Goal: Task Accomplishment & Management: Use online tool/utility

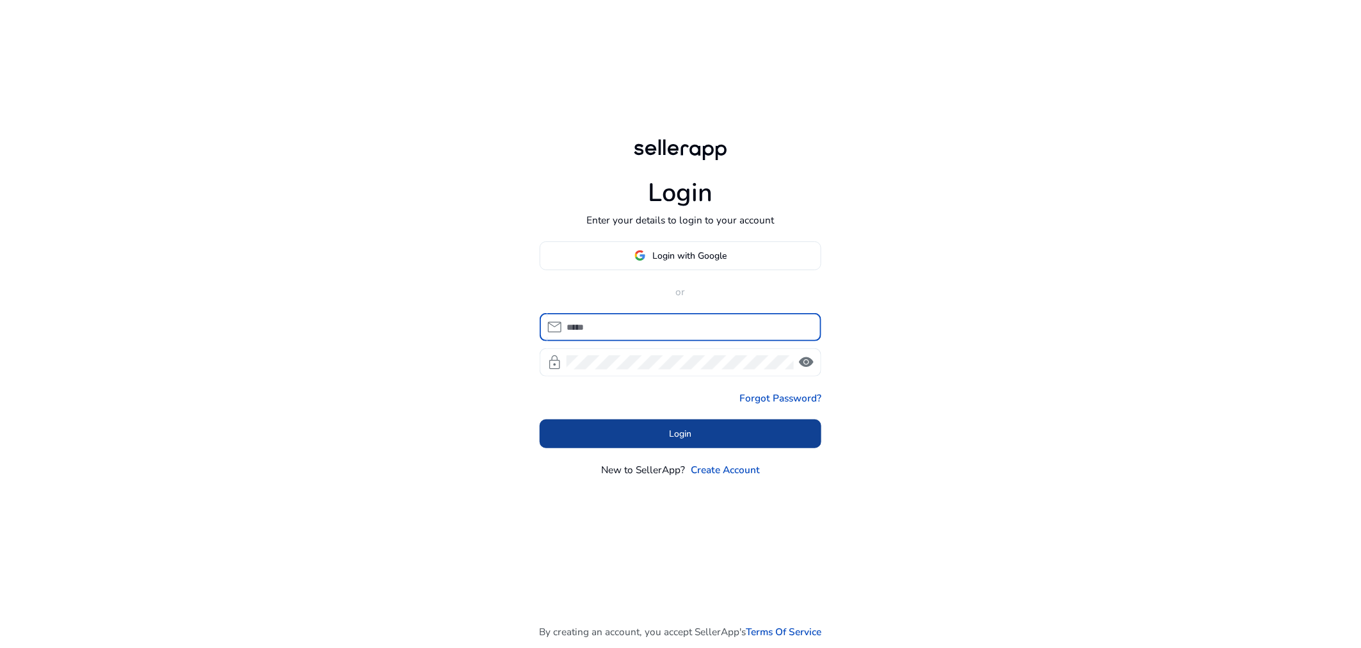
type input "**********"
click at [699, 437] on span at bounding box center [680, 434] width 282 height 31
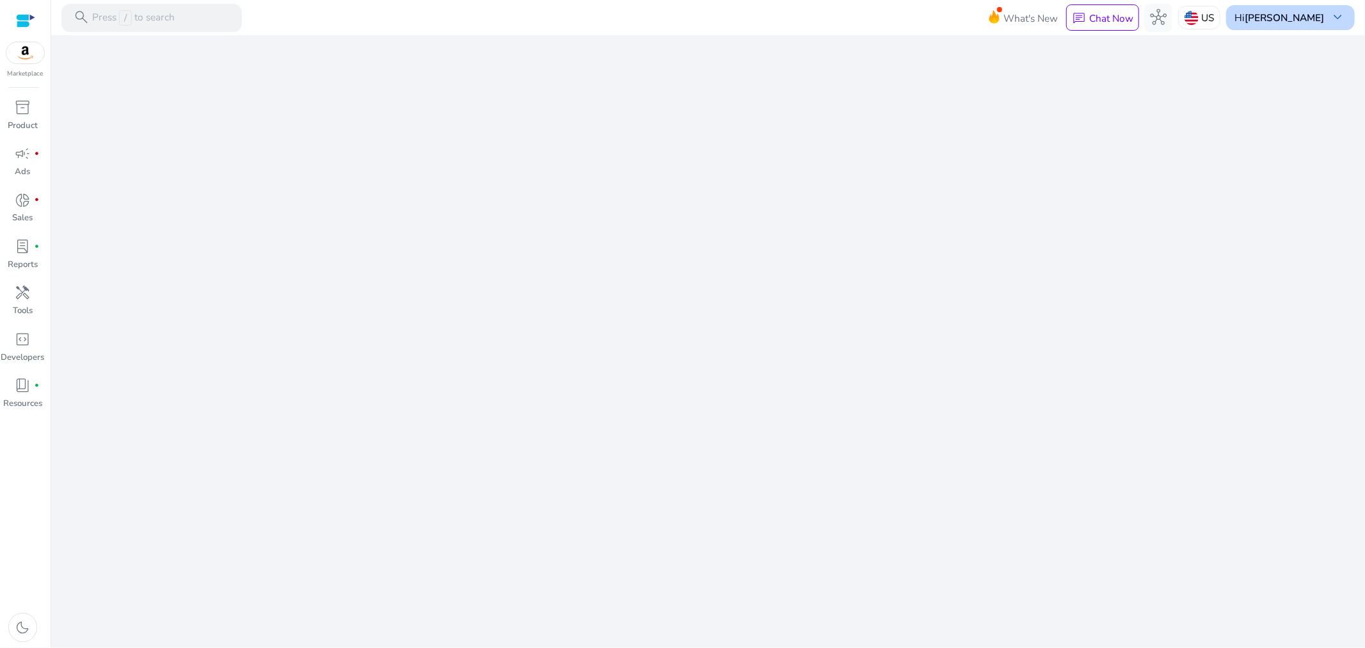
click at [1314, 15] on b "[PERSON_NAME]" at bounding box center [1284, 17] width 79 height 13
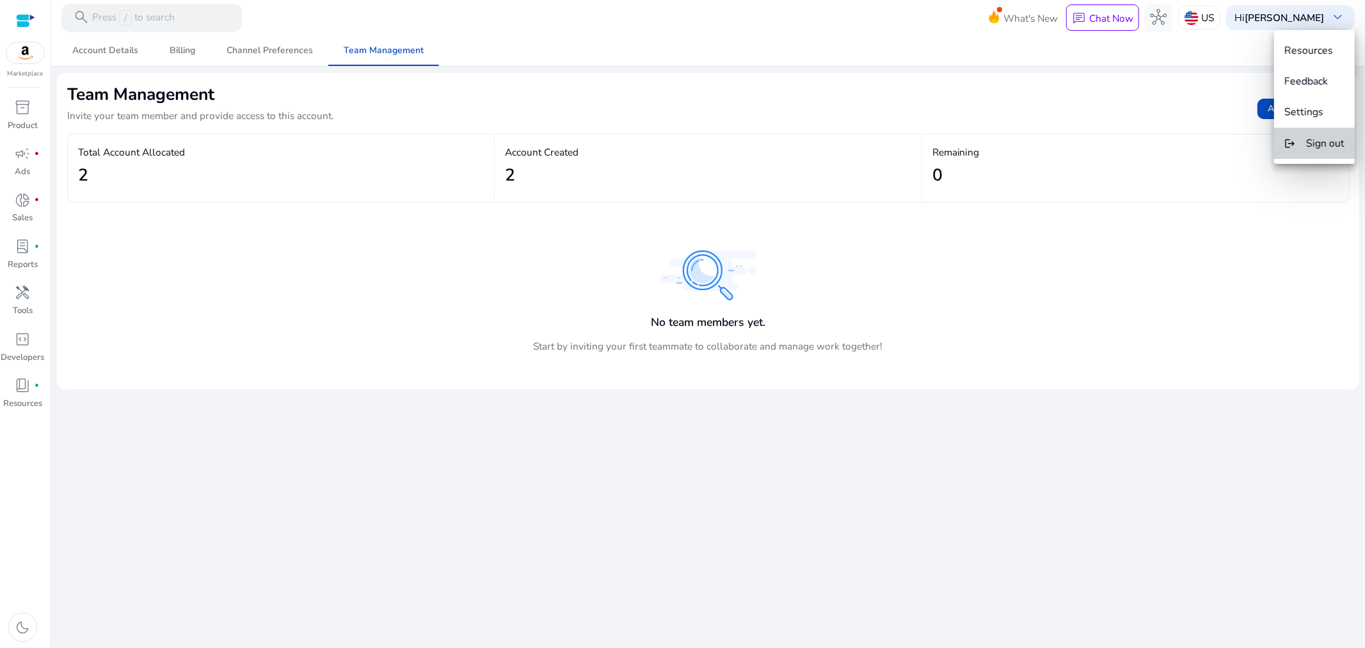
click at [1315, 143] on span "Sign out" at bounding box center [1325, 143] width 38 height 14
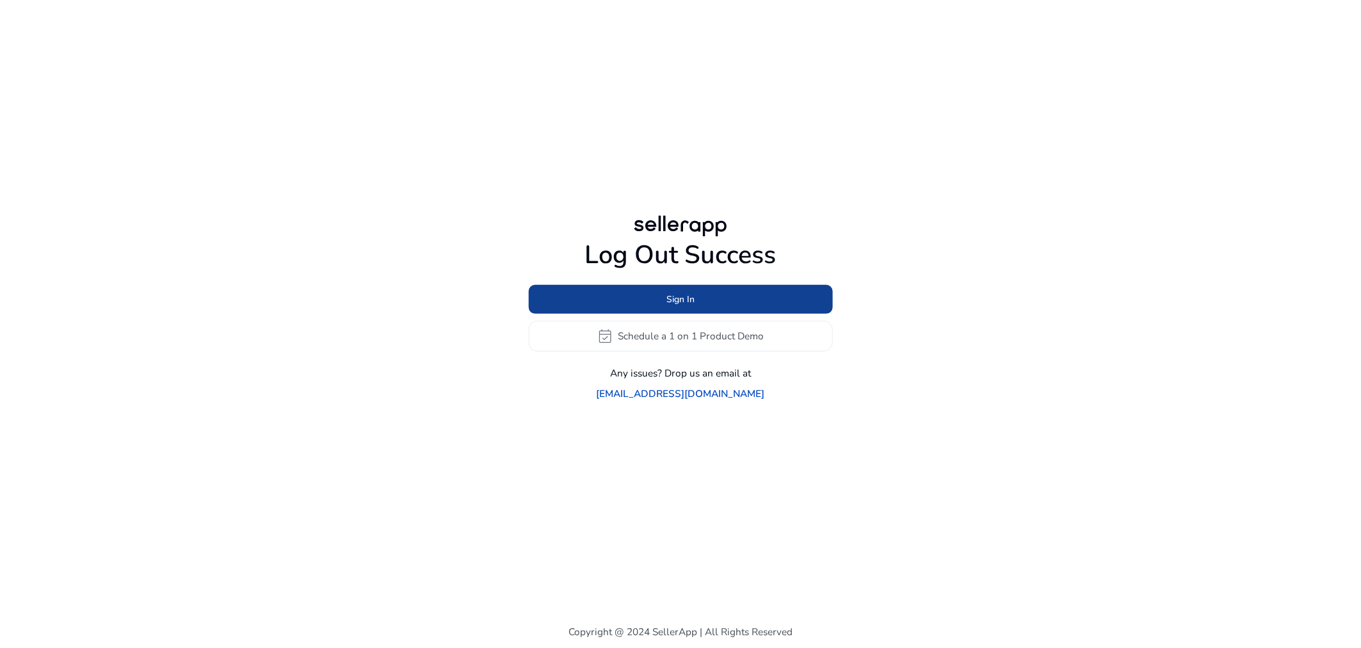
click at [725, 314] on span at bounding box center [681, 298] width 304 height 31
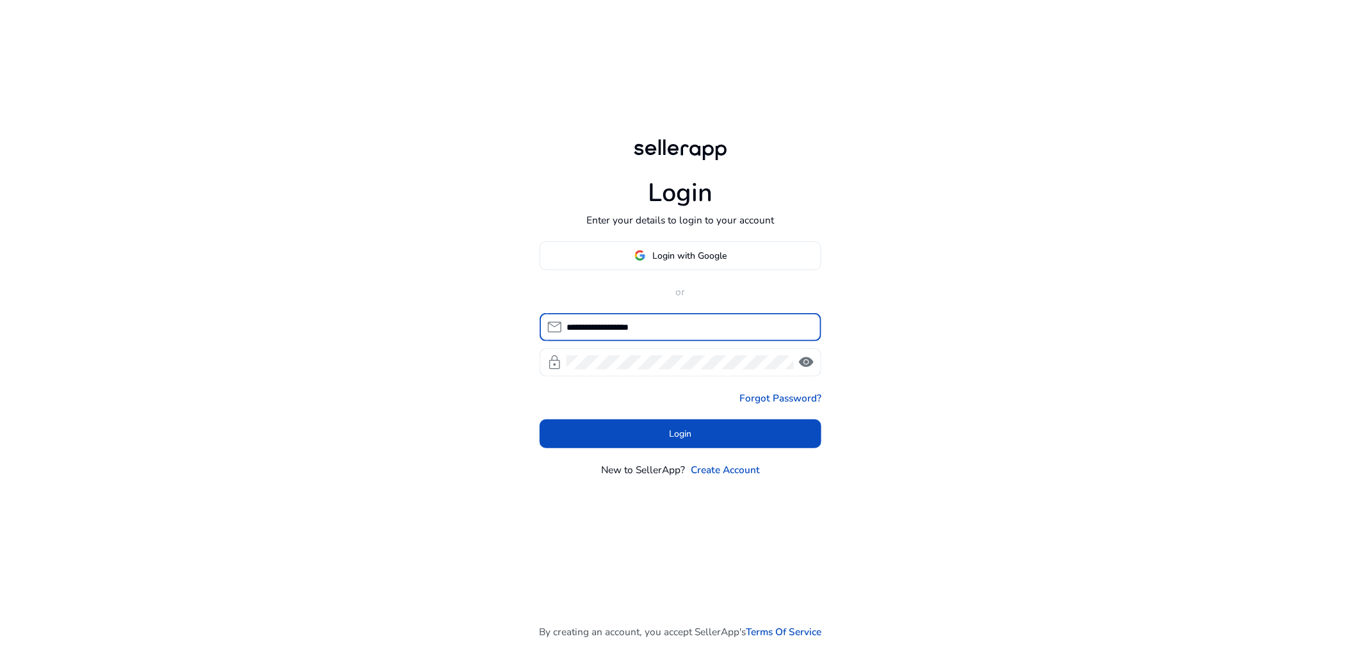
click at [693, 333] on input "**********" at bounding box center [688, 327] width 244 height 14
click at [693, 331] on input "**********" at bounding box center [688, 327] width 244 height 14
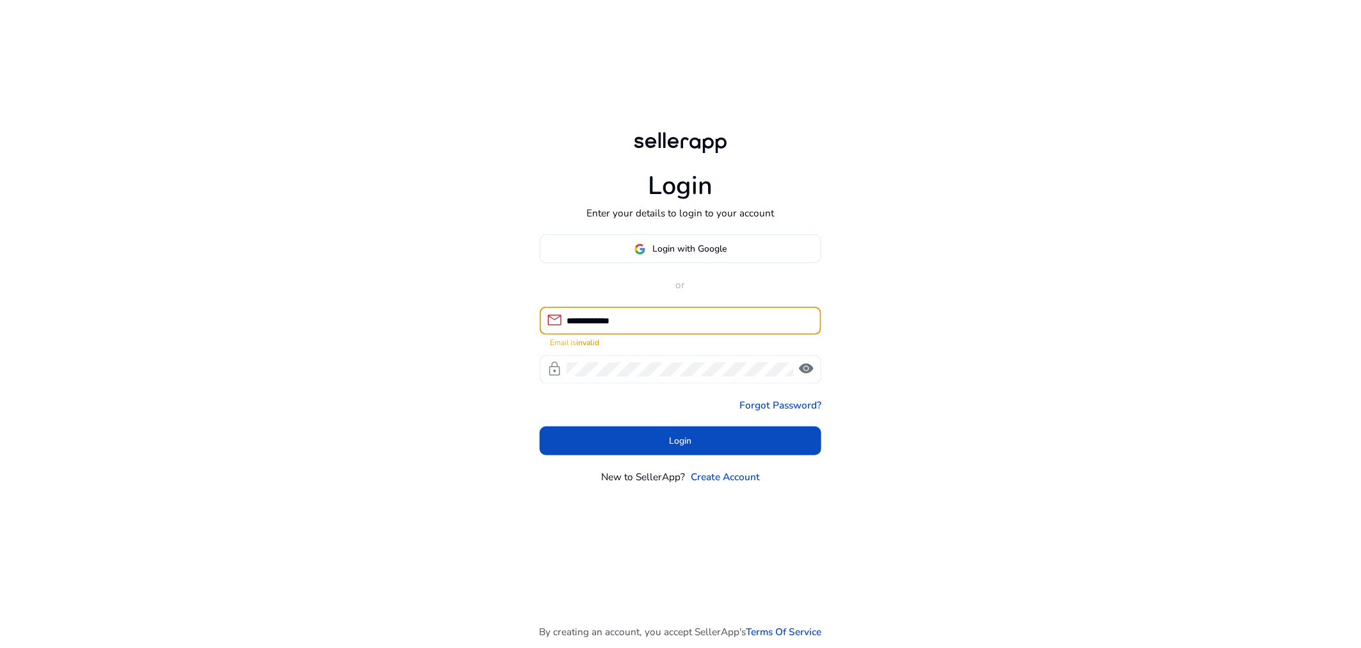
click at [683, 323] on input "**********" at bounding box center [688, 321] width 244 height 14
click at [685, 321] on input "**********" at bounding box center [688, 321] width 244 height 14
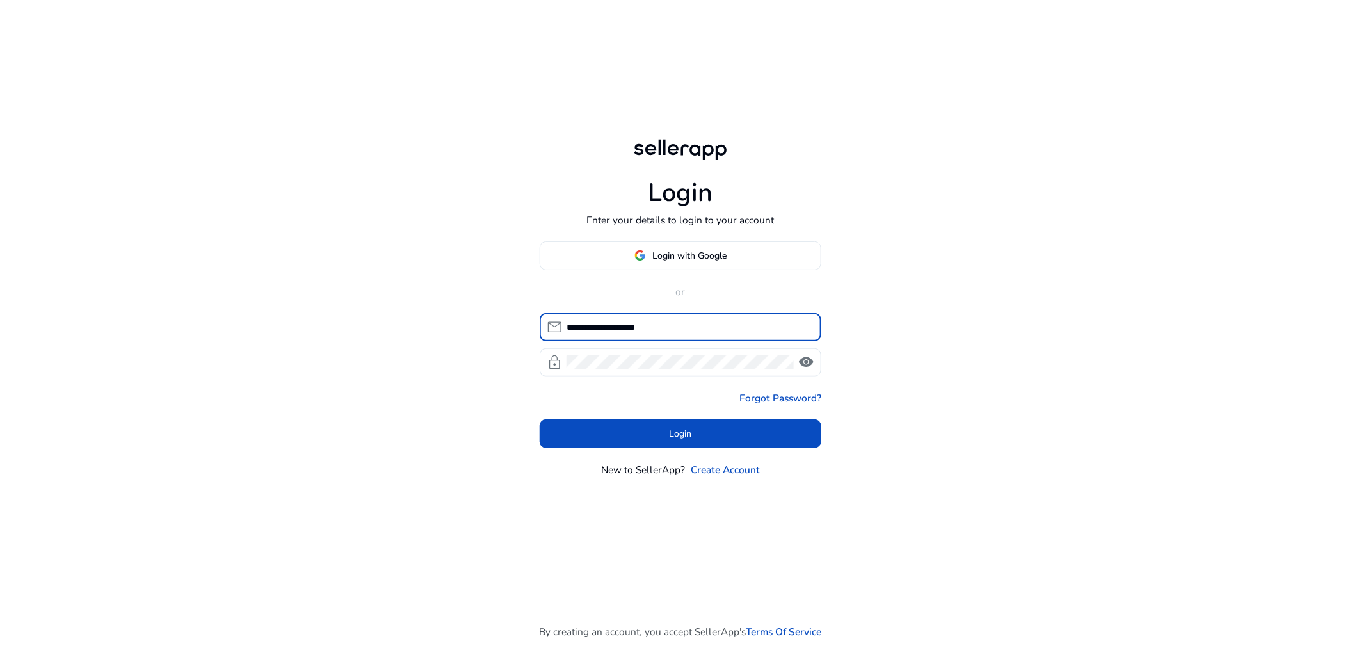
type input "**********"
click at [802, 363] on span "visibility" at bounding box center [806, 362] width 17 height 17
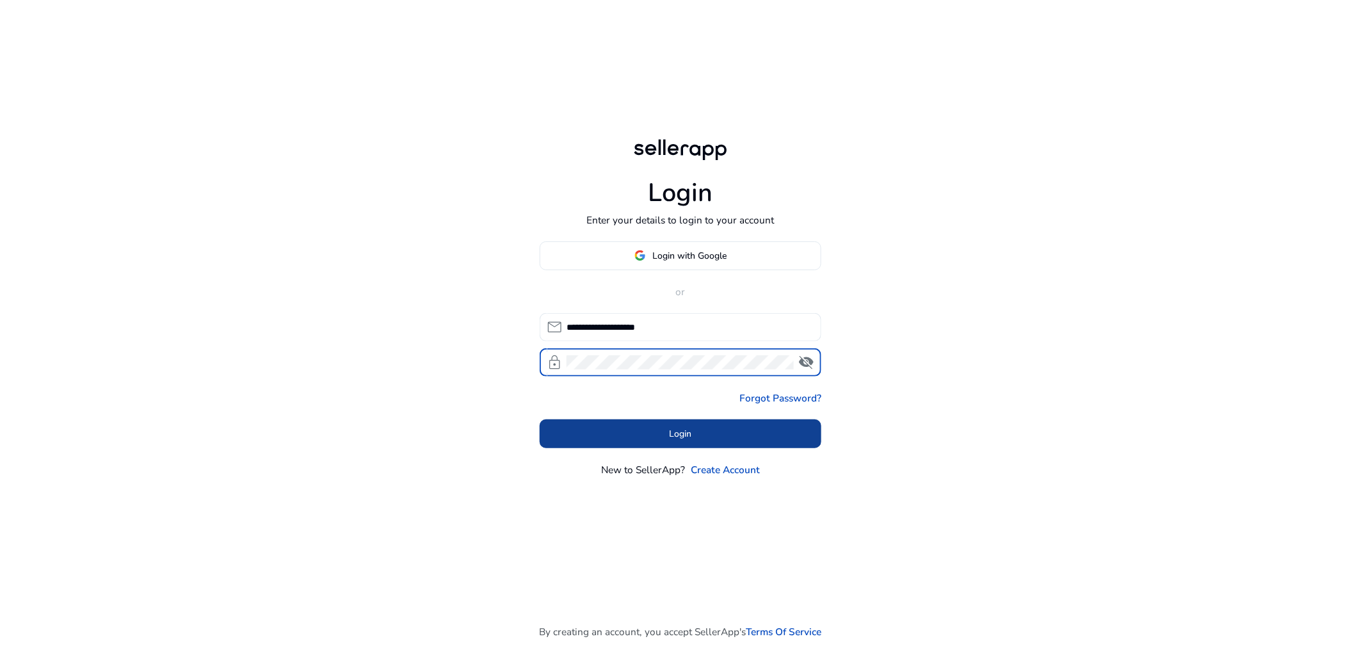
click at [666, 442] on span at bounding box center [680, 434] width 282 height 31
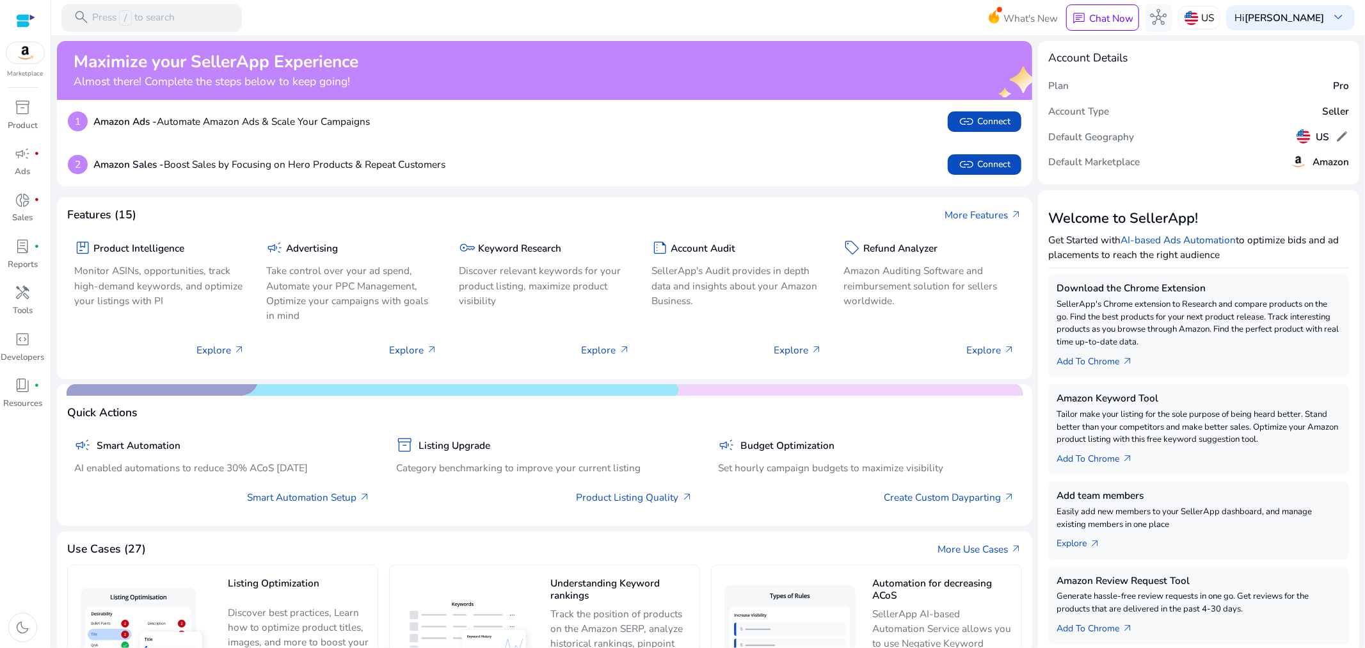
click at [23, 54] on img at bounding box center [25, 52] width 38 height 21
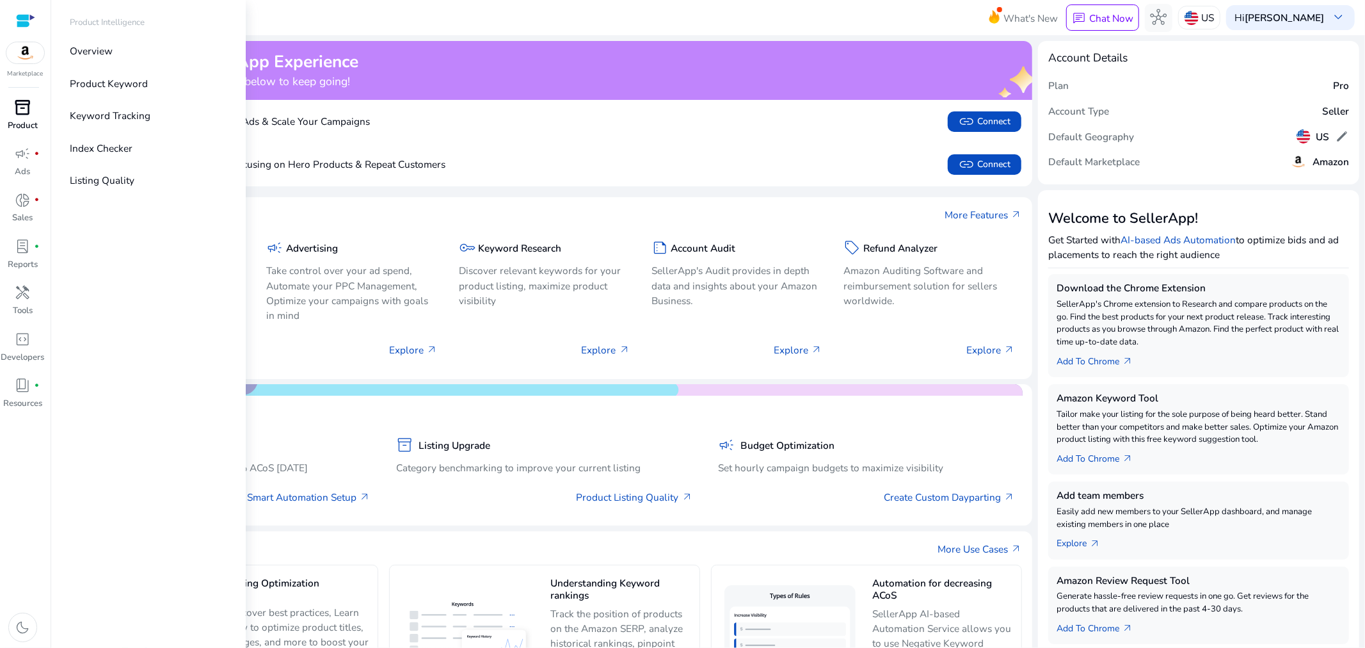
click at [28, 109] on span "inventory_2" at bounding box center [23, 107] width 17 height 17
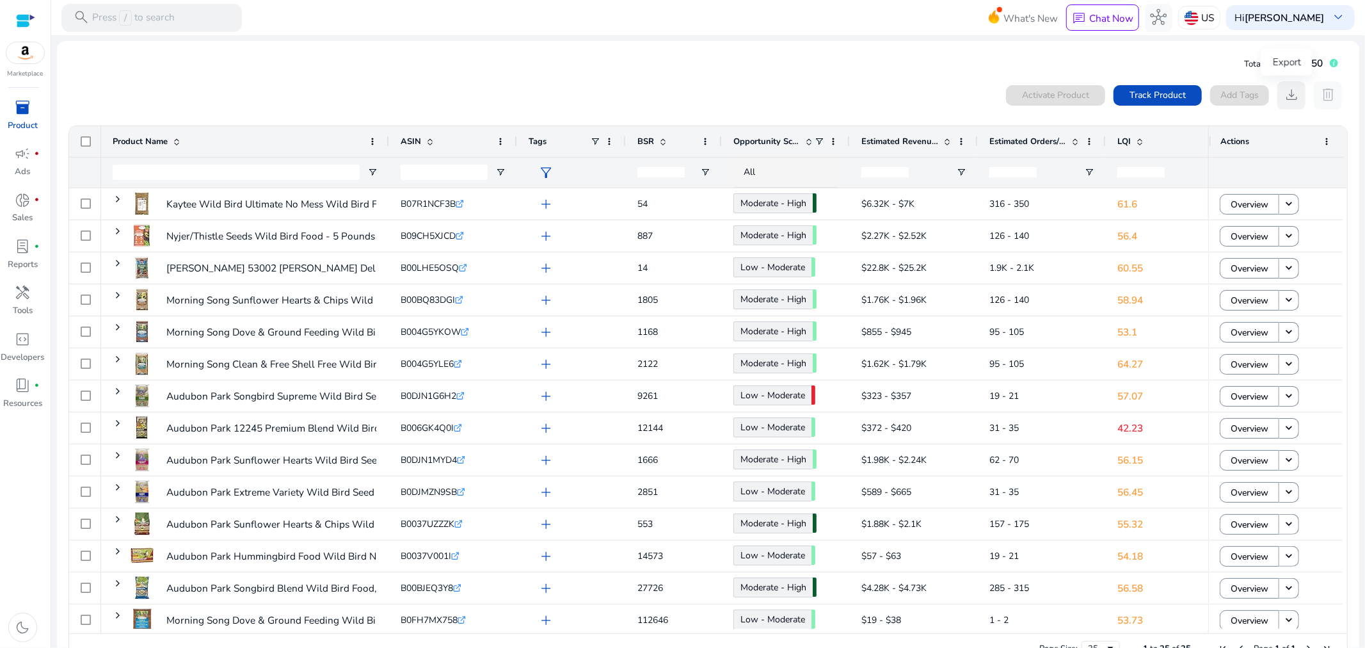
click at [1287, 96] on span "download" at bounding box center [1291, 94] width 17 height 17
drag, startPoint x: 1044, startPoint y: 98, endPoint x: 1080, endPoint y: 98, distance: 35.2
click at [1044, 98] on div "Activate Product" at bounding box center [1055, 95] width 99 height 20
click at [1133, 92] on span "Track Product" at bounding box center [1158, 94] width 56 height 13
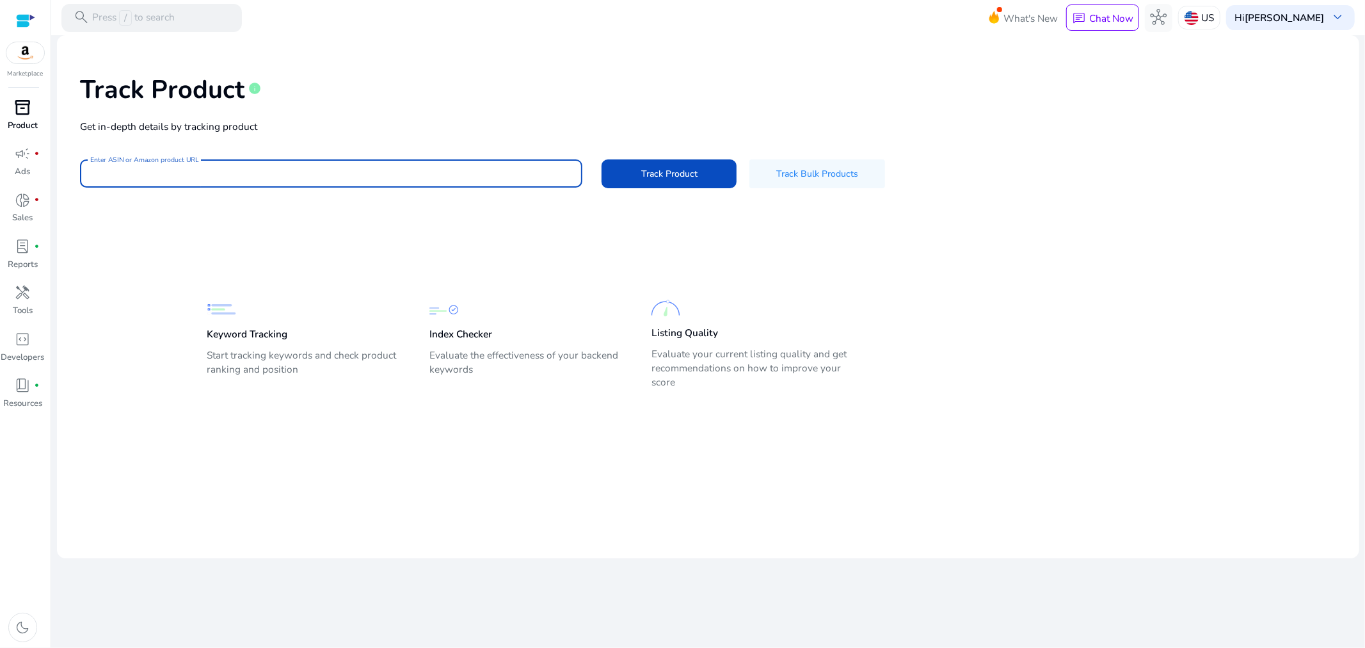
click at [395, 173] on input "Enter ASIN or Amazon product URL" at bounding box center [331, 173] width 482 height 14
paste input "**********"
type input "**********"
click at [649, 171] on span "Track Product" at bounding box center [669, 173] width 56 height 13
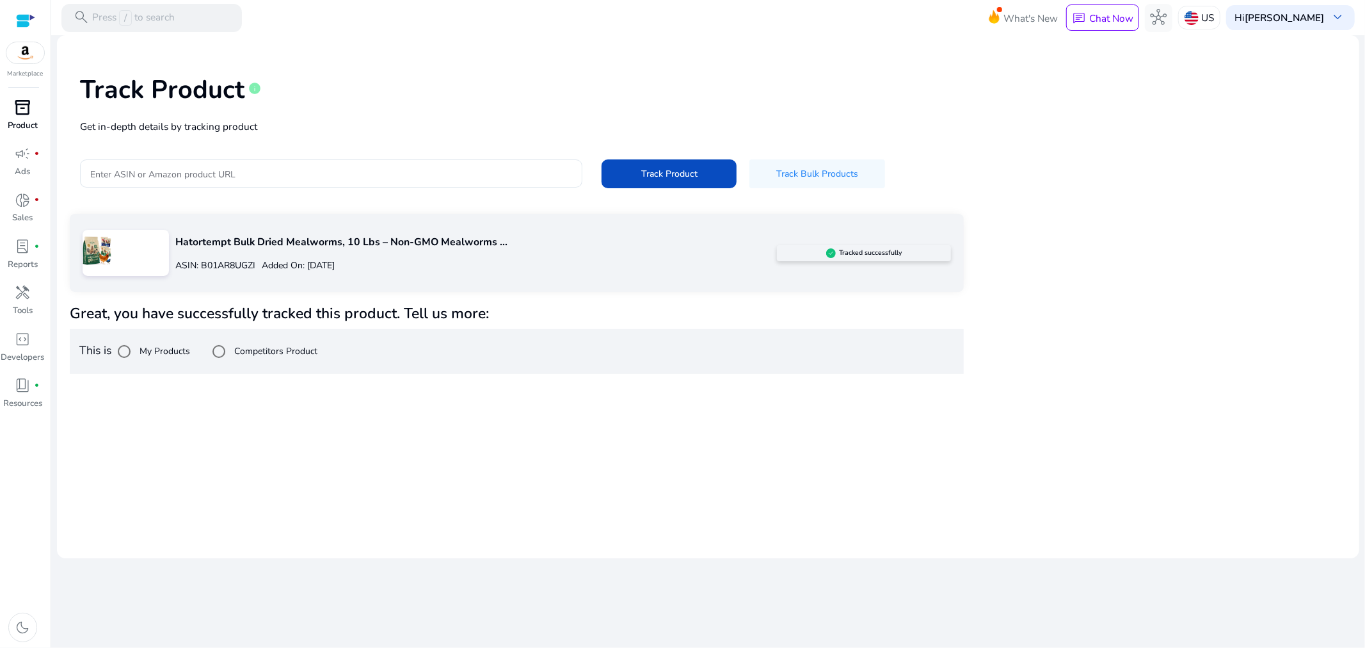
click at [1050, 278] on div "Hatortempt Bulk Dried Mealworms, 10 Lbs – Non-GMO Mealworms ... ASIN: B01AR8UGZ…" at bounding box center [708, 294] width 1277 height 160
click at [211, 180] on div at bounding box center [331, 173] width 482 height 28
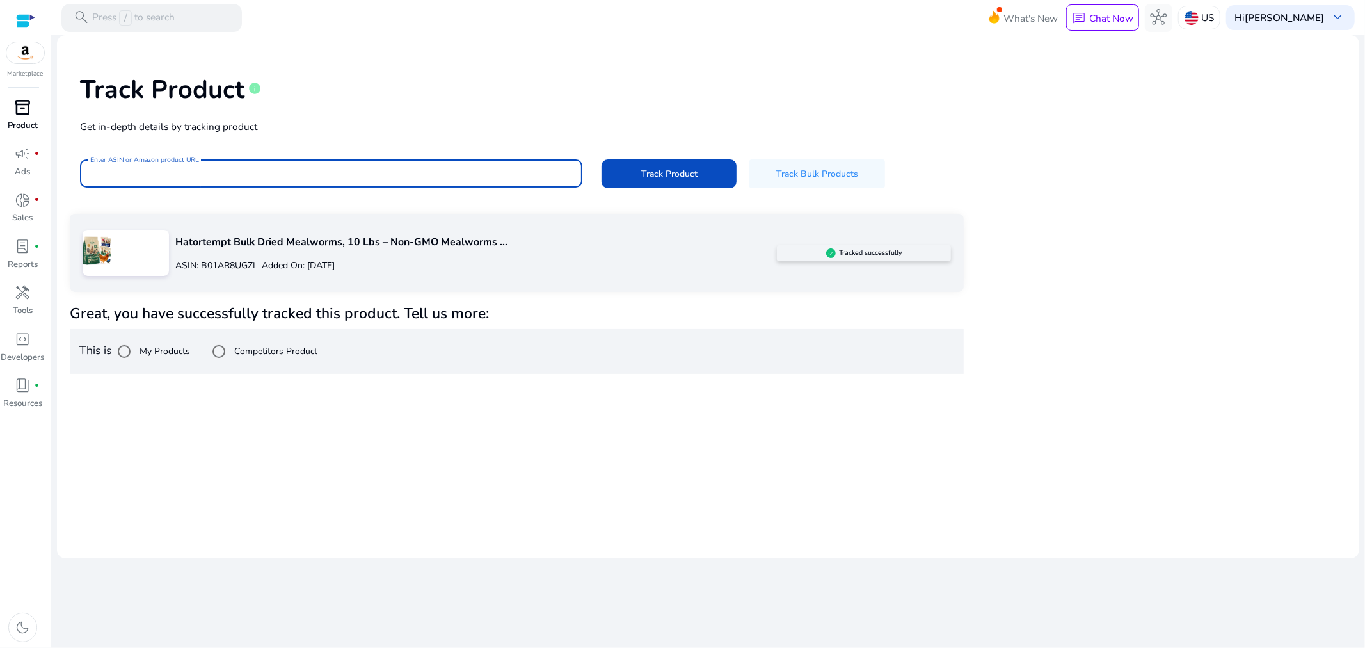
click at [222, 170] on input "Enter ASIN or Amazon product URL" at bounding box center [331, 173] width 482 height 14
paste input "**********"
type input "**********"
click at [678, 172] on span "Track Product" at bounding box center [669, 173] width 56 height 13
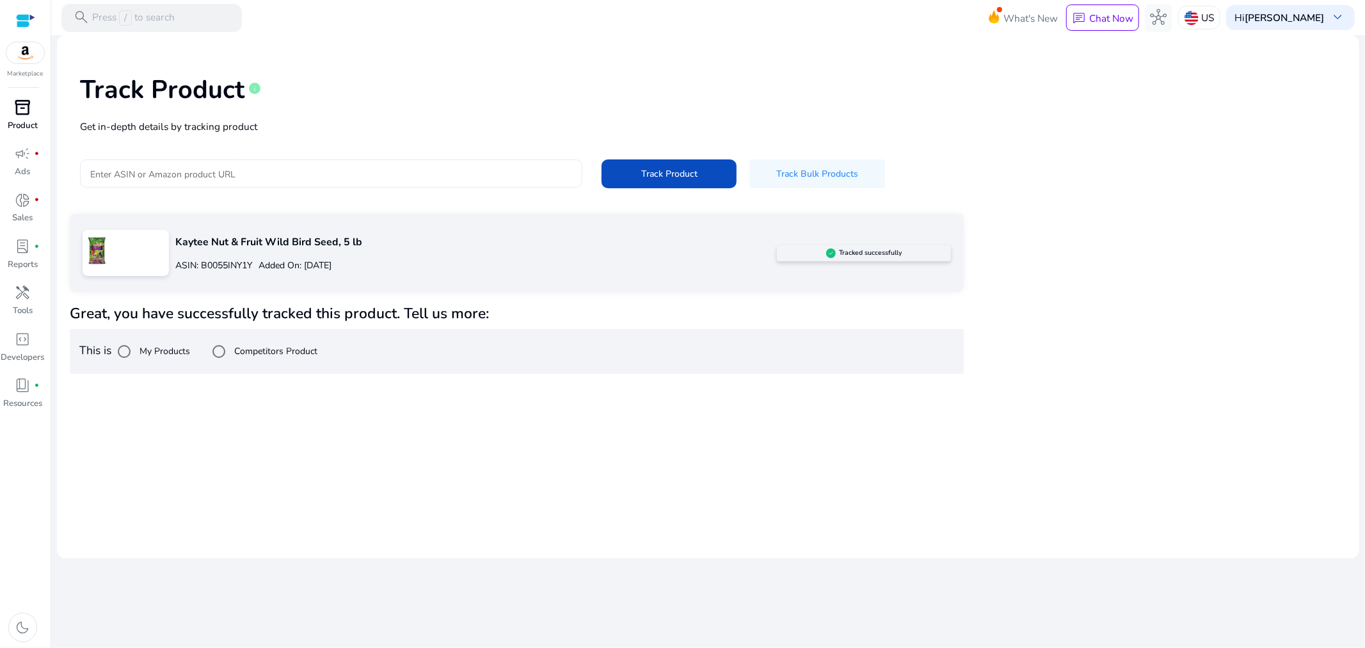
click at [477, 170] on input "Enter ASIN or Amazon product URL" at bounding box center [331, 173] width 482 height 14
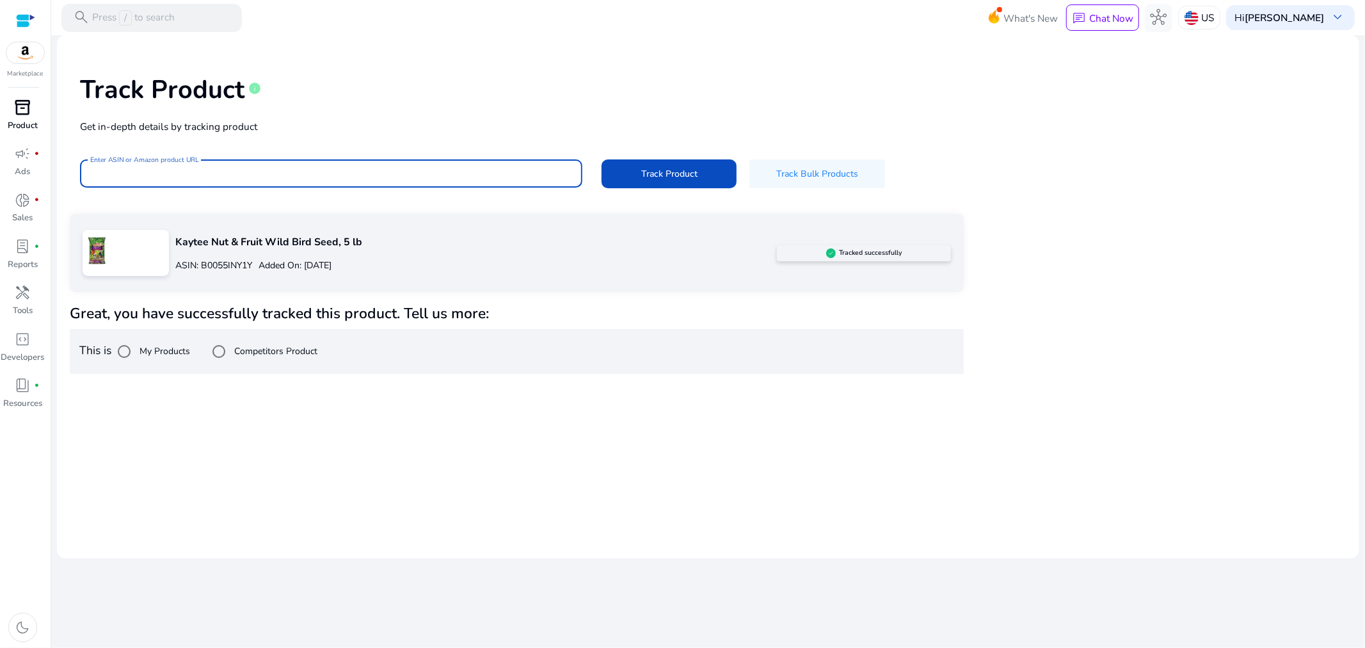
paste input "**********"
type input "**********"
click at [667, 175] on span "Track Product" at bounding box center [669, 173] width 56 height 13
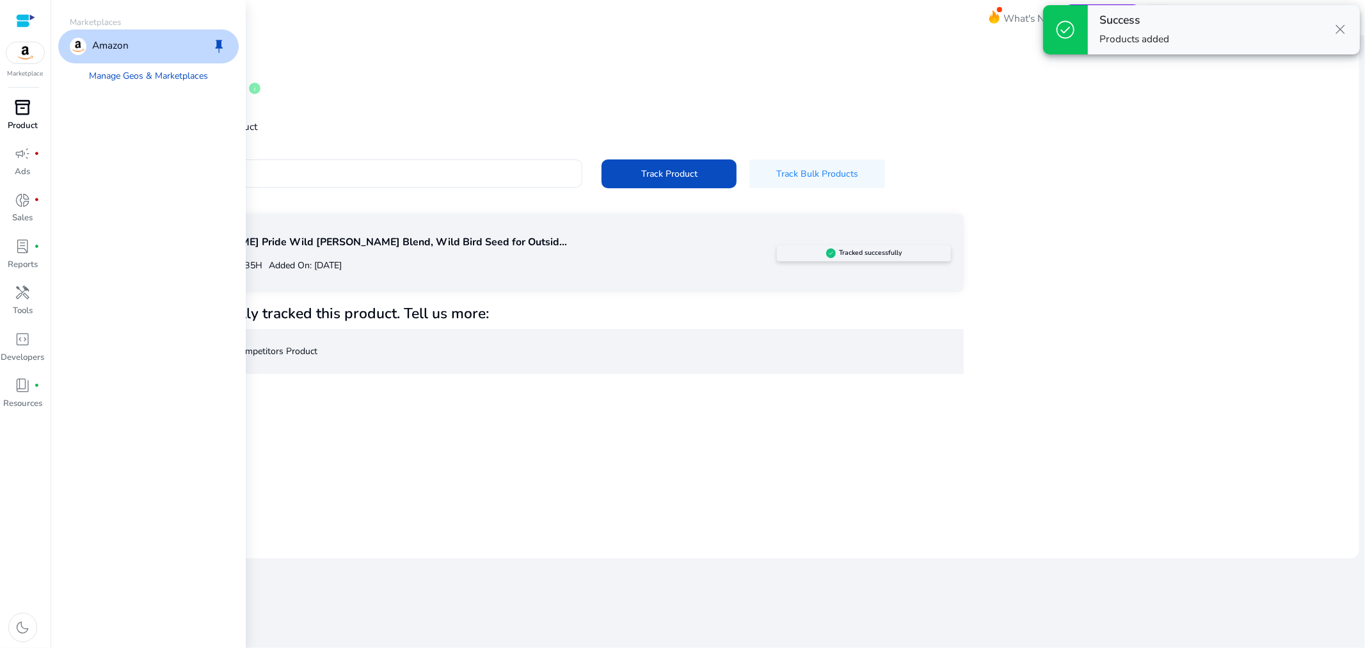
click at [24, 111] on span "inventory_2" at bounding box center [23, 107] width 17 height 17
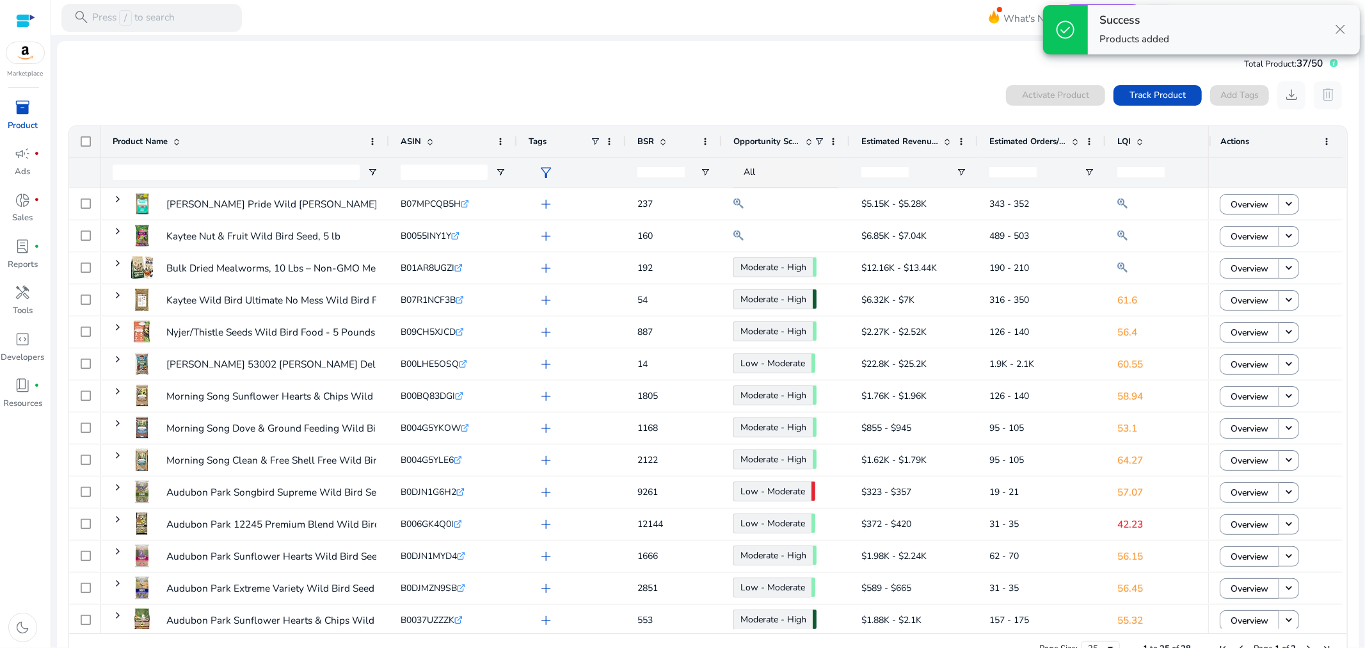
click at [1121, 142] on span "LQI" at bounding box center [1123, 142] width 13 height 12
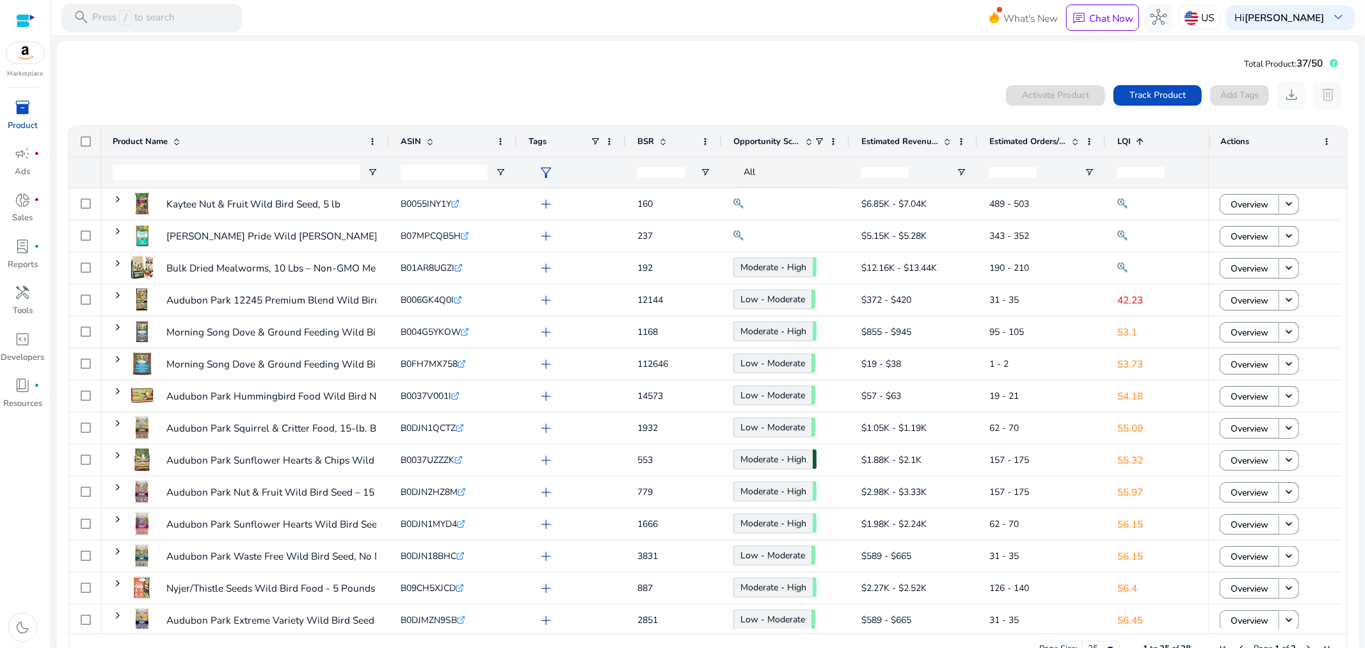
click at [888, 136] on span "Estimated Revenue/Day" at bounding box center [899, 142] width 77 height 12
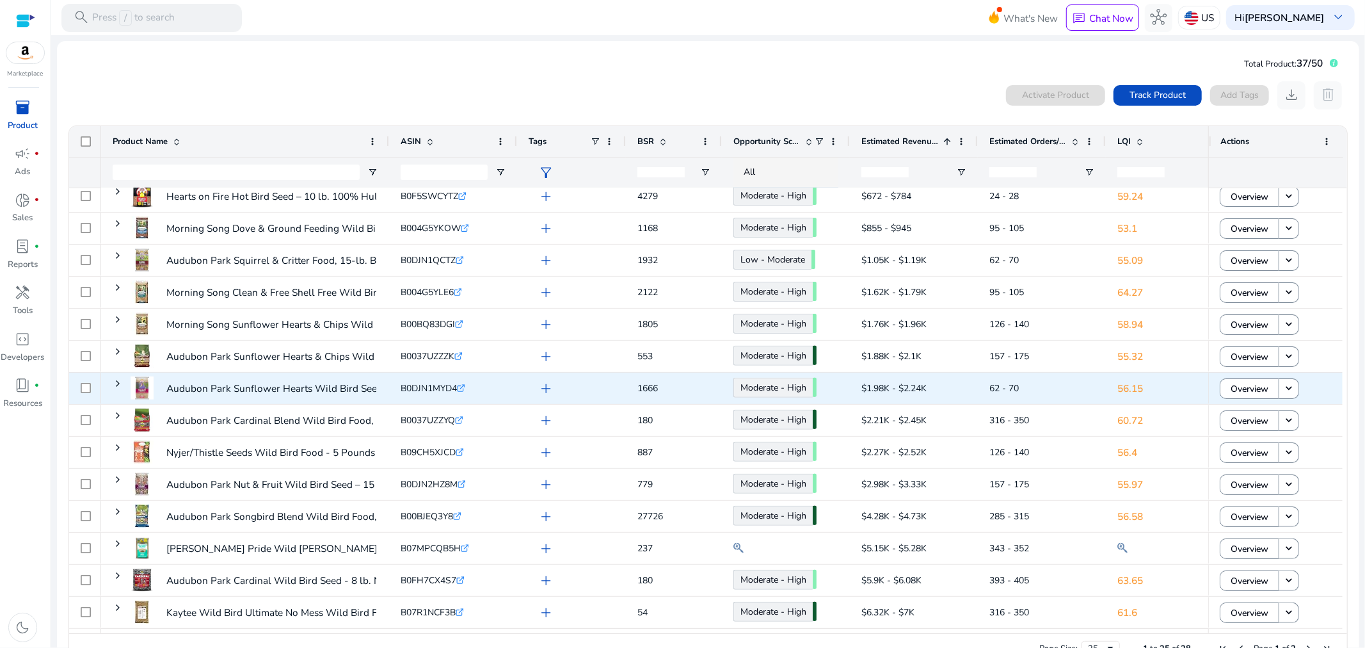
scroll to position [33, 0]
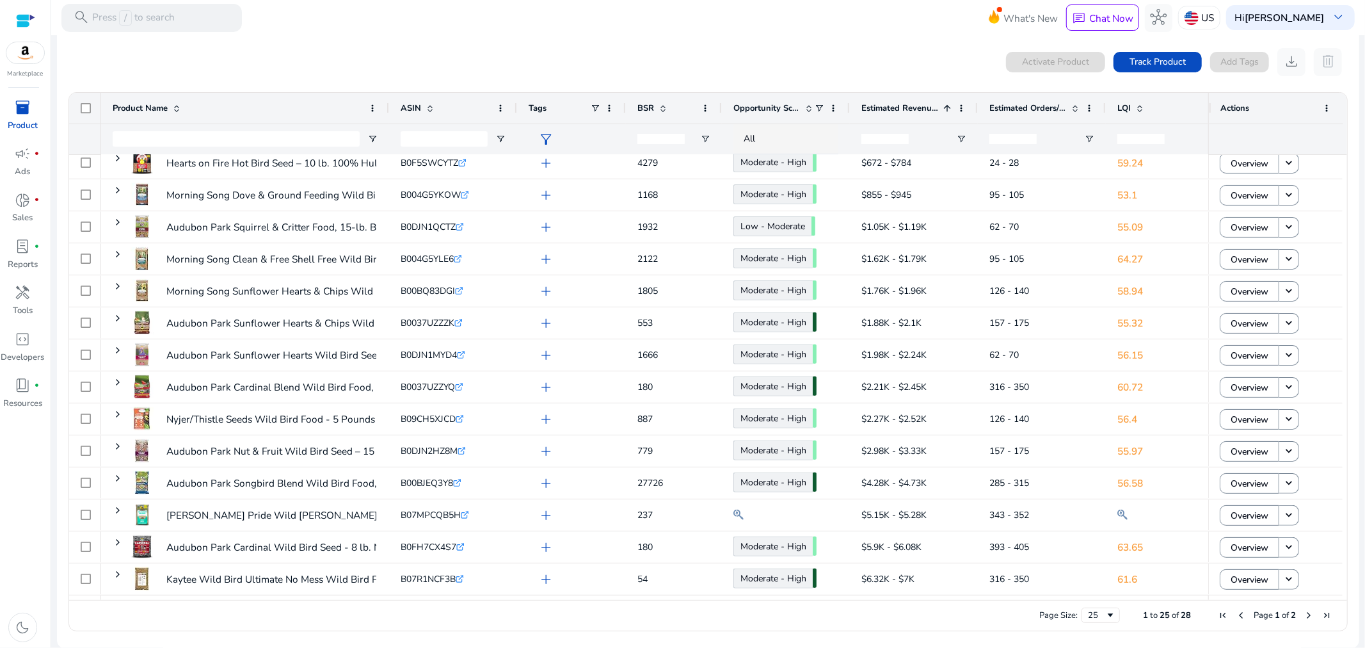
click at [878, 102] on span "Estimated Revenue/Day" at bounding box center [899, 108] width 77 height 12
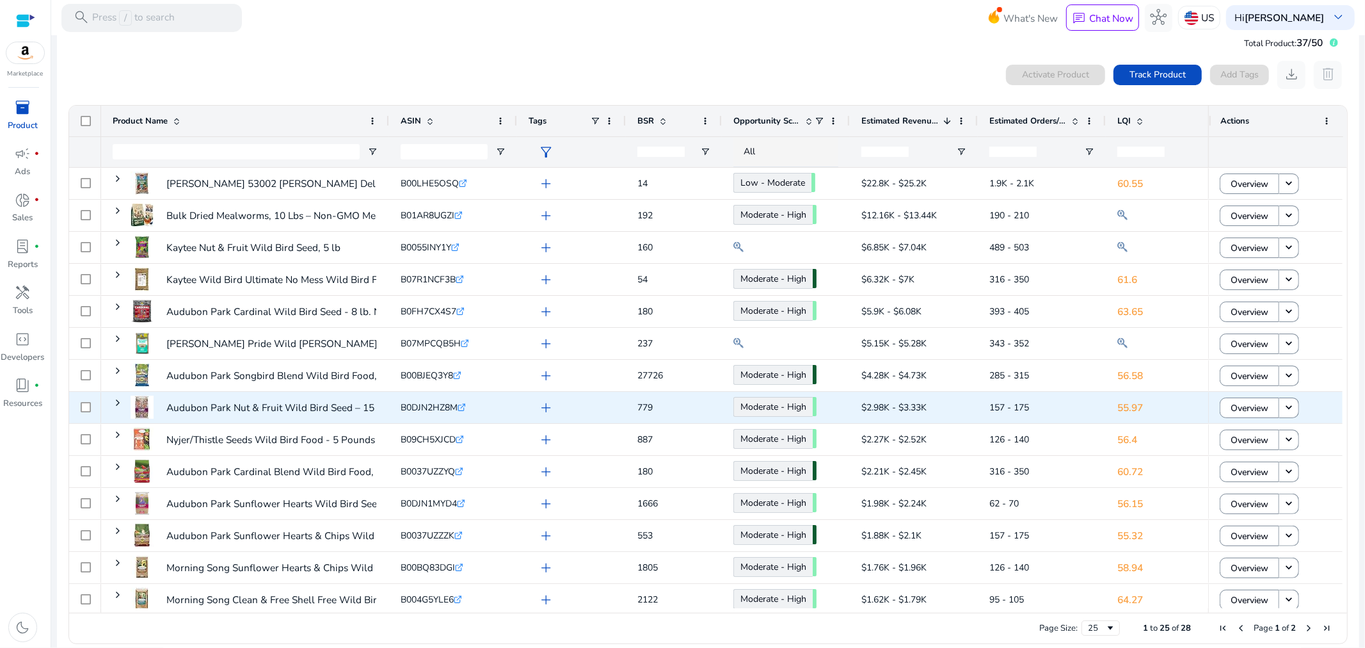
scroll to position [0, 0]
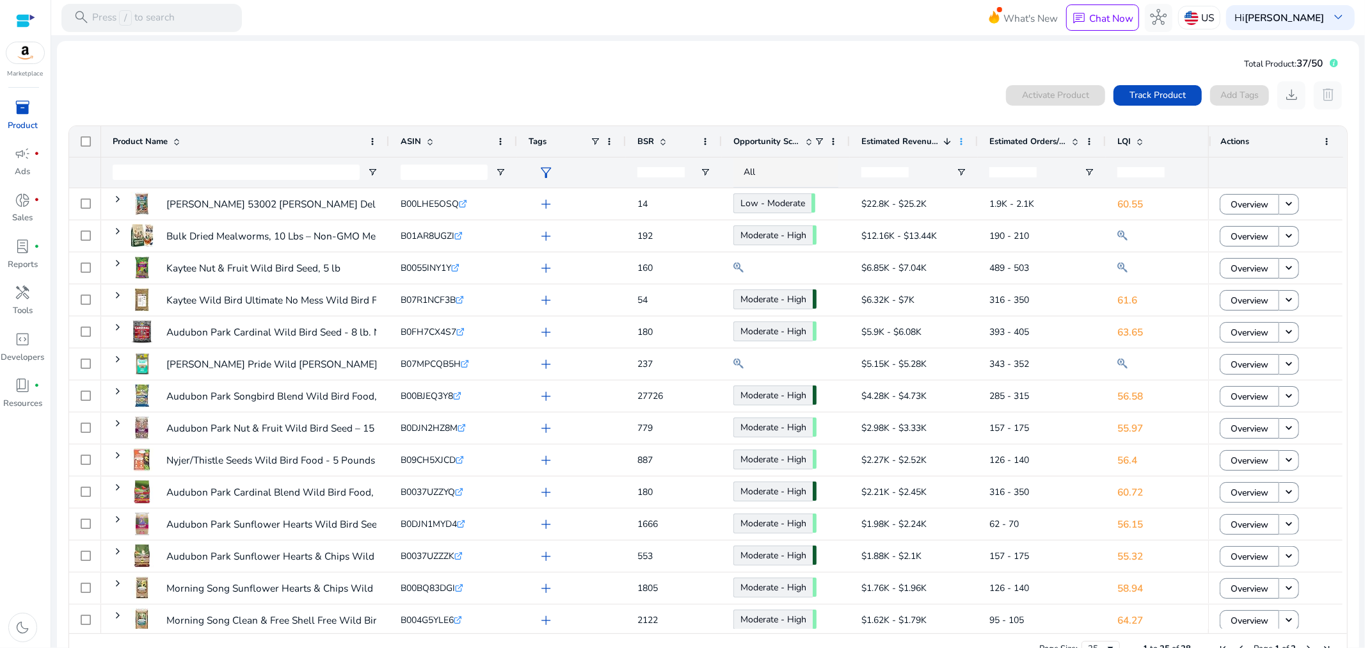
click at [960, 140] on span at bounding box center [961, 141] width 10 height 10
click at [880, 61] on mat-card "Total Product: 37/50 0 products selected Activate Product Track Product Add Tag…" at bounding box center [708, 361] width 1302 height 641
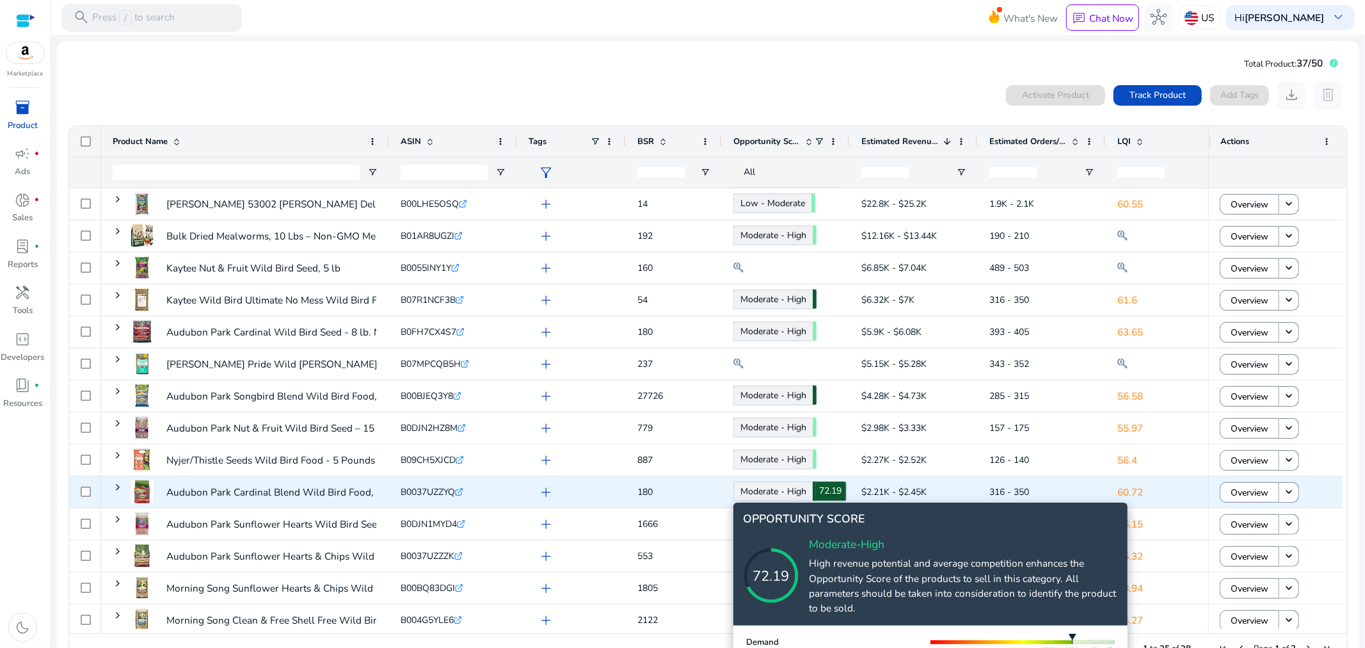
click at [776, 495] on link "Moderate - High 72.19" at bounding box center [772, 491] width 79 height 20
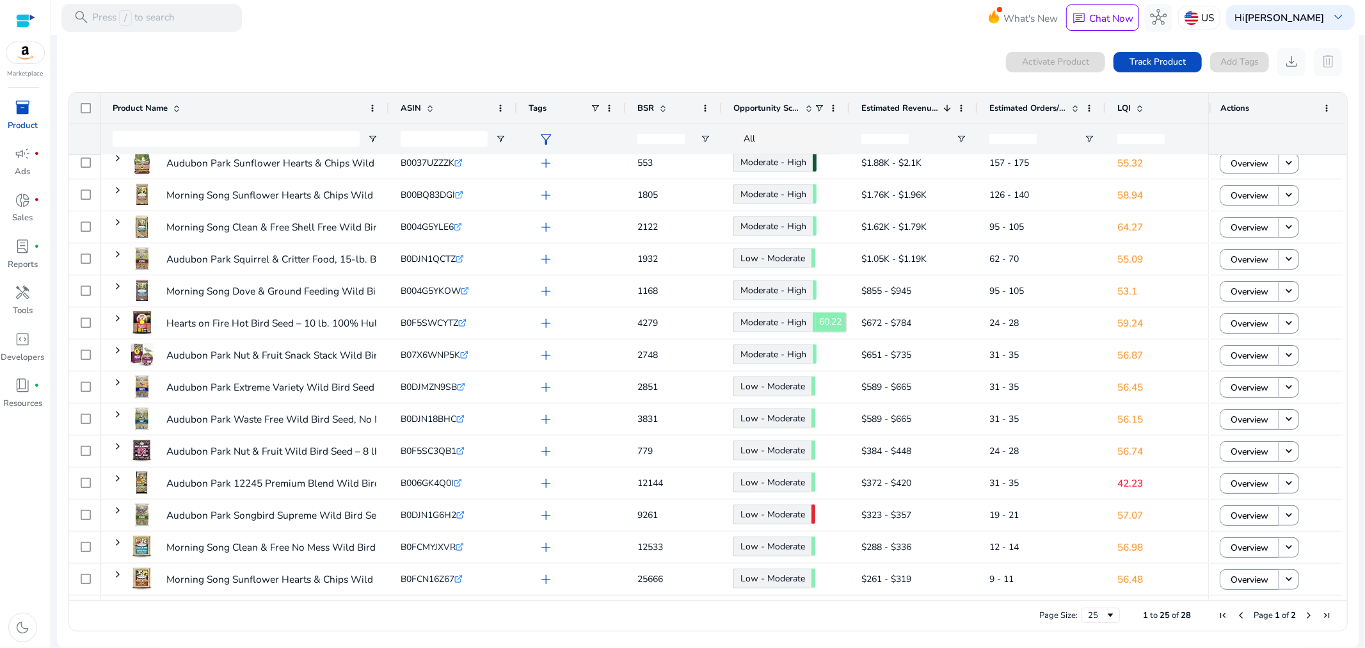
click at [779, 321] on link "Moderate - High 60.22" at bounding box center [772, 322] width 79 height 20
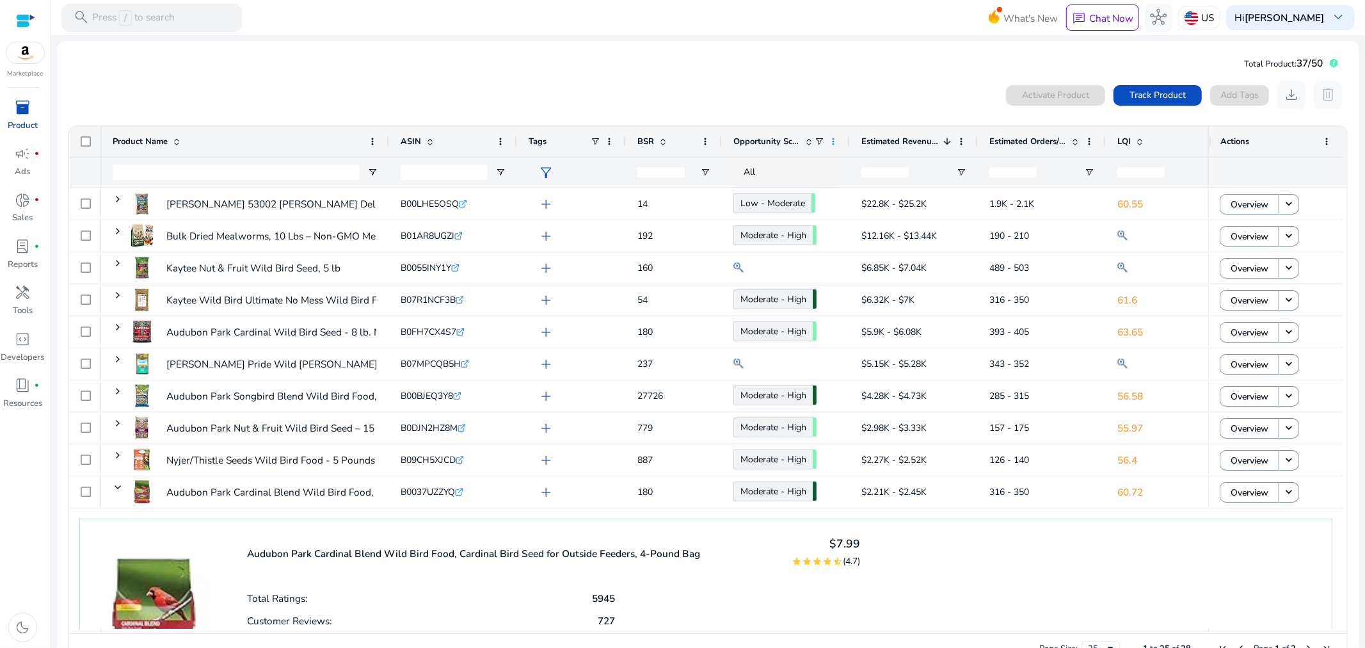
click at [830, 140] on span at bounding box center [833, 141] width 10 height 10
click at [819, 141] on span at bounding box center [819, 141] width 10 height 10
click at [854, 165] on div "Contains" at bounding box center [865, 165] width 78 height 10
click at [808, 139] on span at bounding box center [809, 141] width 10 height 10
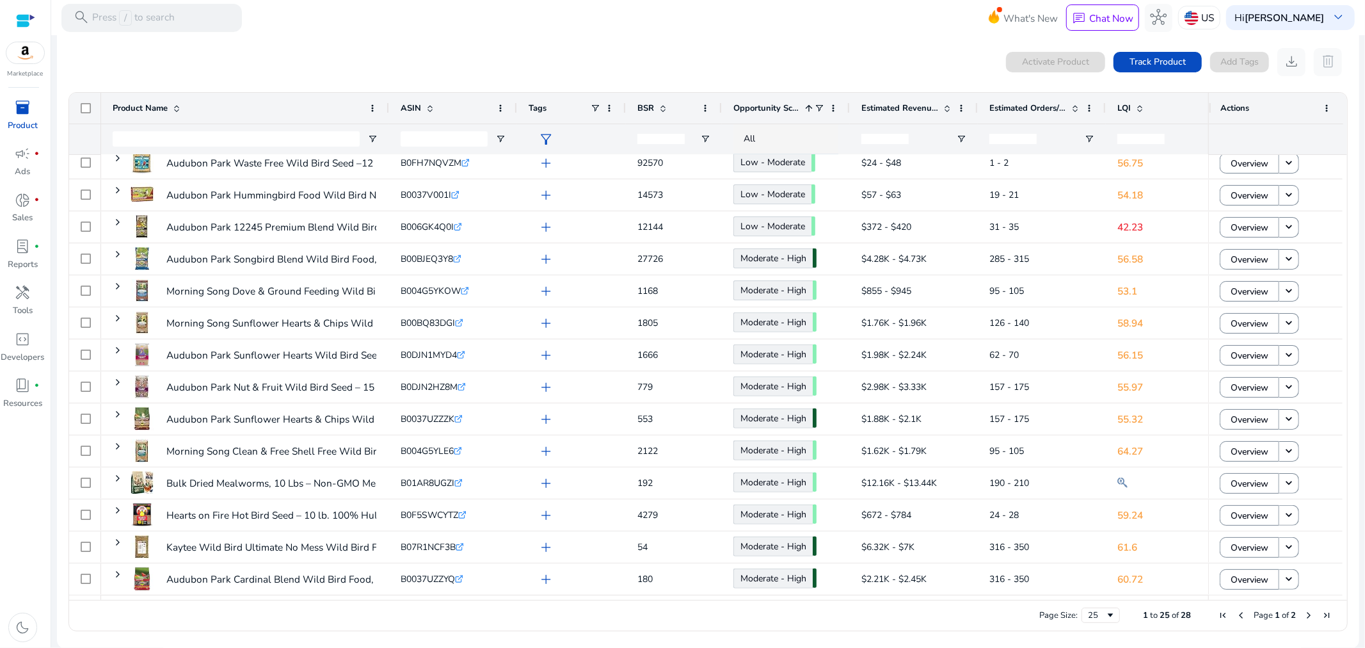
click at [1125, 109] on span "LQI" at bounding box center [1123, 108] width 13 height 12
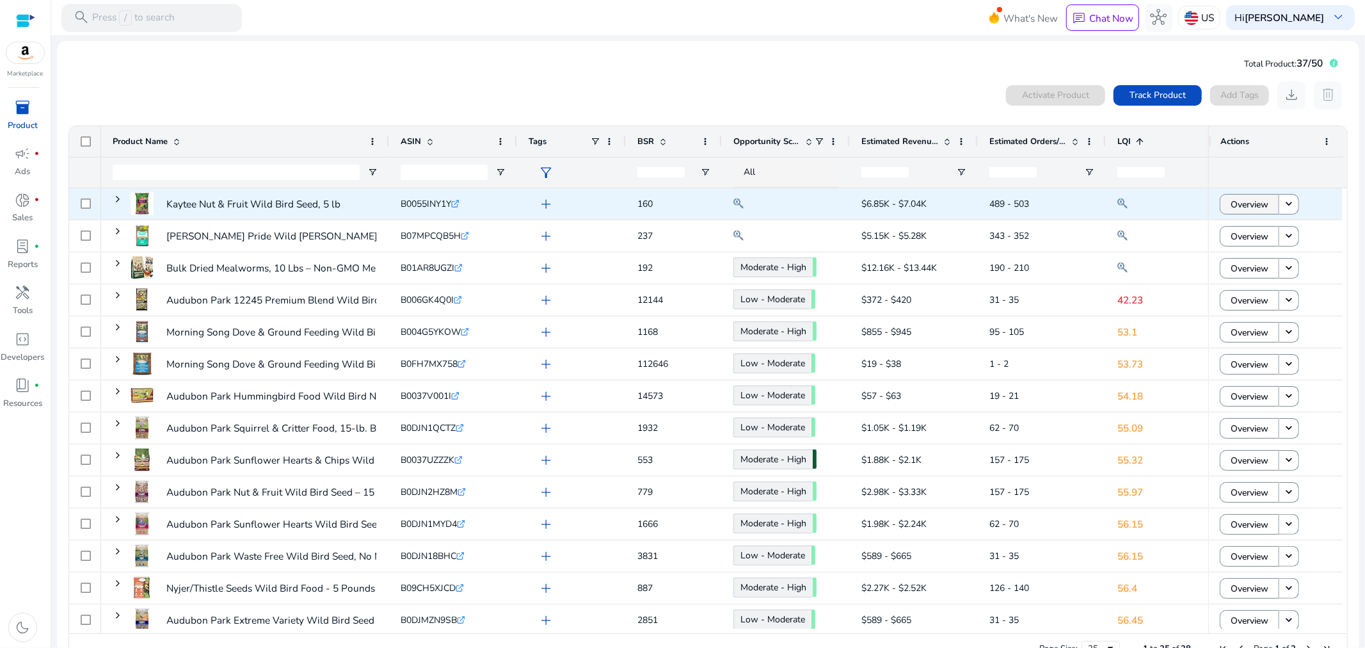
click at [1243, 204] on span "Overview" at bounding box center [1250, 204] width 38 height 26
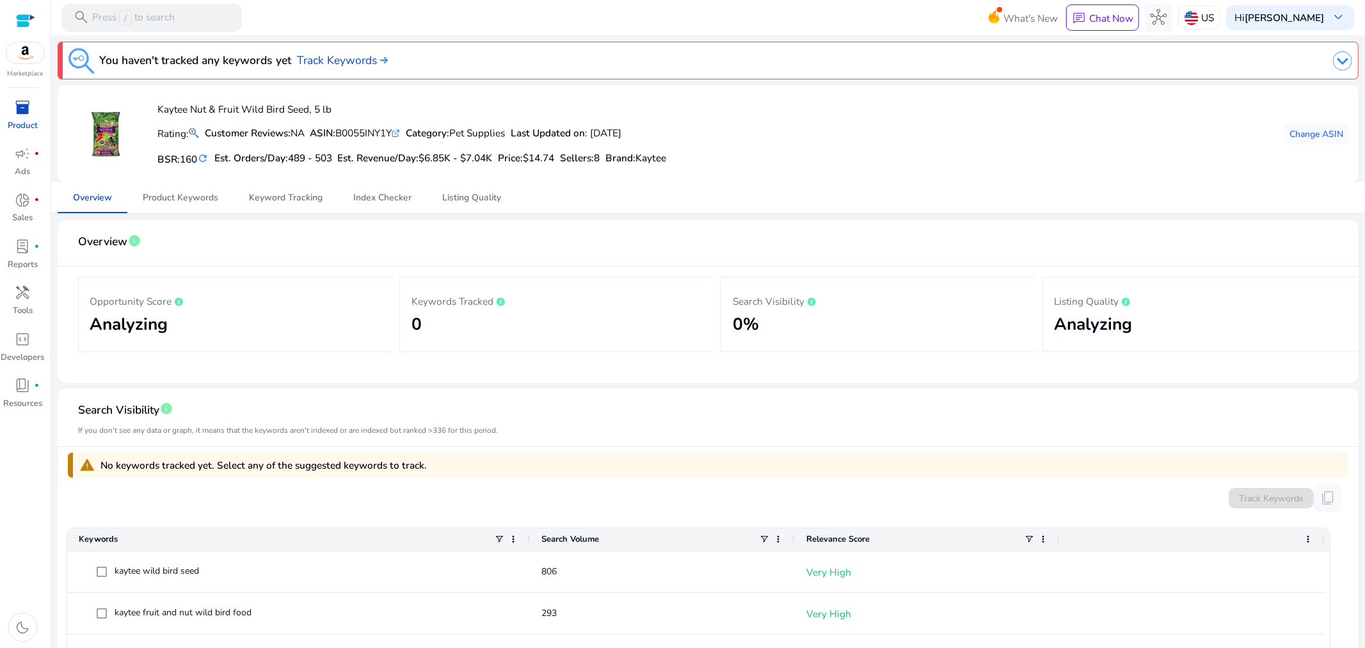
click at [806, 149] on div "Kaytee Nut & Fruit Wild Bird Seed, 5 lb Rating: Customer Reviews: NA ASIN: B005…" at bounding box center [708, 133] width 1281 height 77
click at [20, 110] on span "inventory_2" at bounding box center [23, 107] width 17 height 17
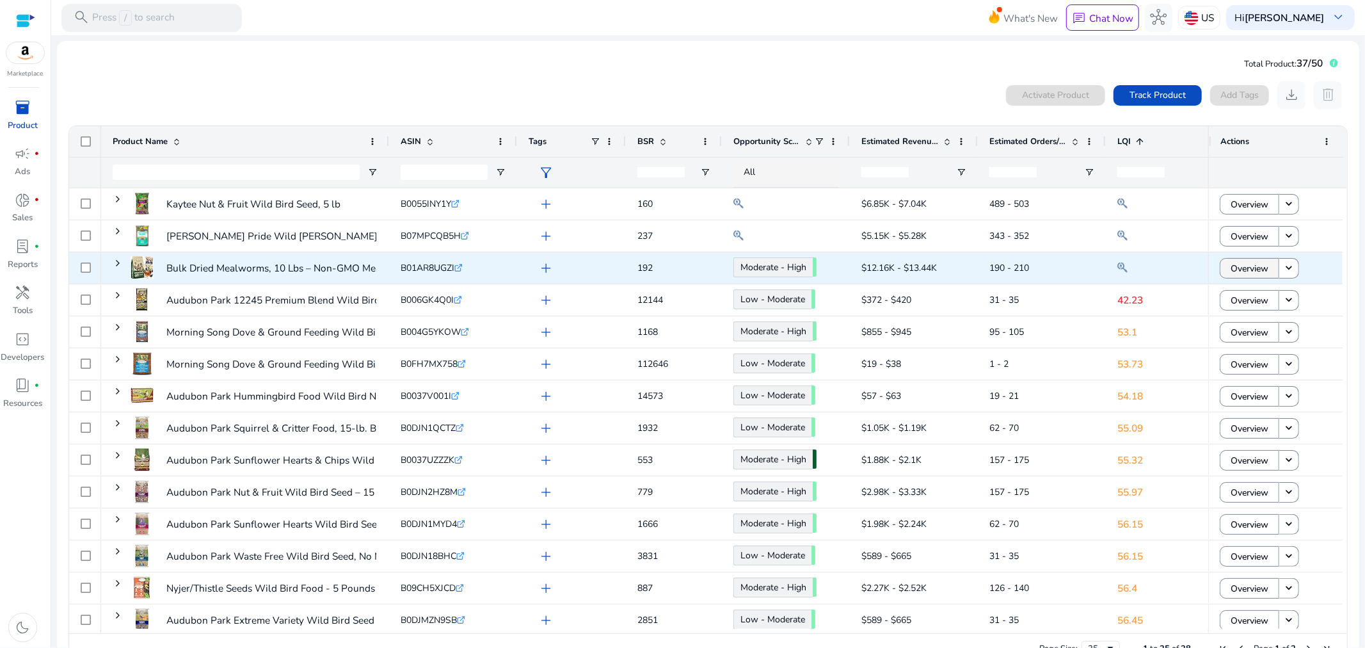
click at [1262, 269] on span "Overview" at bounding box center [1250, 268] width 38 height 26
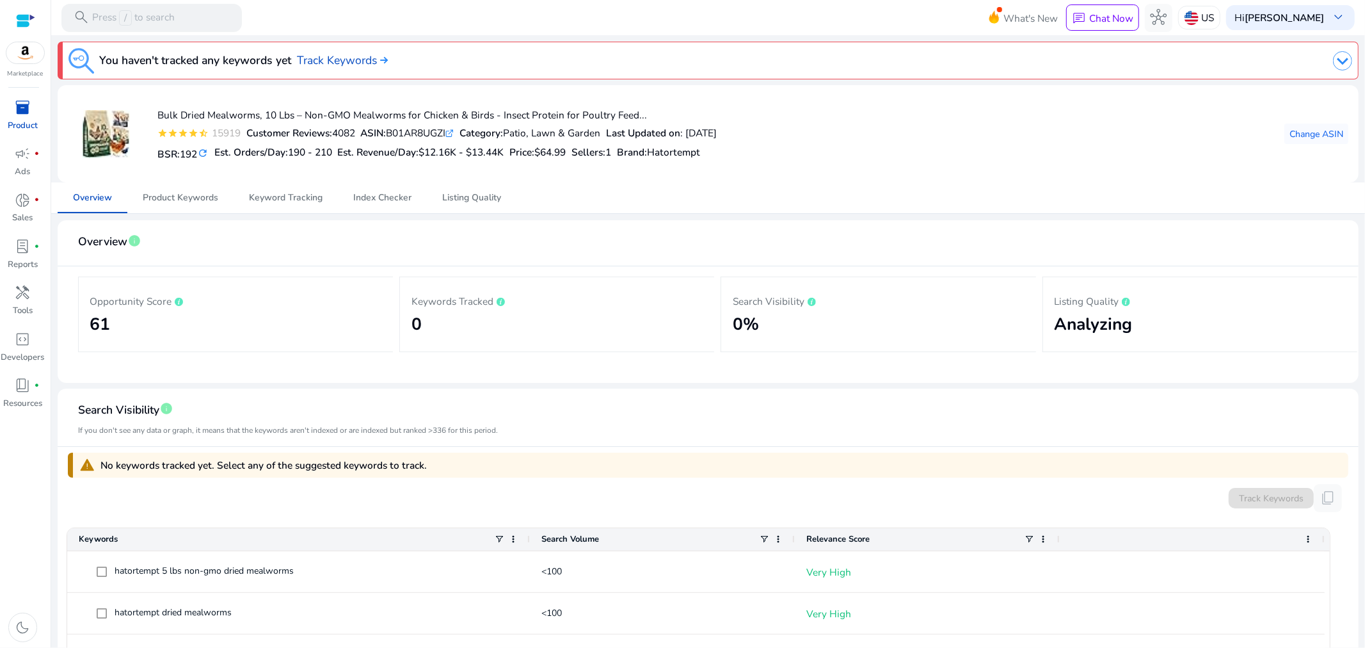
click at [767, 184] on div "Overview Product Keywords Keyword Tracking Index Checker Listing Quality" at bounding box center [708, 197] width 1301 height 31
click at [22, 113] on span "inventory_2" at bounding box center [23, 107] width 17 height 17
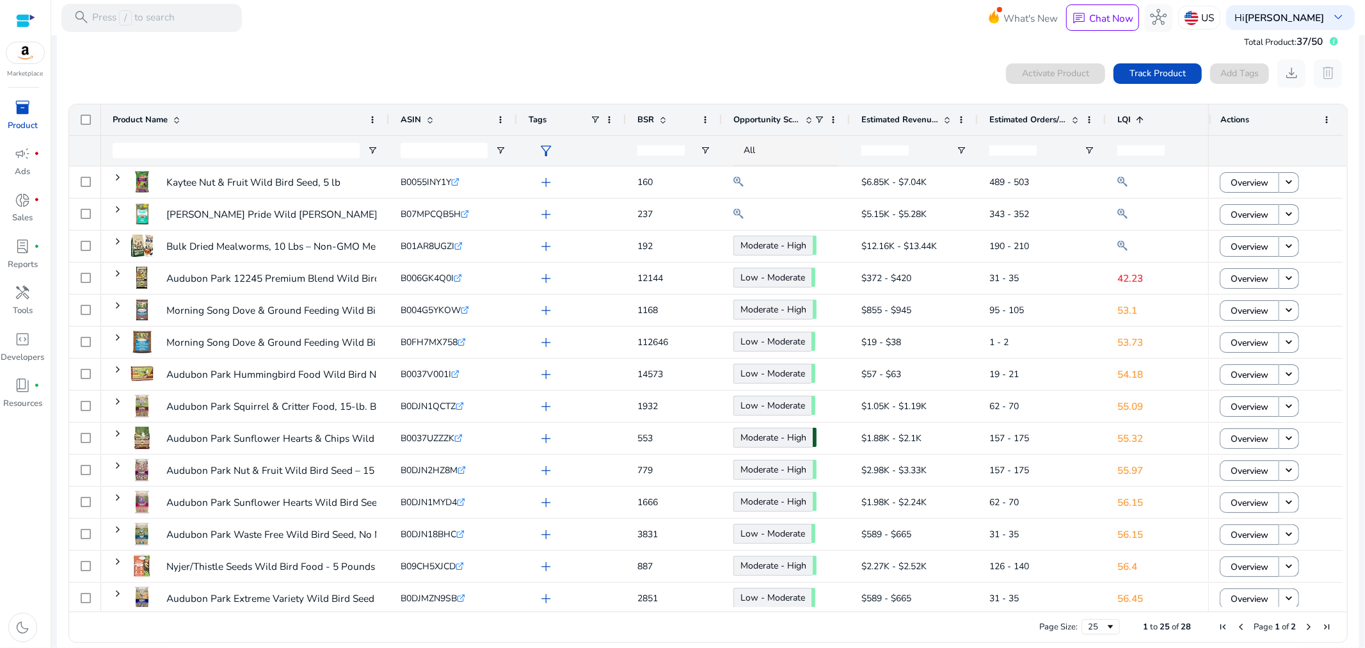
scroll to position [33, 0]
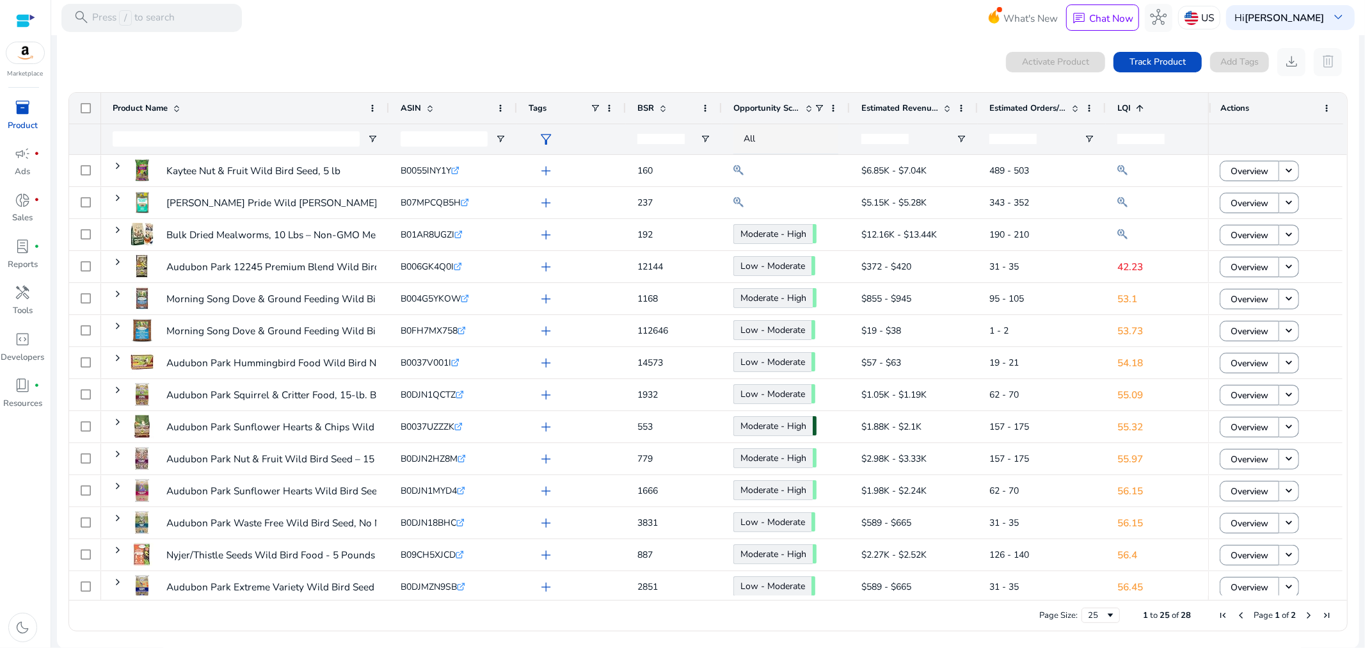
click at [771, 102] on span "Opportunity Score" at bounding box center [766, 108] width 67 height 12
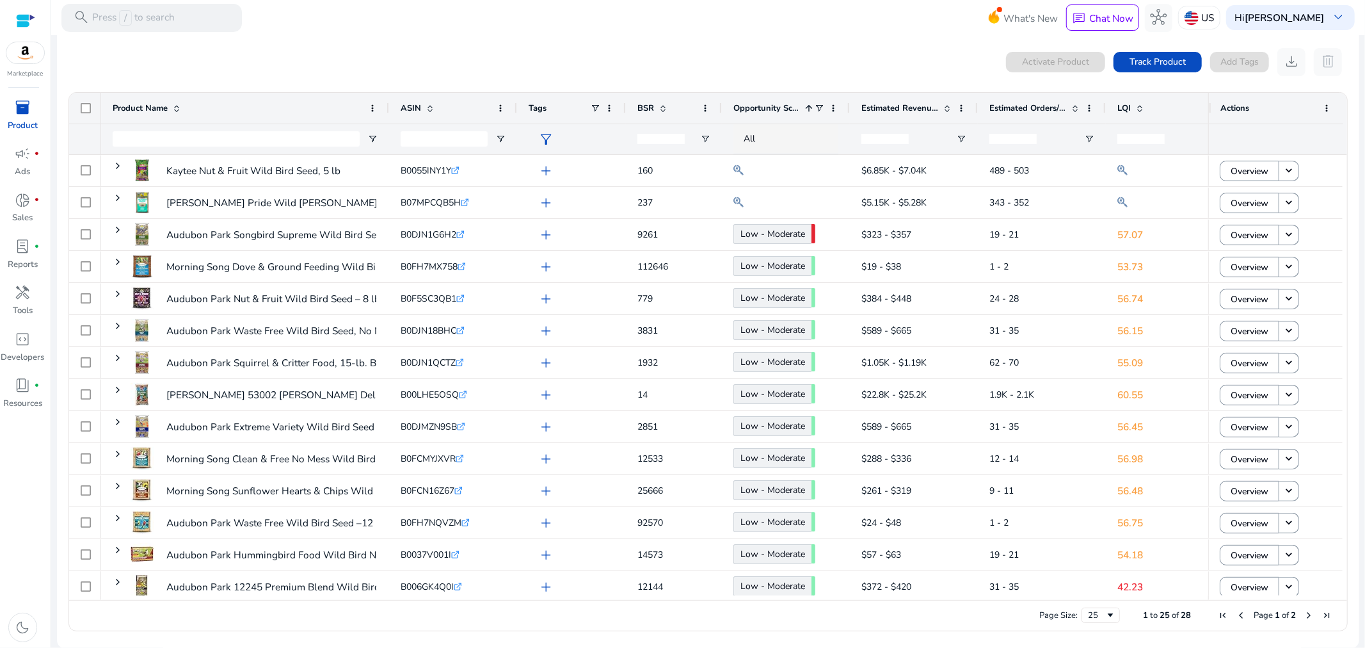
click at [772, 109] on span "Opportunity Score" at bounding box center [766, 108] width 67 height 12
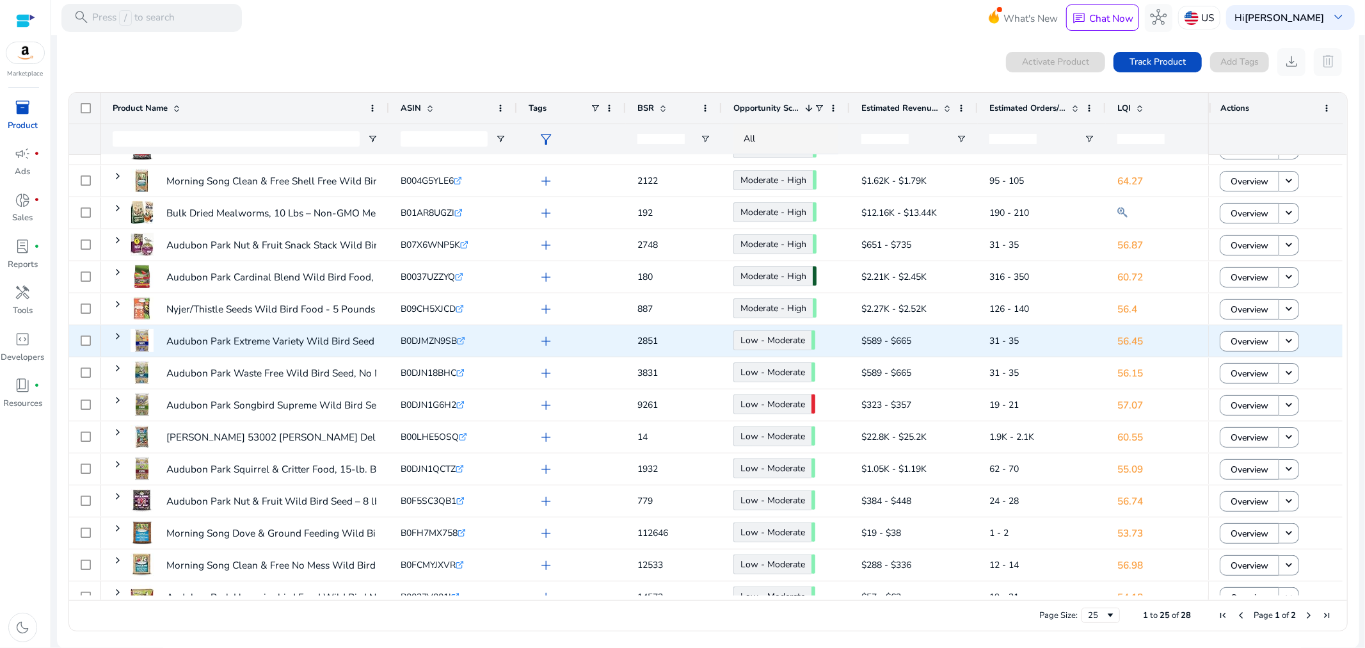
scroll to position [355, 0]
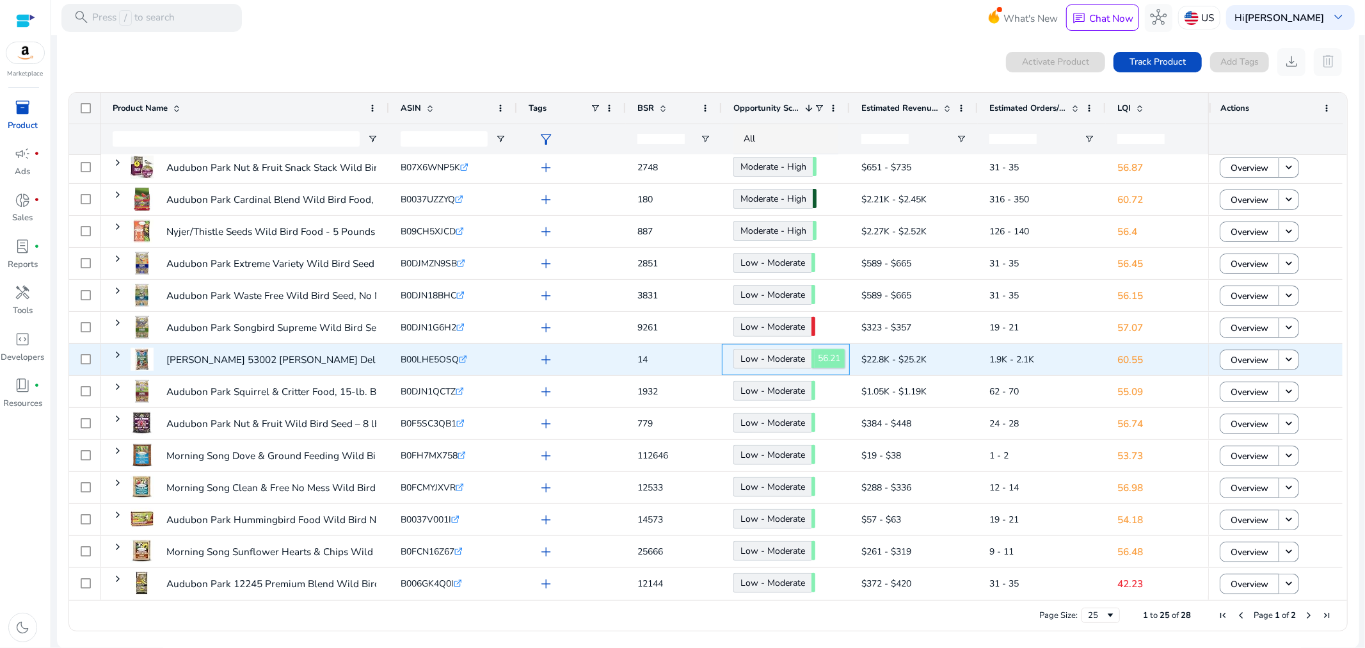
click at [750, 356] on link "Low - Moderate 56.21" at bounding box center [772, 359] width 78 height 20
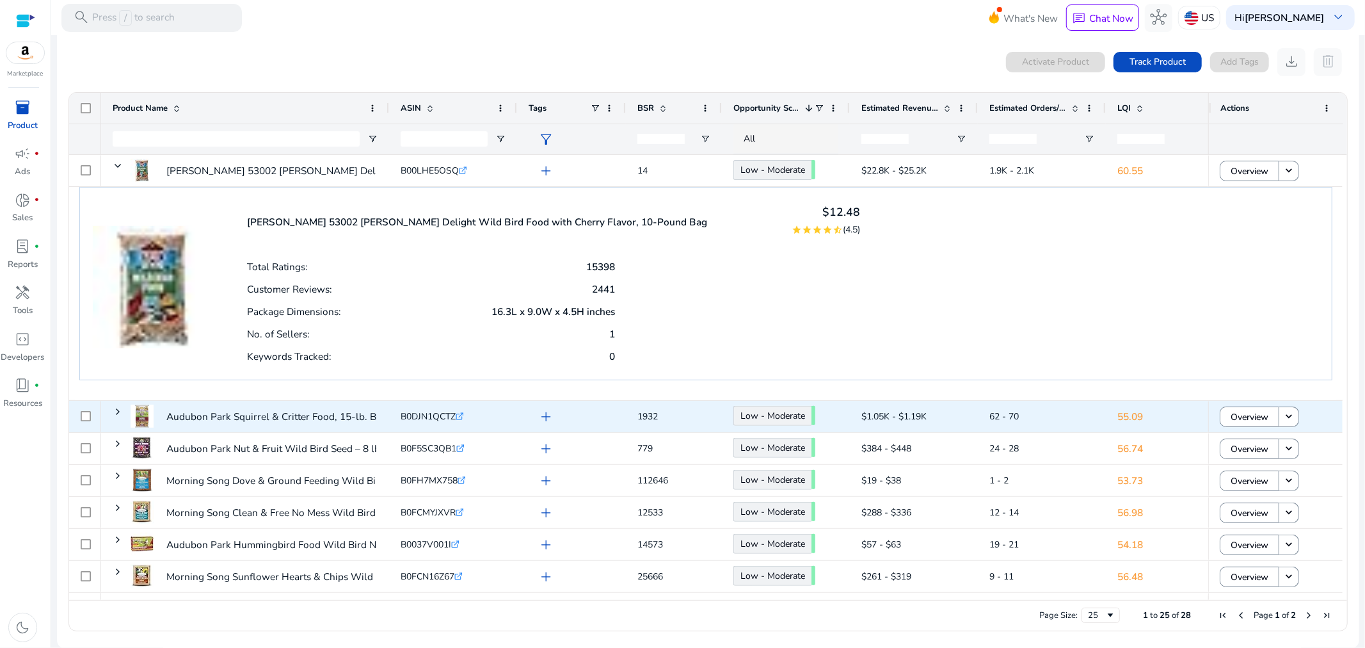
scroll to position [584, 0]
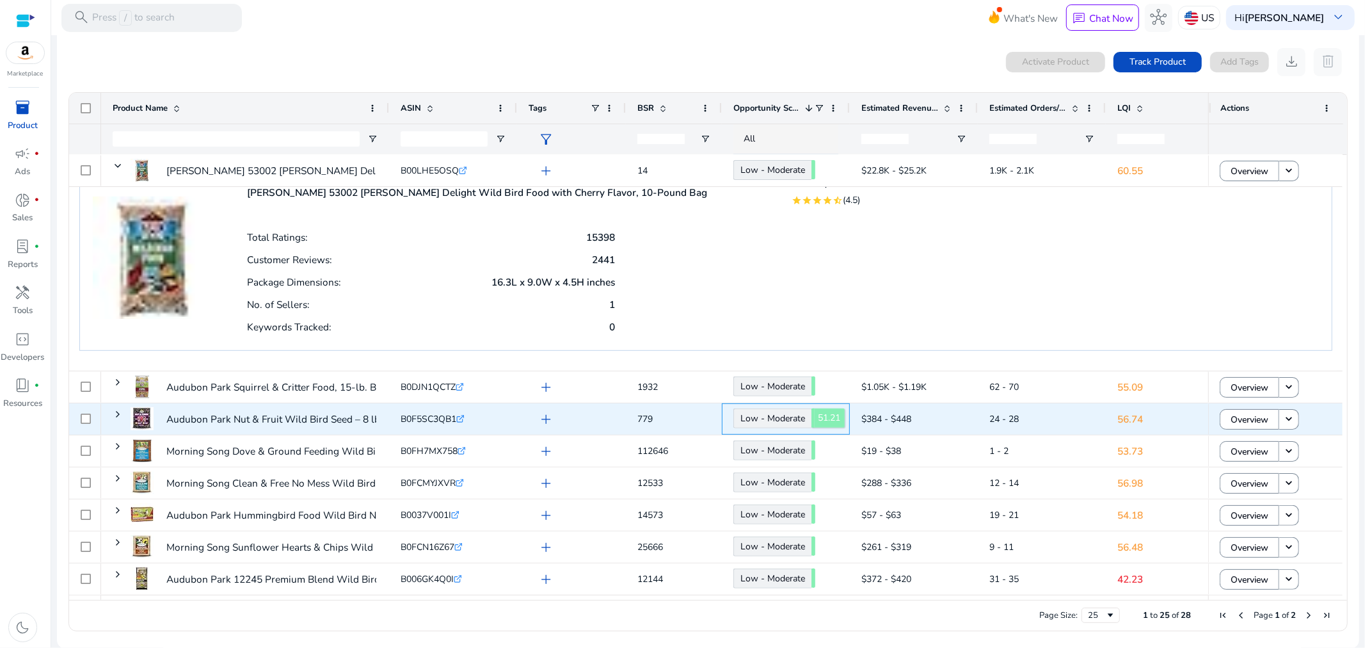
click at [783, 417] on link "Low - Moderate 51.21" at bounding box center [772, 418] width 78 height 20
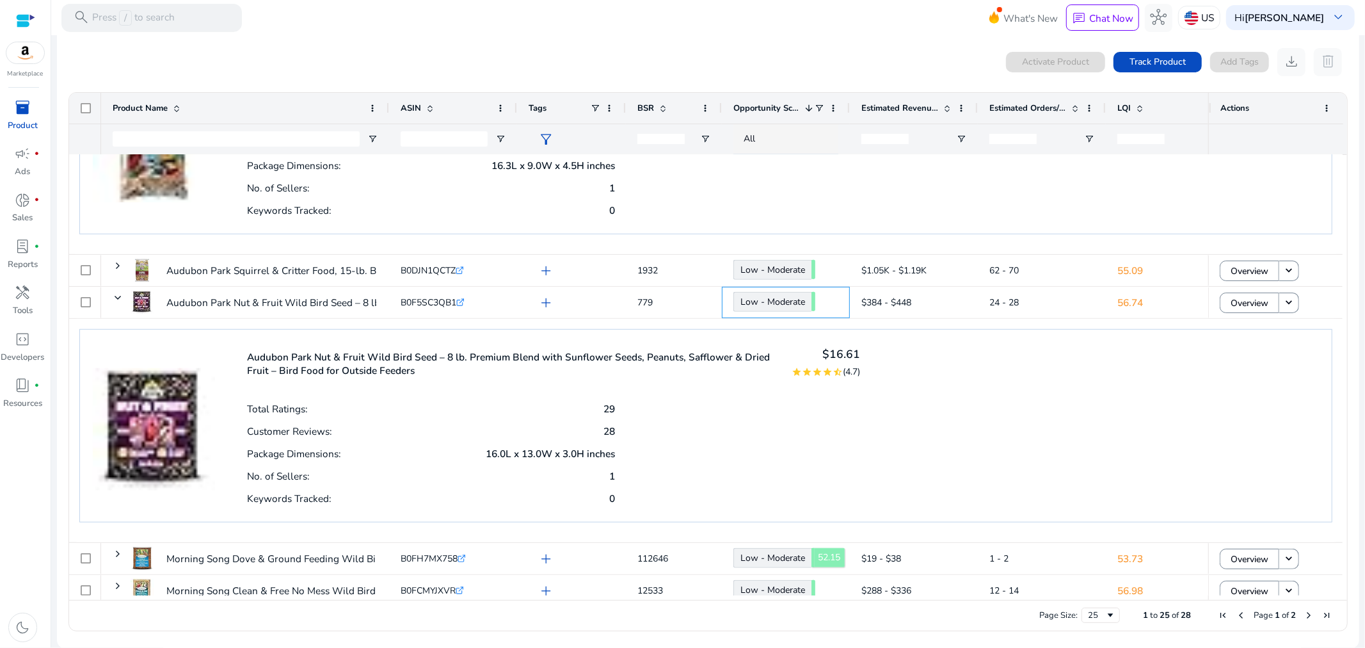
scroll to position [0, 0]
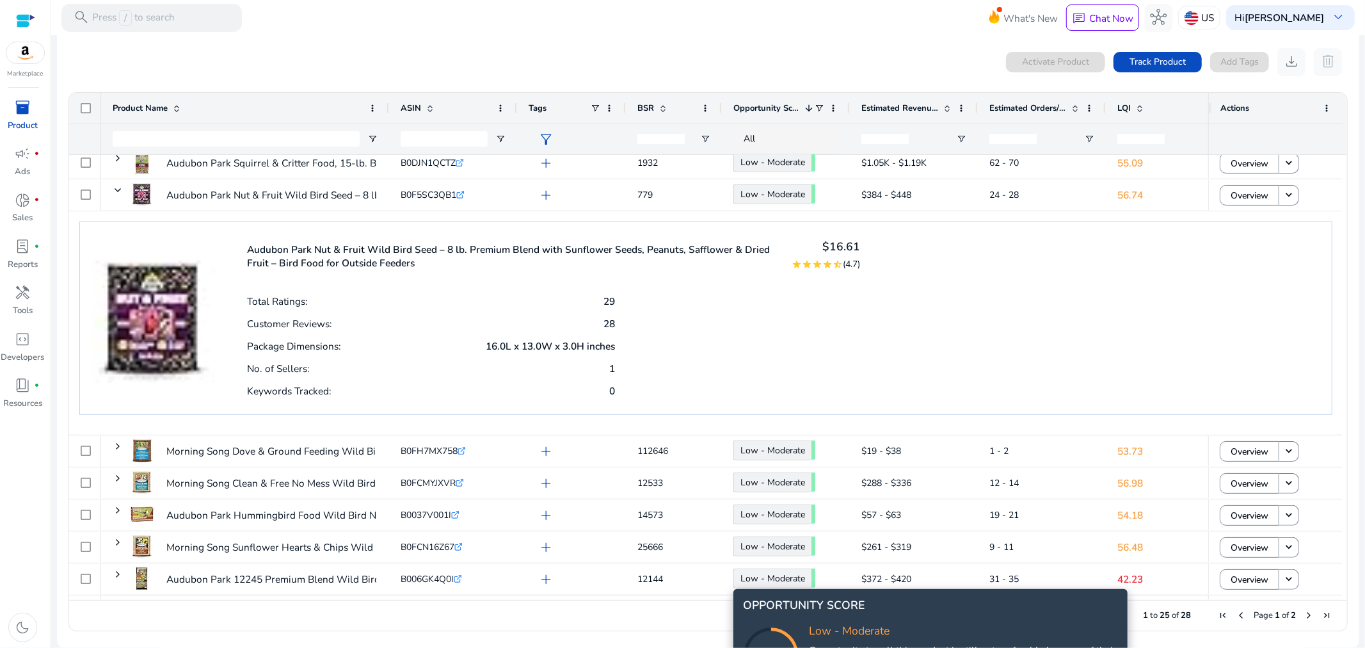
click at [781, 579] on icon at bounding box center [784, 642] width 128 height 128
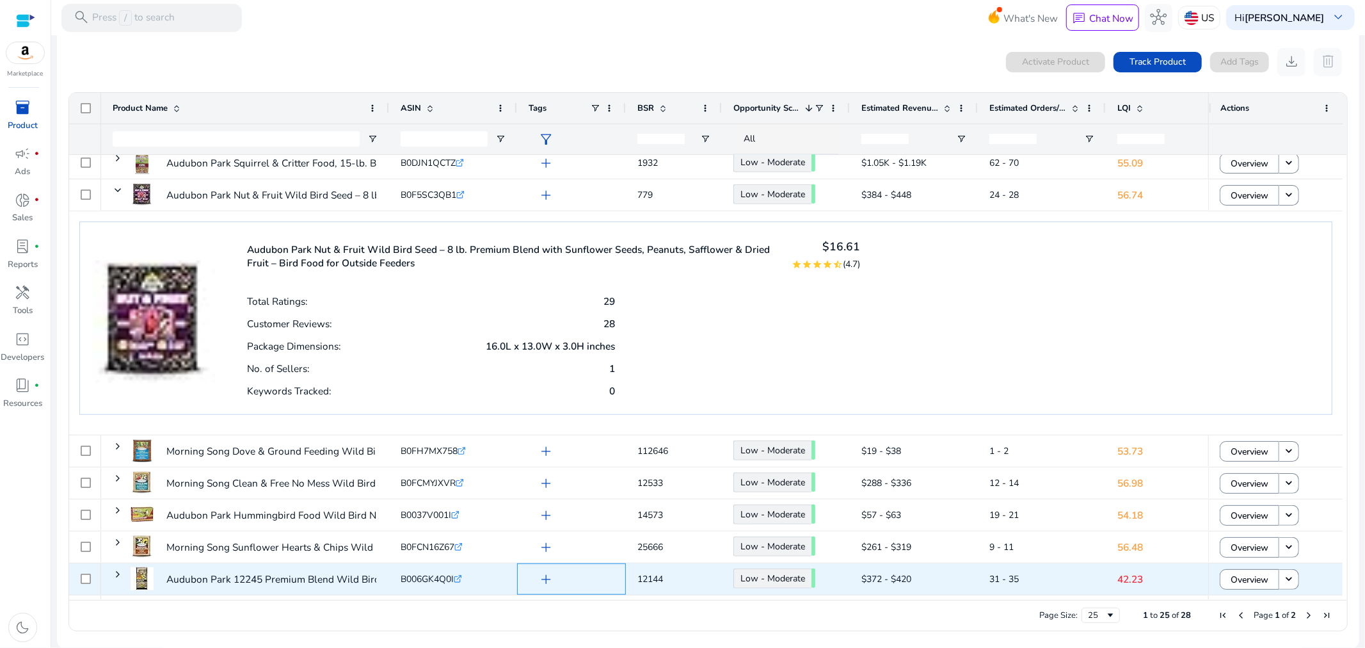
click at [618, 593] on div "add" at bounding box center [571, 578] width 109 height 31
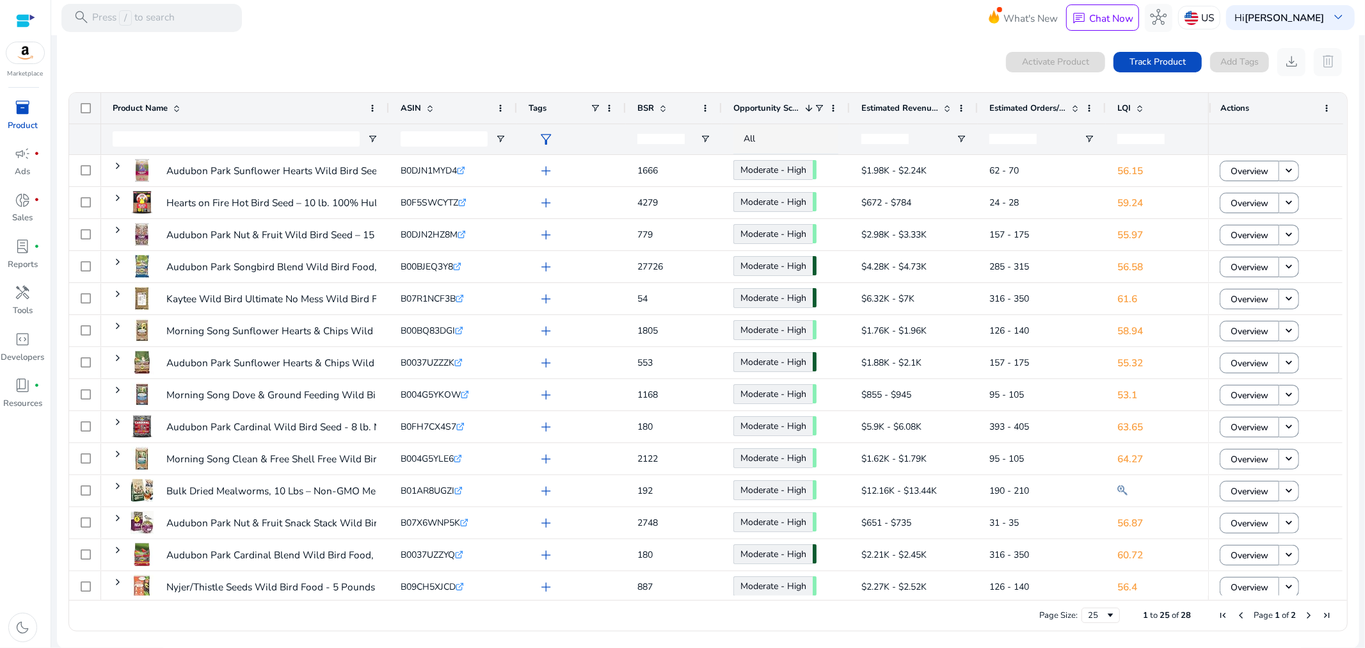
click at [1126, 103] on span "LQI" at bounding box center [1123, 108] width 13 height 12
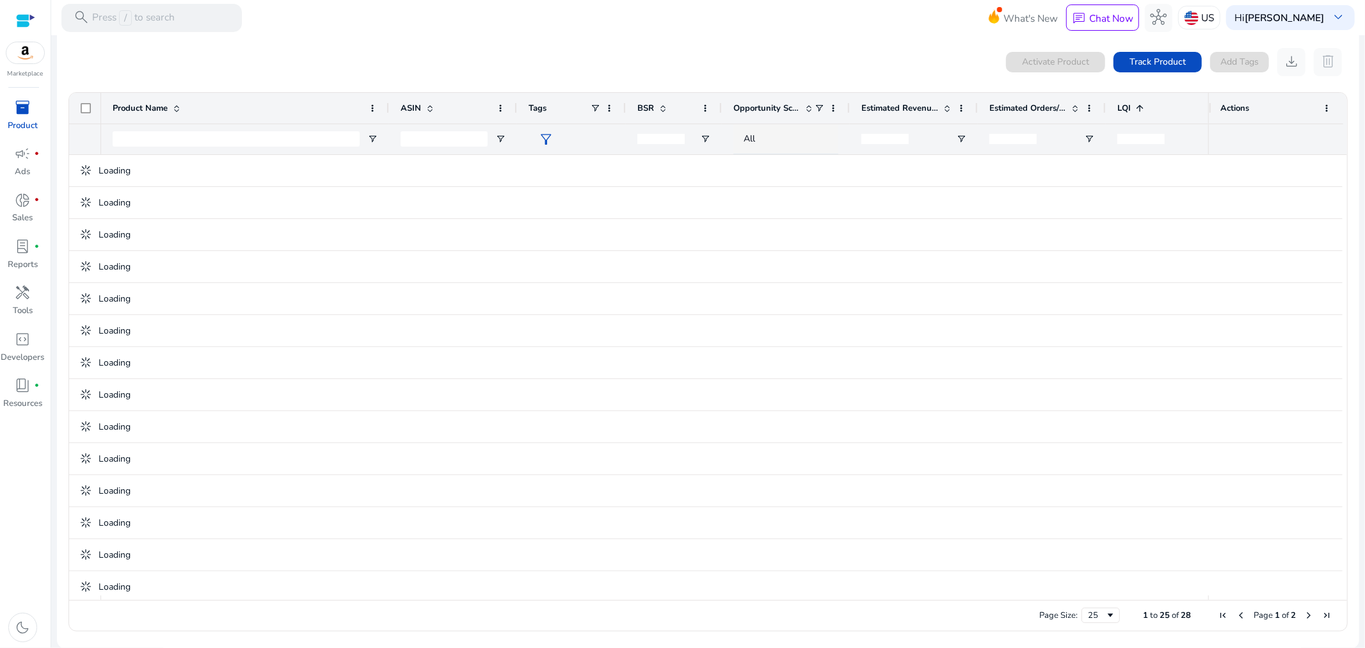
click at [1126, 103] on span "LQI" at bounding box center [1123, 108] width 13 height 12
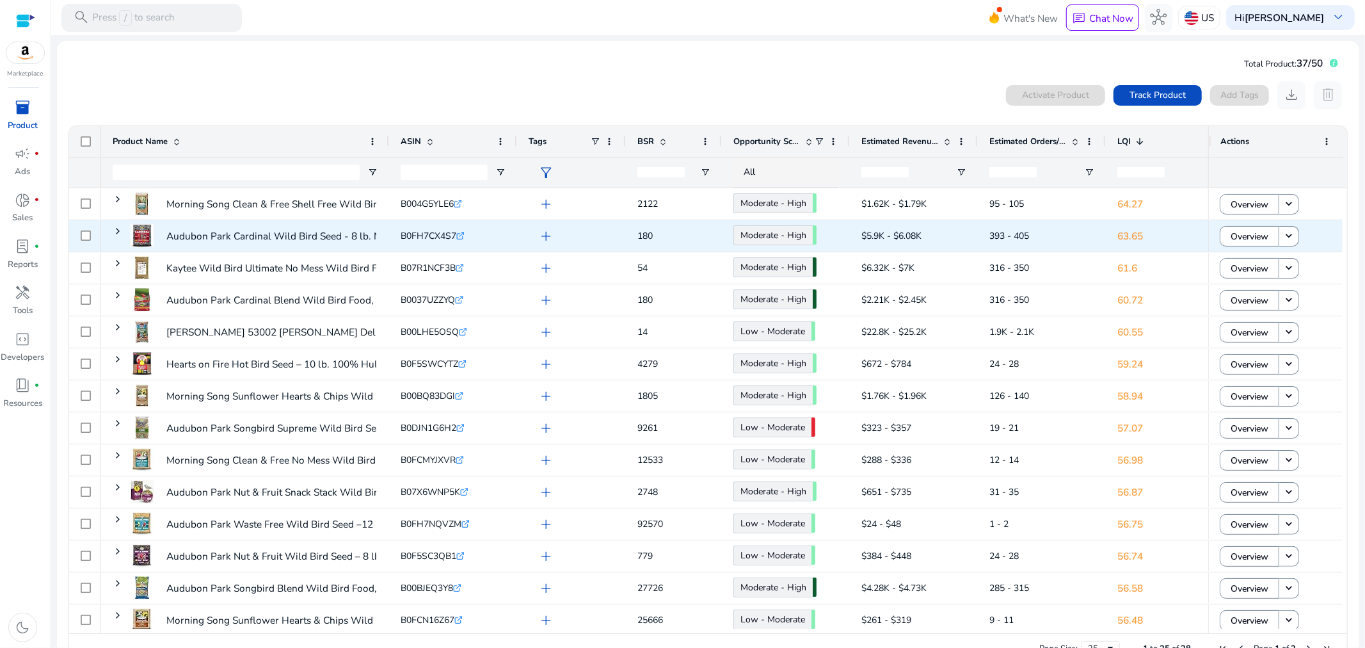
click at [1137, 233] on p "63.65" at bounding box center [1169, 236] width 105 height 26
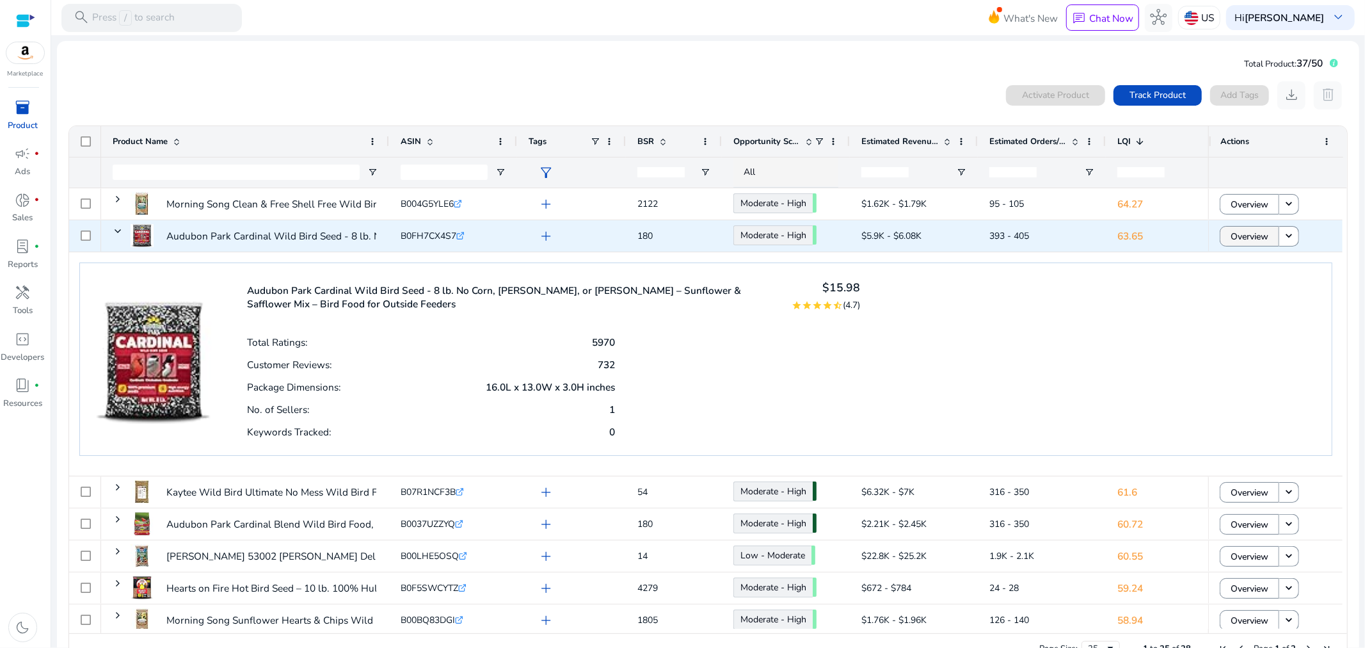
click at [1252, 239] on span "Overview" at bounding box center [1250, 236] width 38 height 26
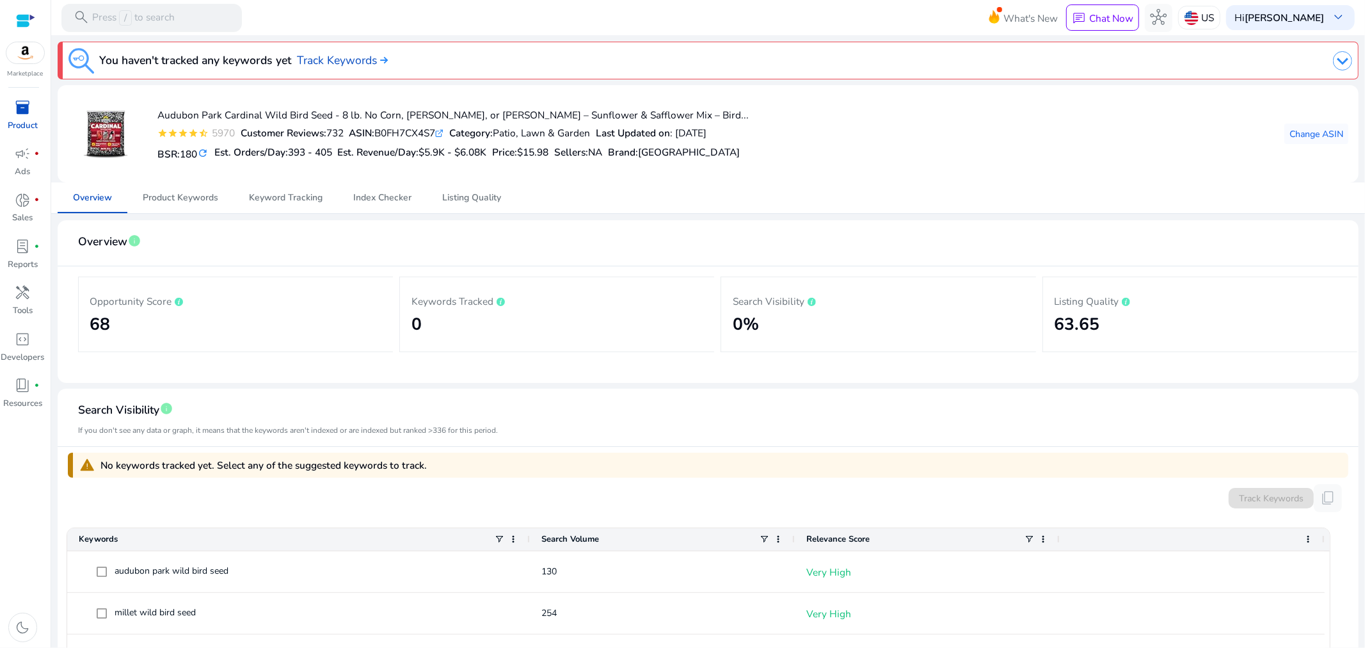
click at [818, 141] on div "Audubon Park Cardinal Wild Bird Seed - 8 lb. No Corn, Milo, or Millet – Sunflow…" at bounding box center [708, 133] width 1281 height 77
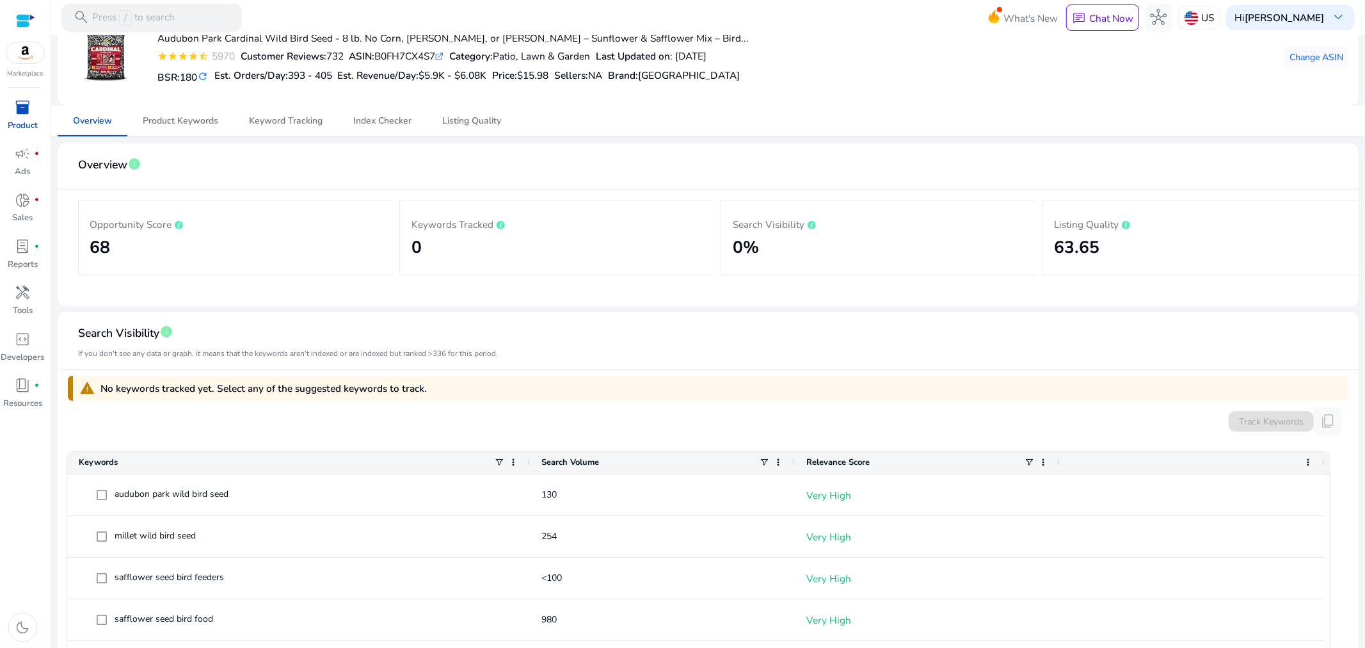
scroll to position [71, 0]
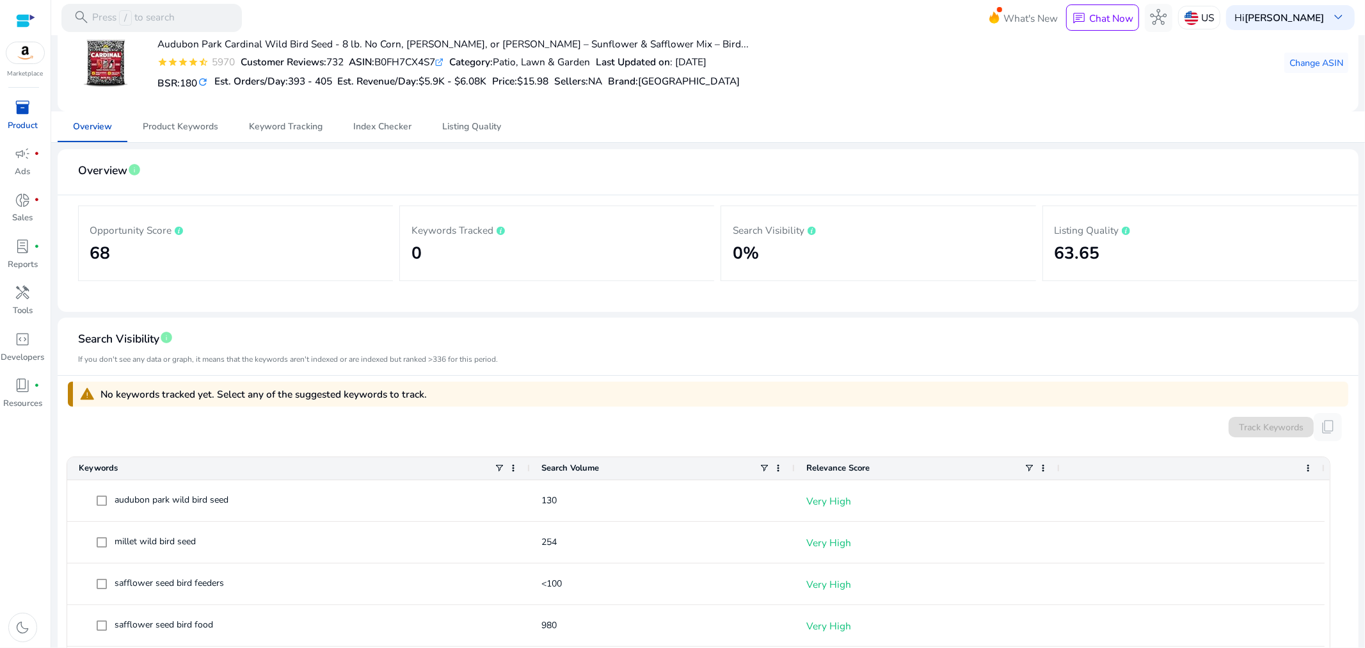
click at [1076, 243] on h2 "63.65" at bounding box center [1200, 253] width 292 height 20
click at [1092, 229] on p "Listing Quality" at bounding box center [1200, 229] width 292 height 15
click at [480, 125] on span "Listing Quality" at bounding box center [471, 126] width 59 height 9
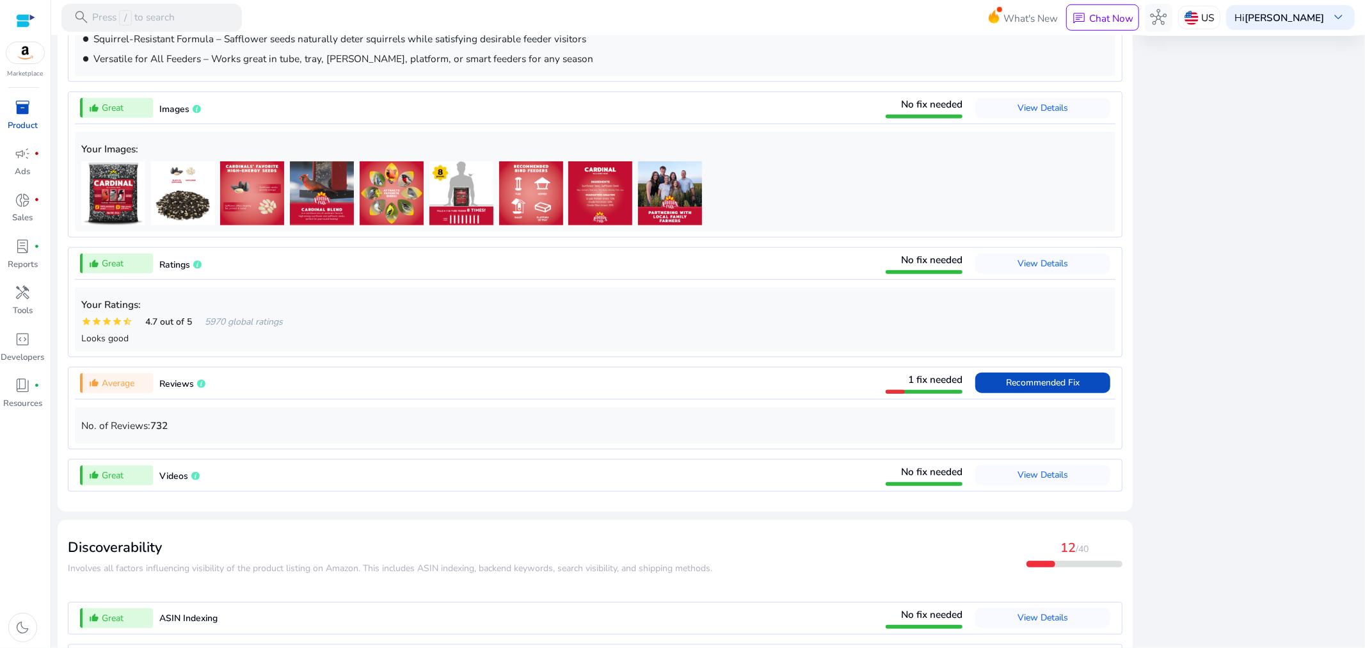
scroll to position [924, 0]
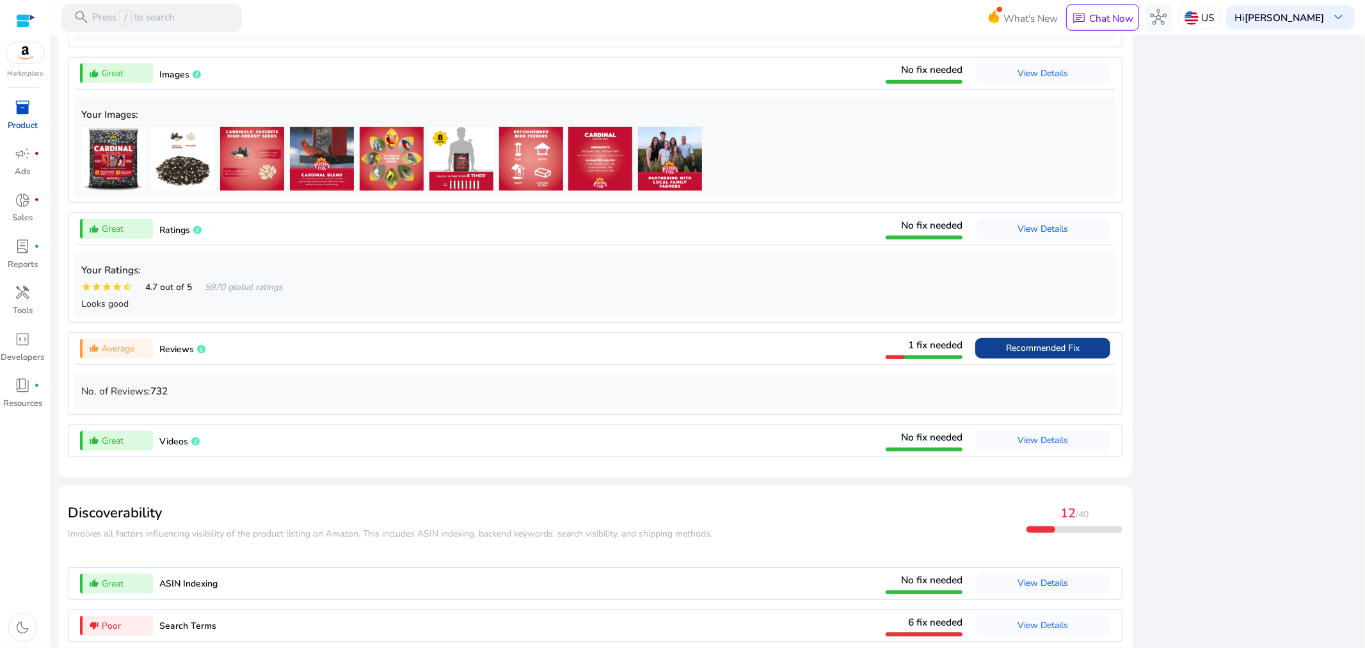
click at [1046, 351] on span "Recommended Fix" at bounding box center [1043, 348] width 74 height 12
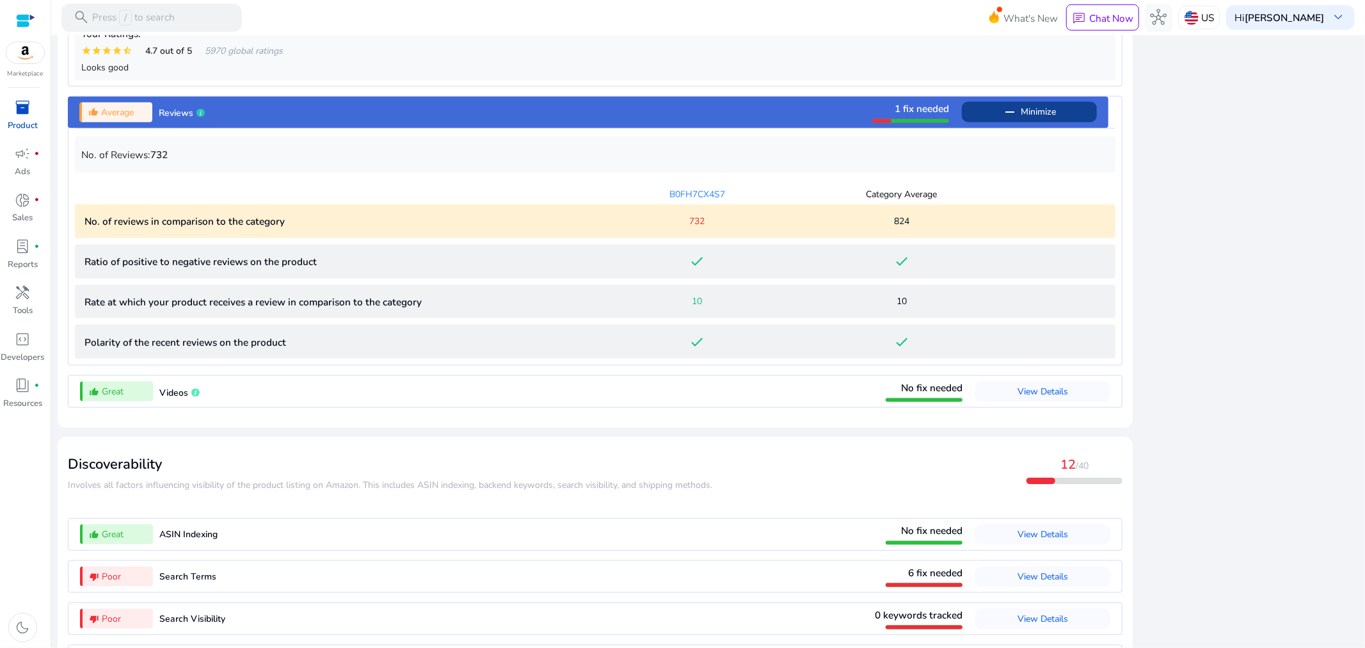
scroll to position [1222, 0]
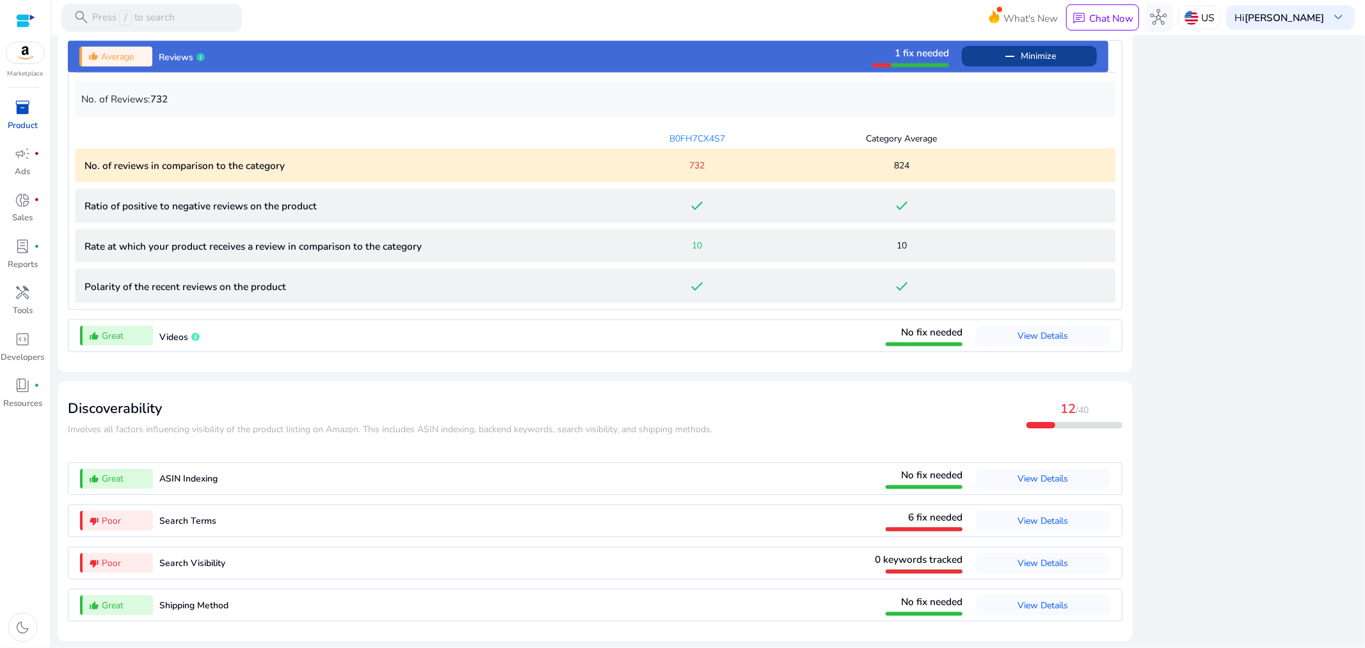
click at [1026, 51] on span "Minimize" at bounding box center [1038, 56] width 35 height 20
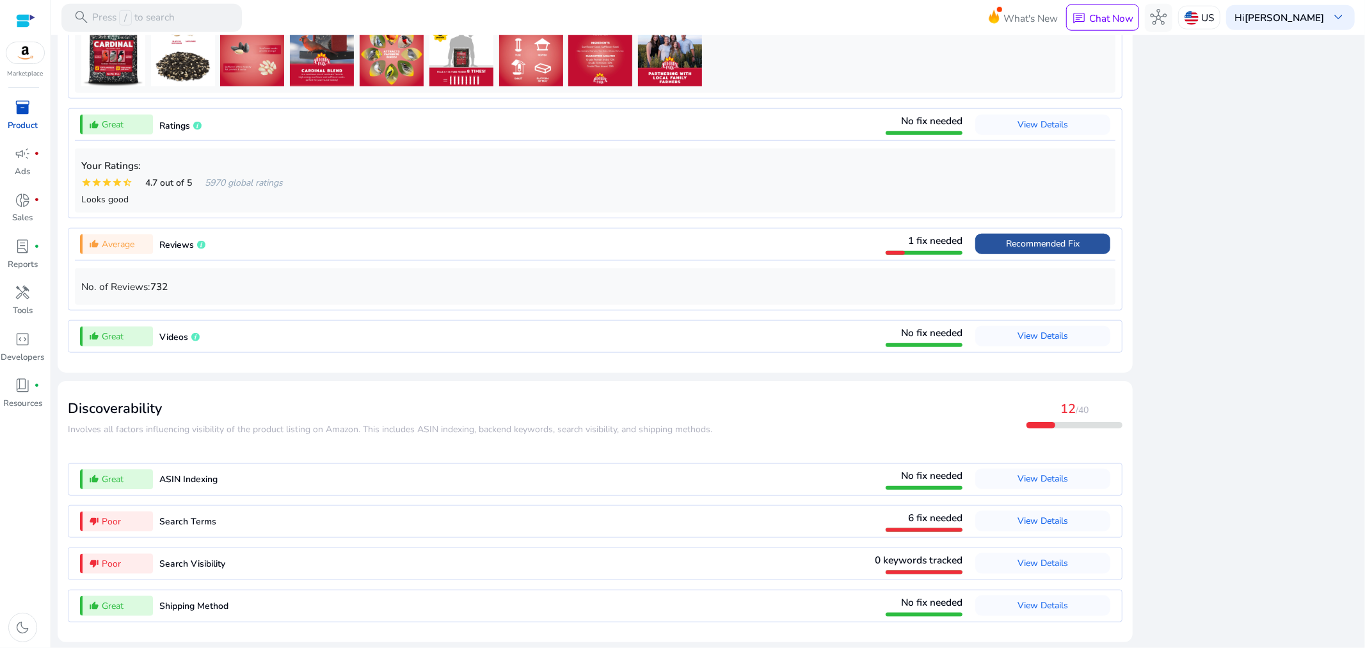
scroll to position [1035, 0]
click at [1218, 181] on div "close Our extension is available for your browser! See the Listing Quality scor…" at bounding box center [1250, 57] width 218 height 1182
click at [1047, 521] on span "View Details" at bounding box center [1043, 521] width 51 height 12
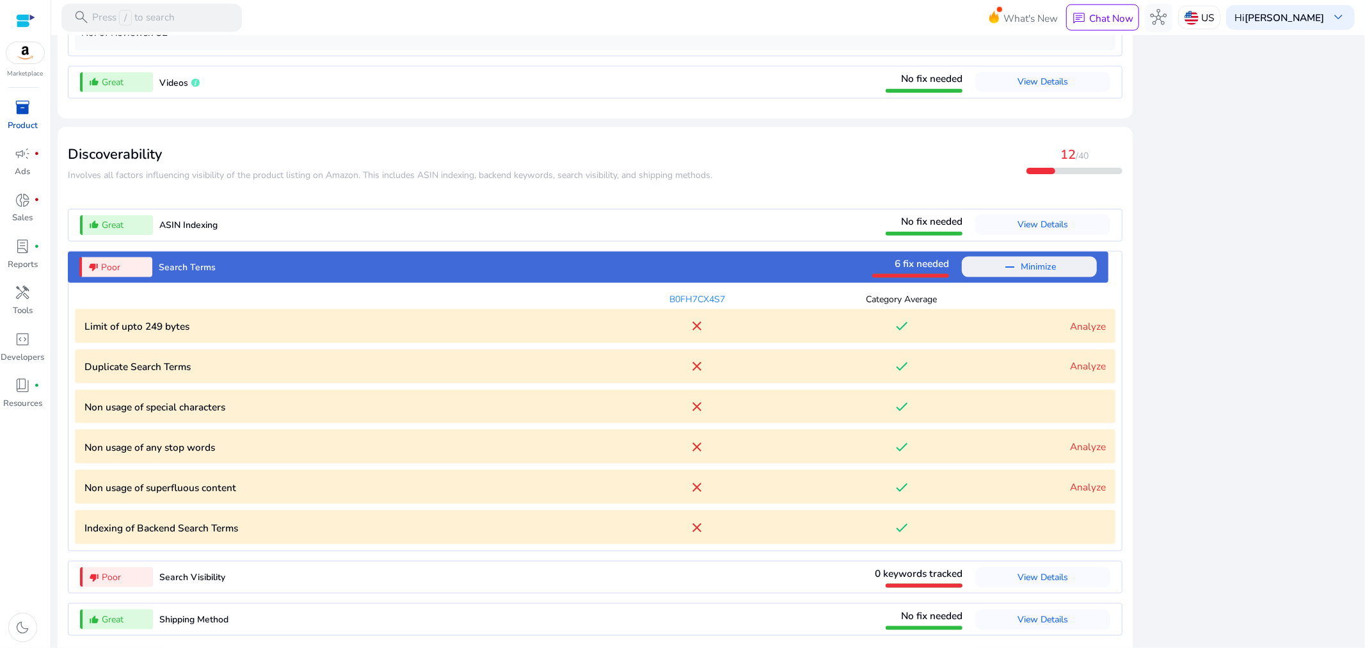
scroll to position [1302, 0]
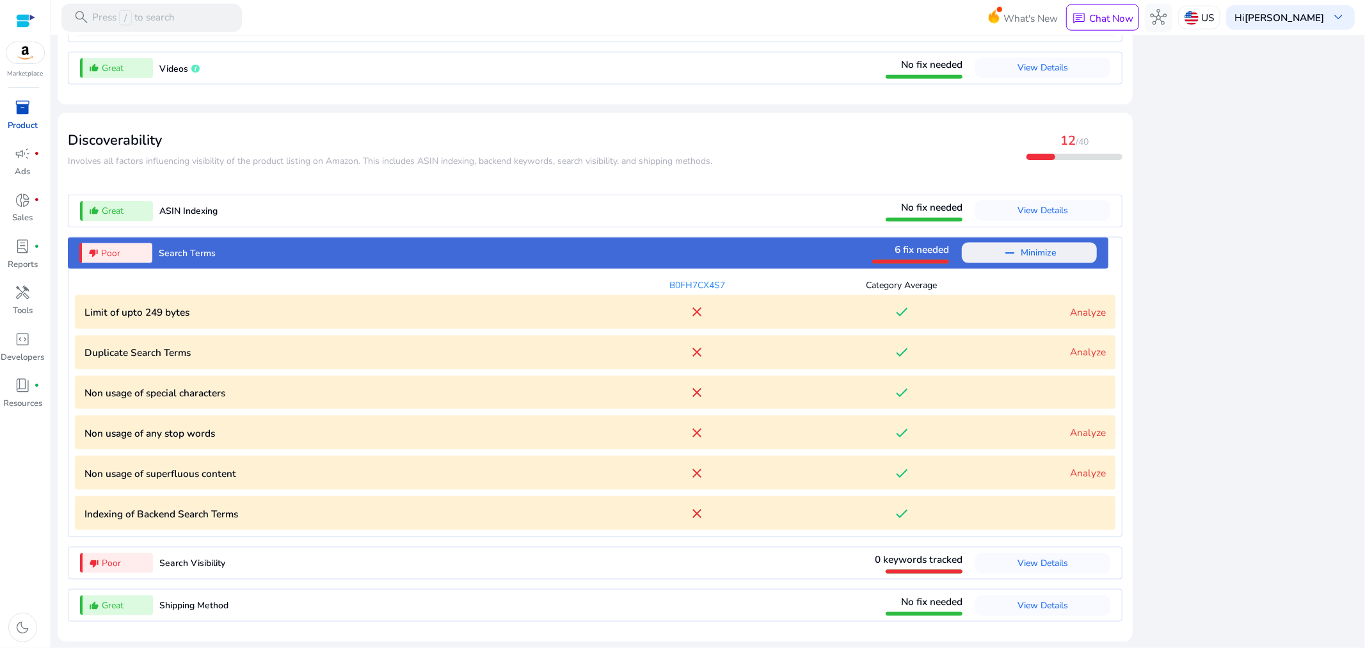
click at [1021, 254] on span "Minimize" at bounding box center [1038, 253] width 35 height 20
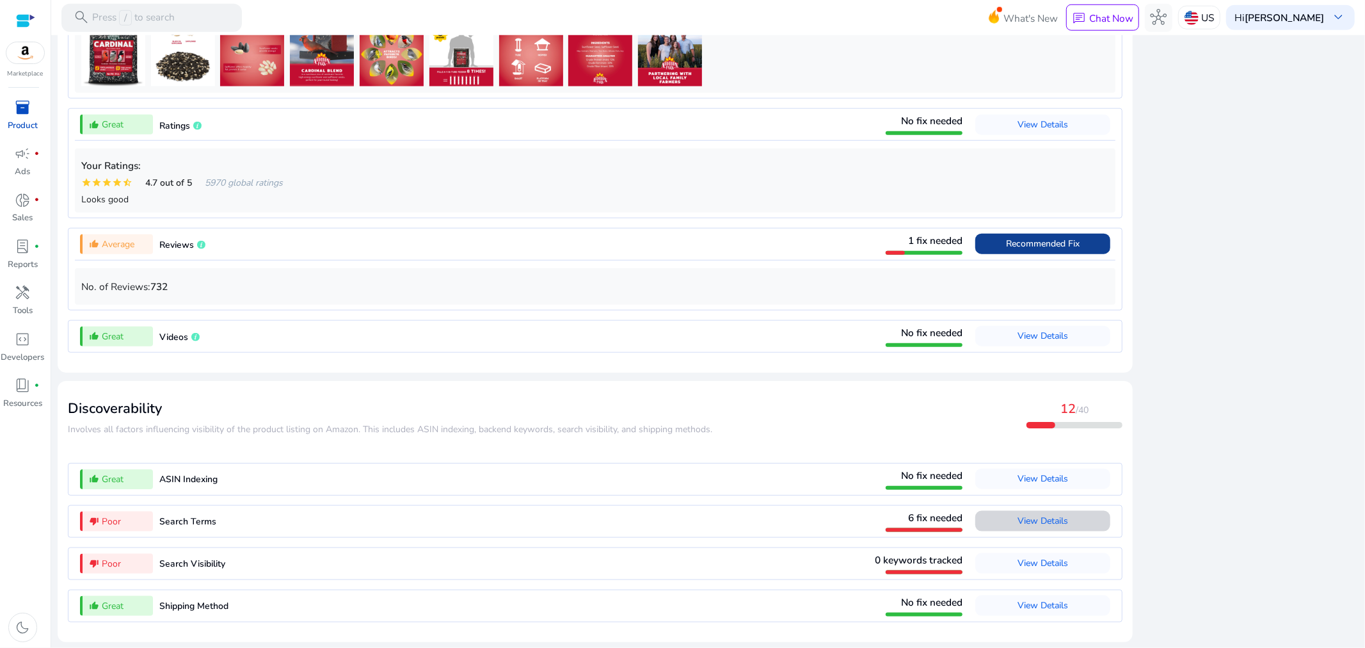
scroll to position [1035, 0]
click at [1251, 124] on div "close Our extension is available for your browser! See the Listing Quality scor…" at bounding box center [1250, 57] width 218 height 1182
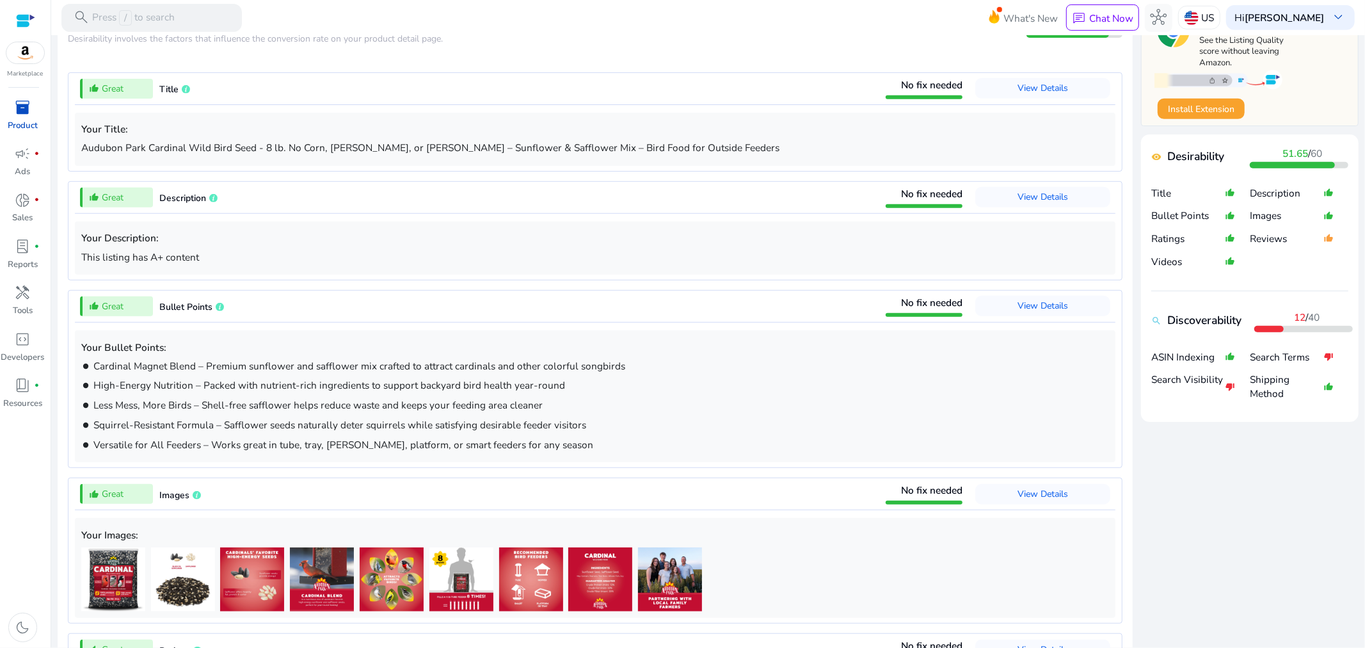
scroll to position [538, 0]
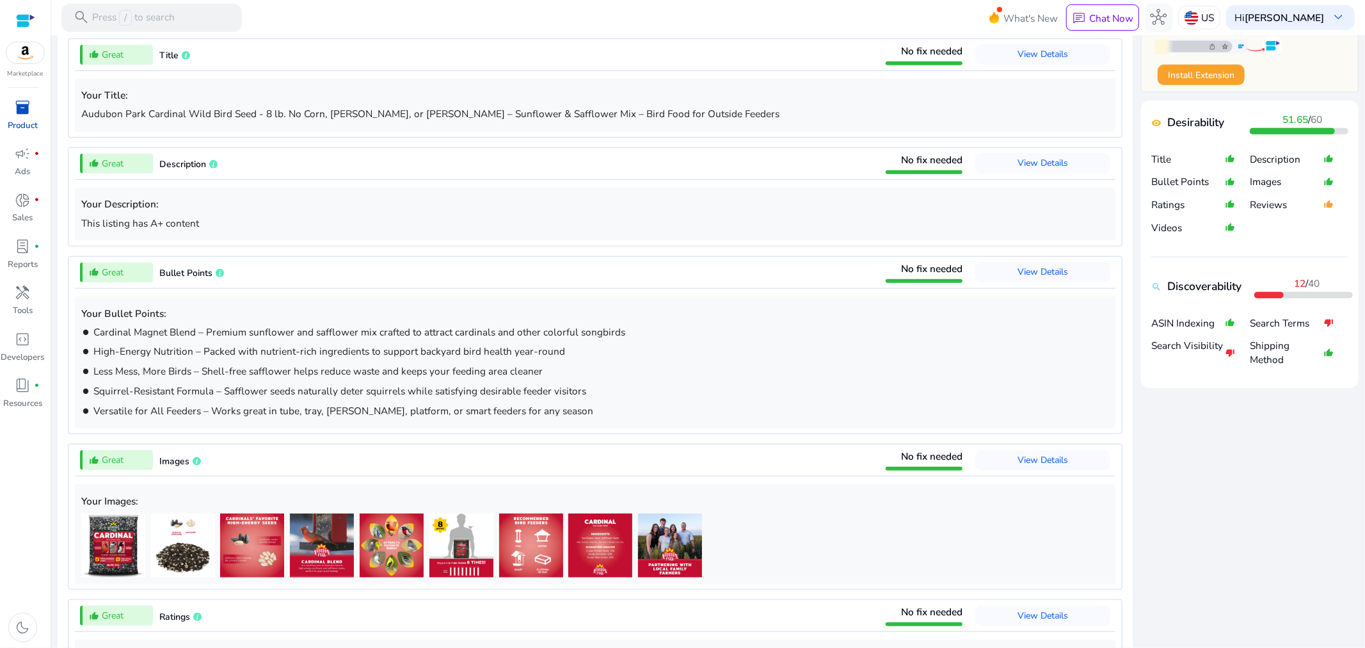
click at [1193, 487] on div "close Our extension is available for your browser! See the Listing Quality scor…" at bounding box center [1250, 547] width 218 height 1182
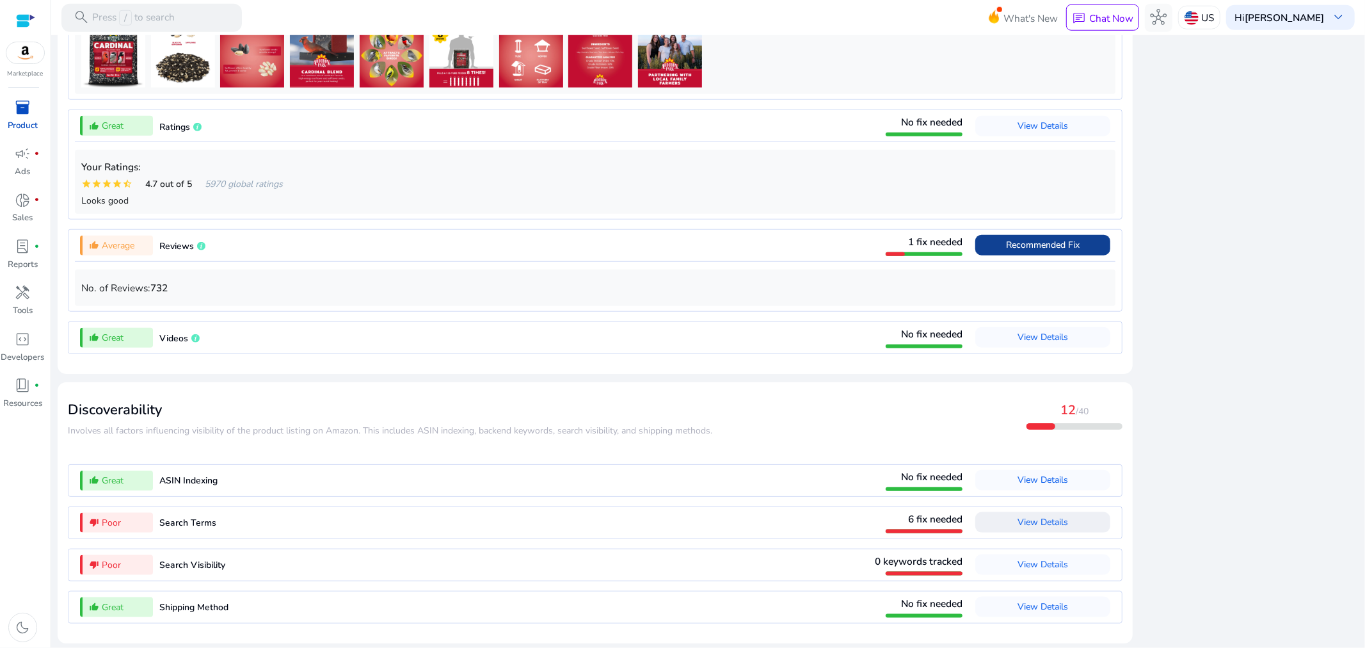
scroll to position [1035, 0]
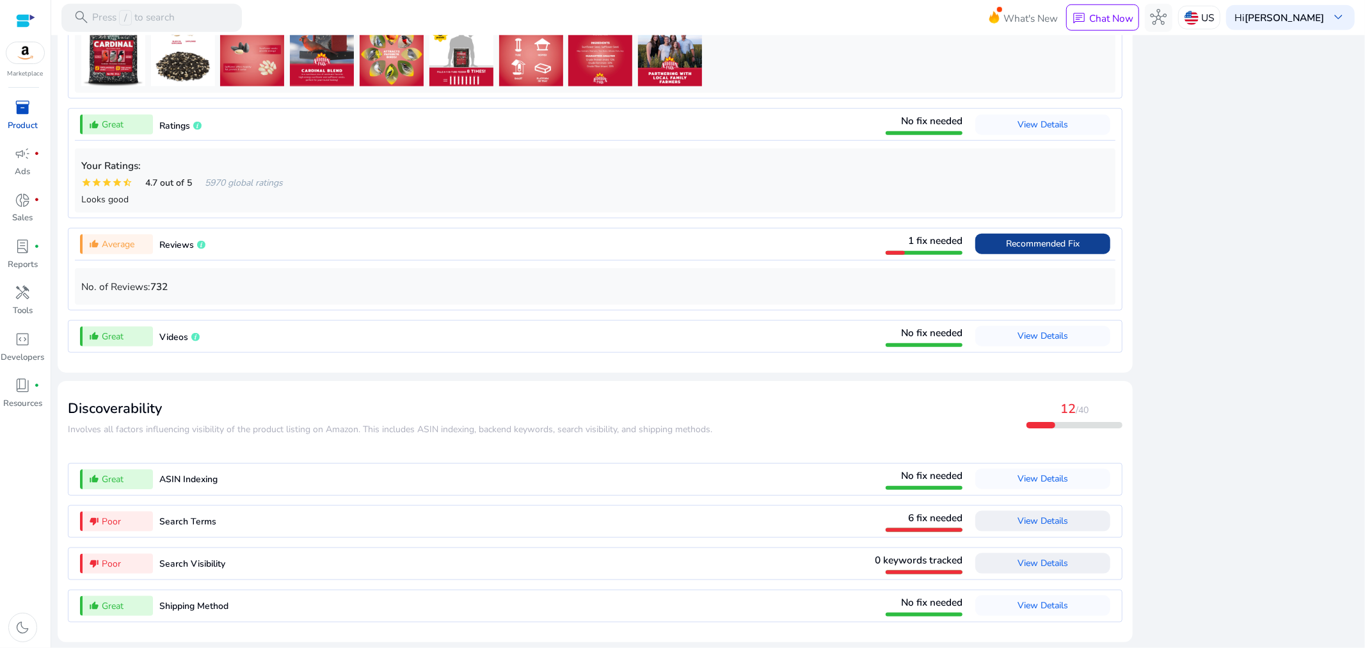
click at [1033, 565] on span "View Details" at bounding box center [1043, 563] width 51 height 12
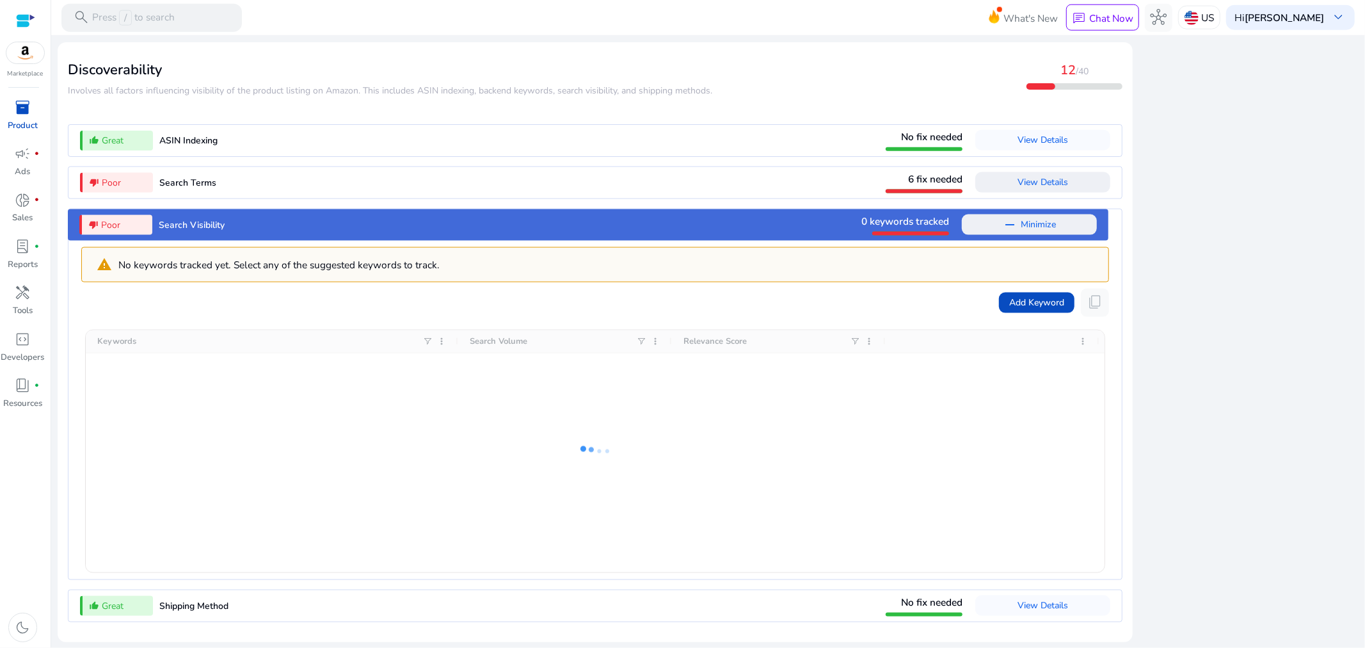
scroll to position [1373, 0]
click at [589, 407] on div at bounding box center [595, 451] width 1019 height 242
drag, startPoint x: 24, startPoint y: 109, endPoint x: 37, endPoint y: 68, distance: 42.3
click at [26, 109] on span "inventory_2" at bounding box center [23, 107] width 17 height 17
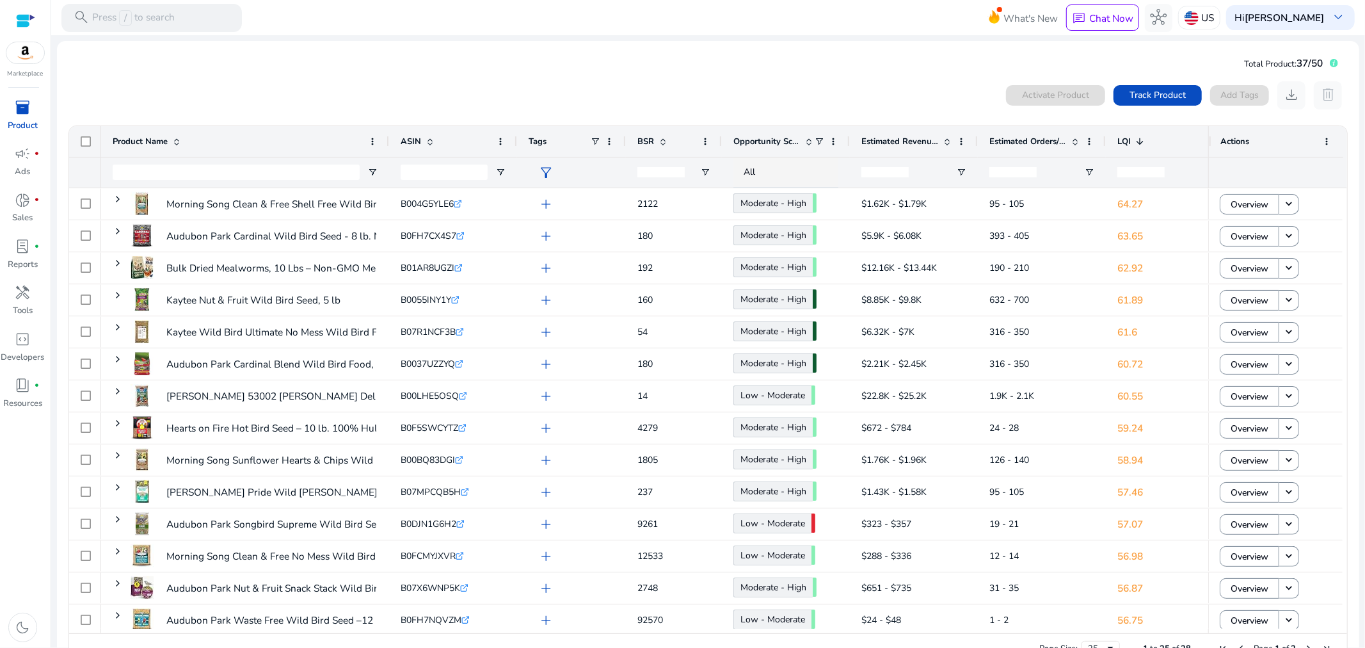
click at [1123, 138] on span "LQI" at bounding box center [1123, 142] width 13 height 12
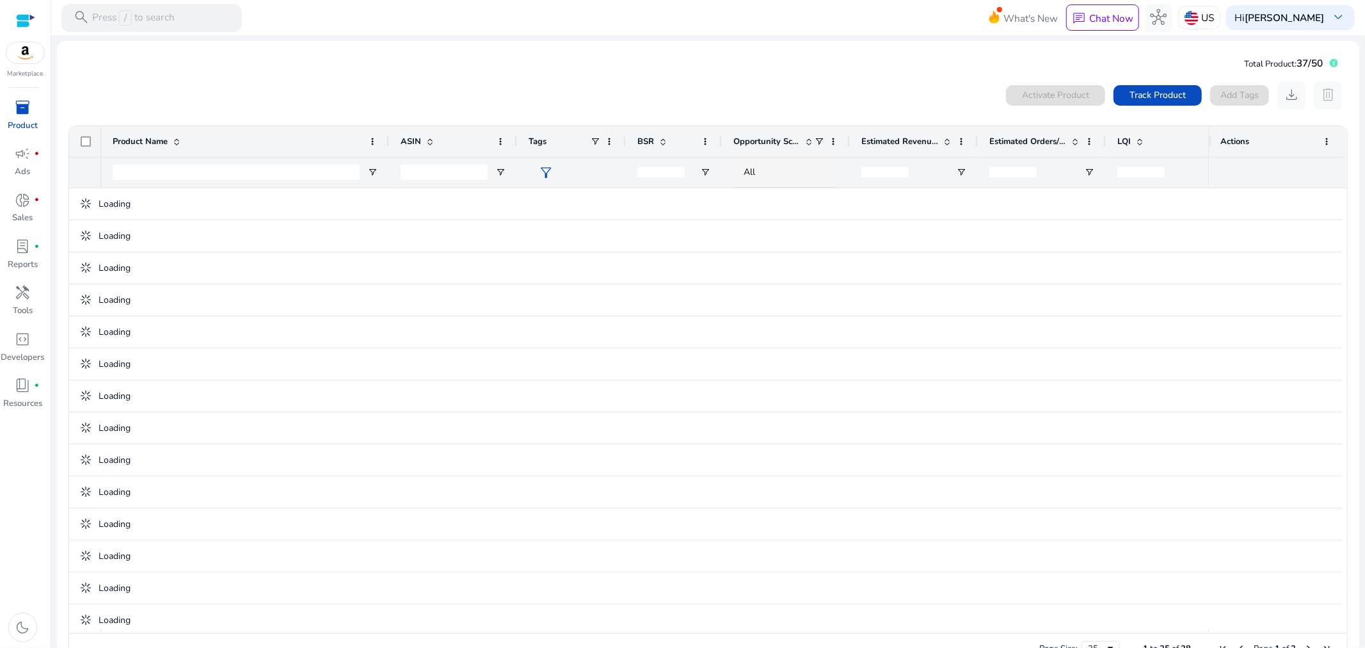
click at [1123, 138] on span "LQI" at bounding box center [1123, 142] width 13 height 12
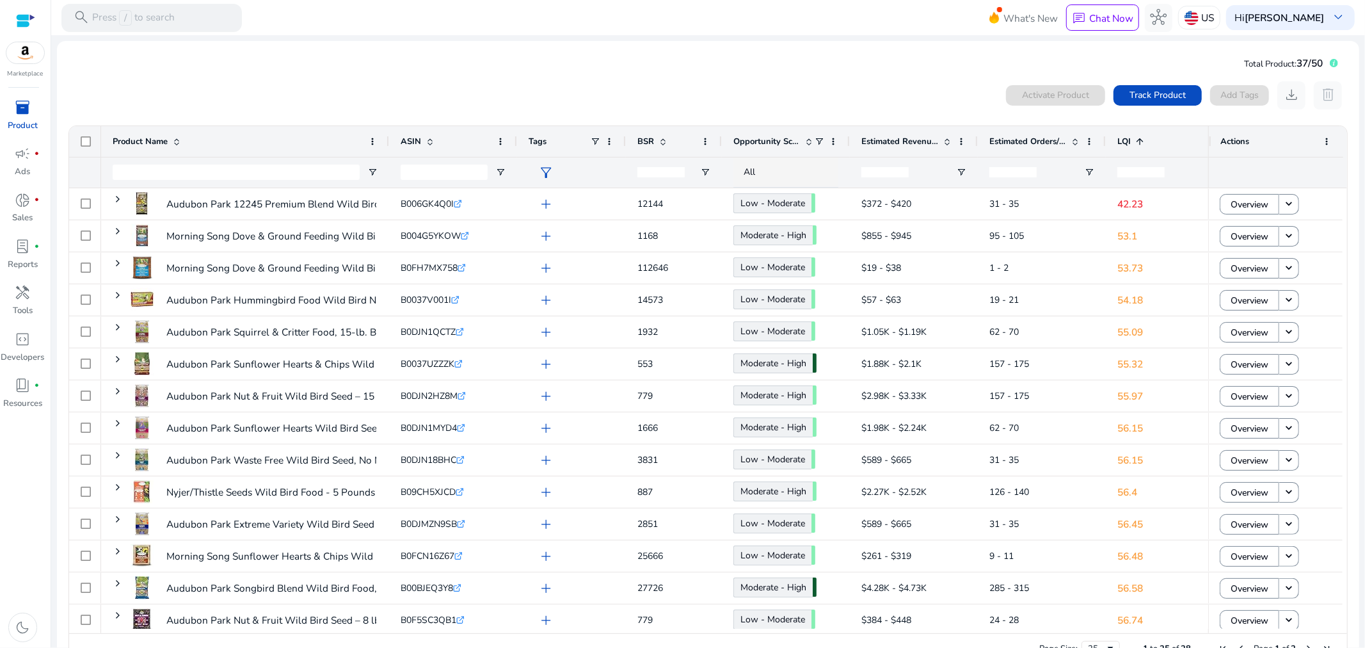
click at [1131, 145] on span at bounding box center [1138, 141] width 14 height 10
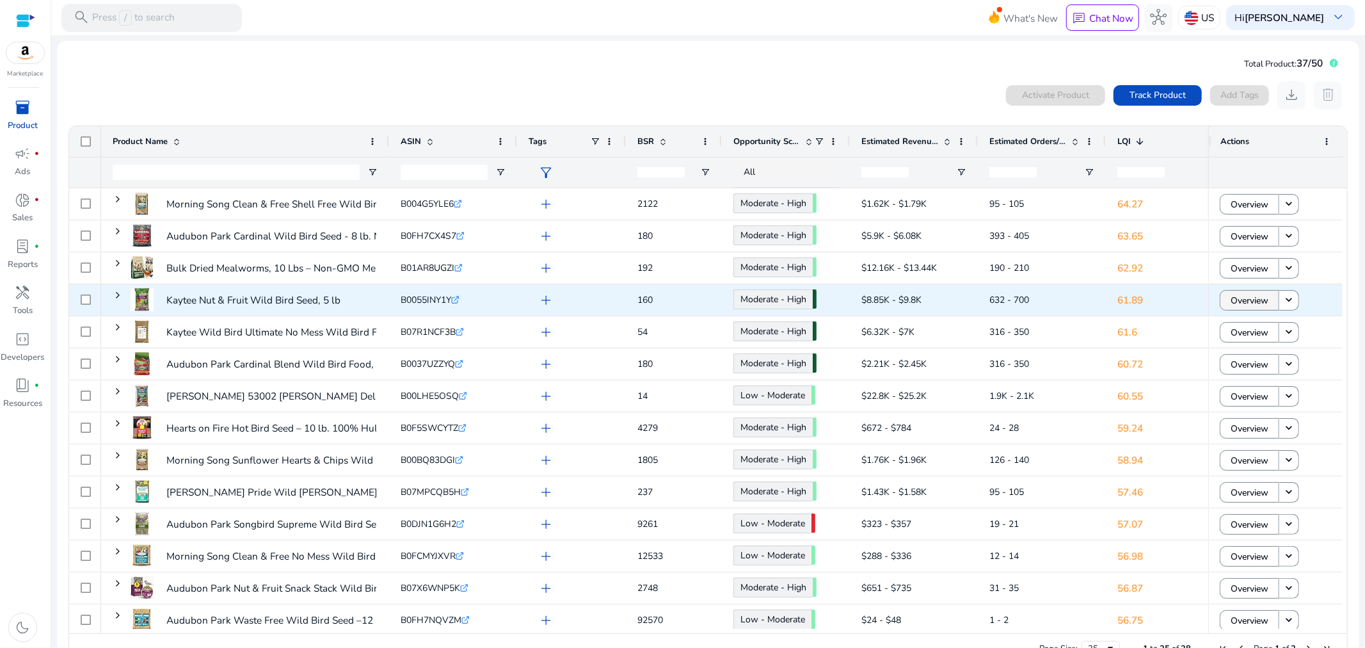
click at [1240, 301] on span "Overview" at bounding box center [1250, 300] width 38 height 26
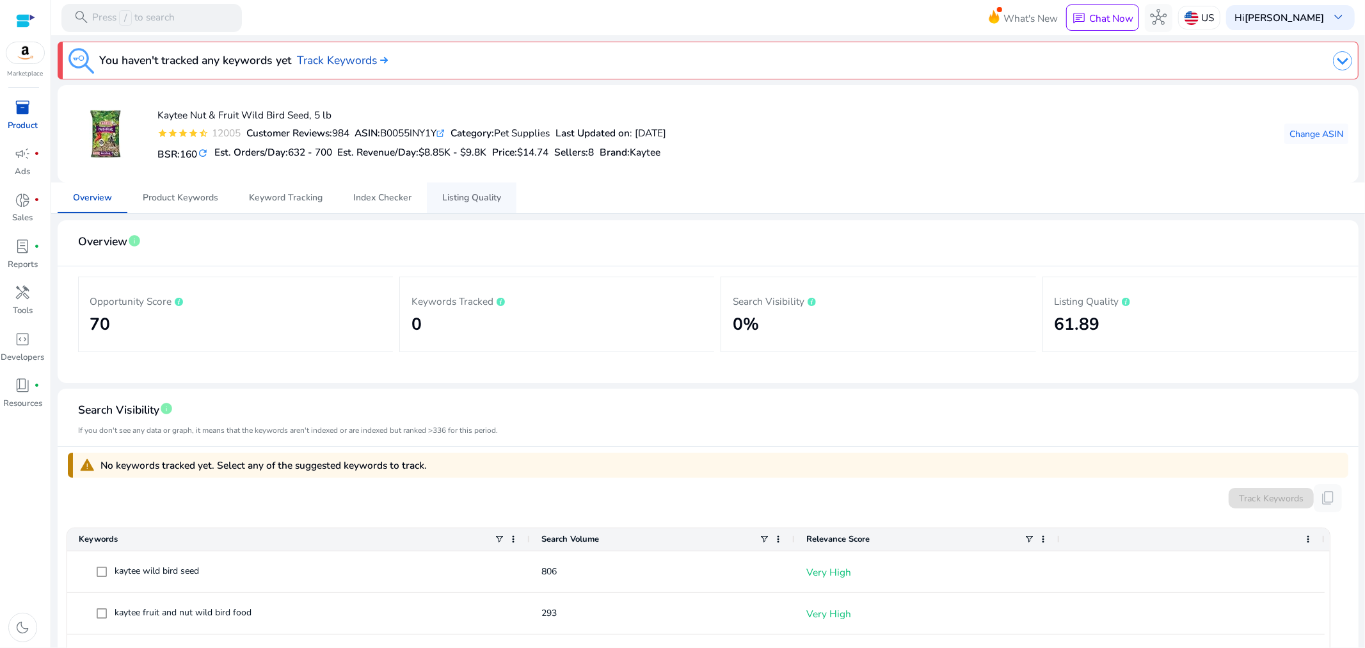
click at [477, 199] on span "Listing Quality" at bounding box center [471, 197] width 59 height 9
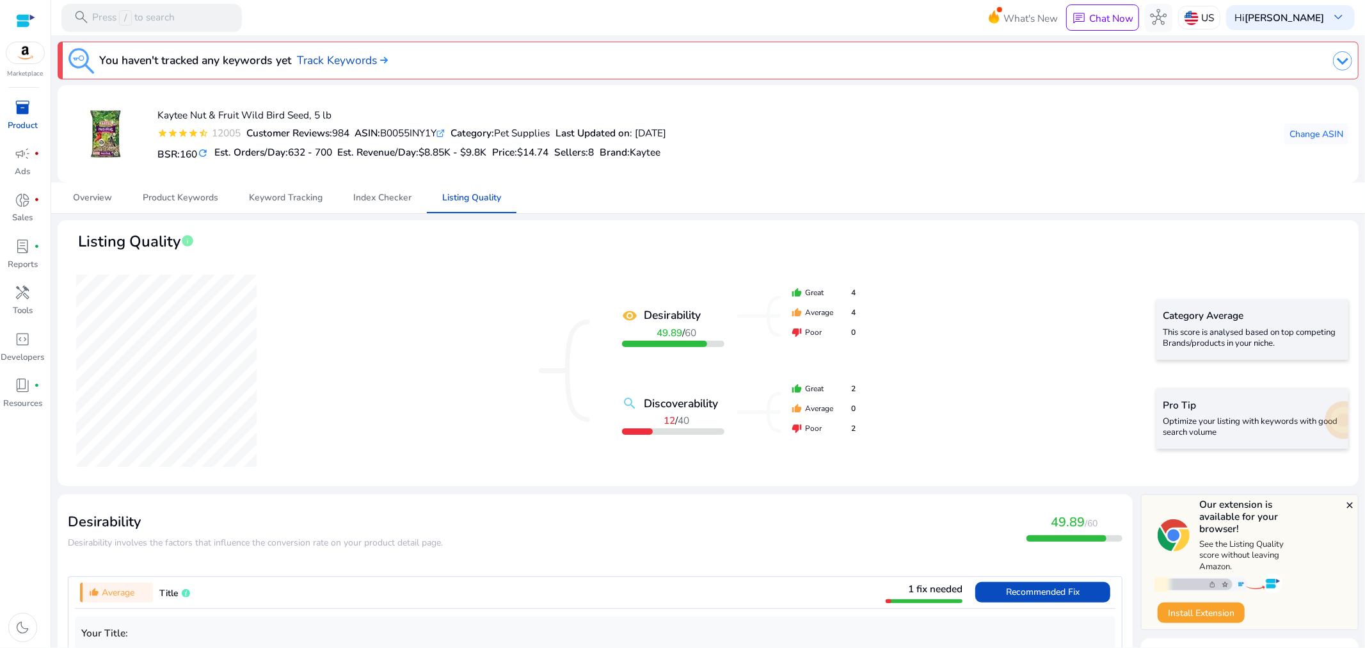
click at [16, 120] on p "Product" at bounding box center [23, 126] width 30 height 13
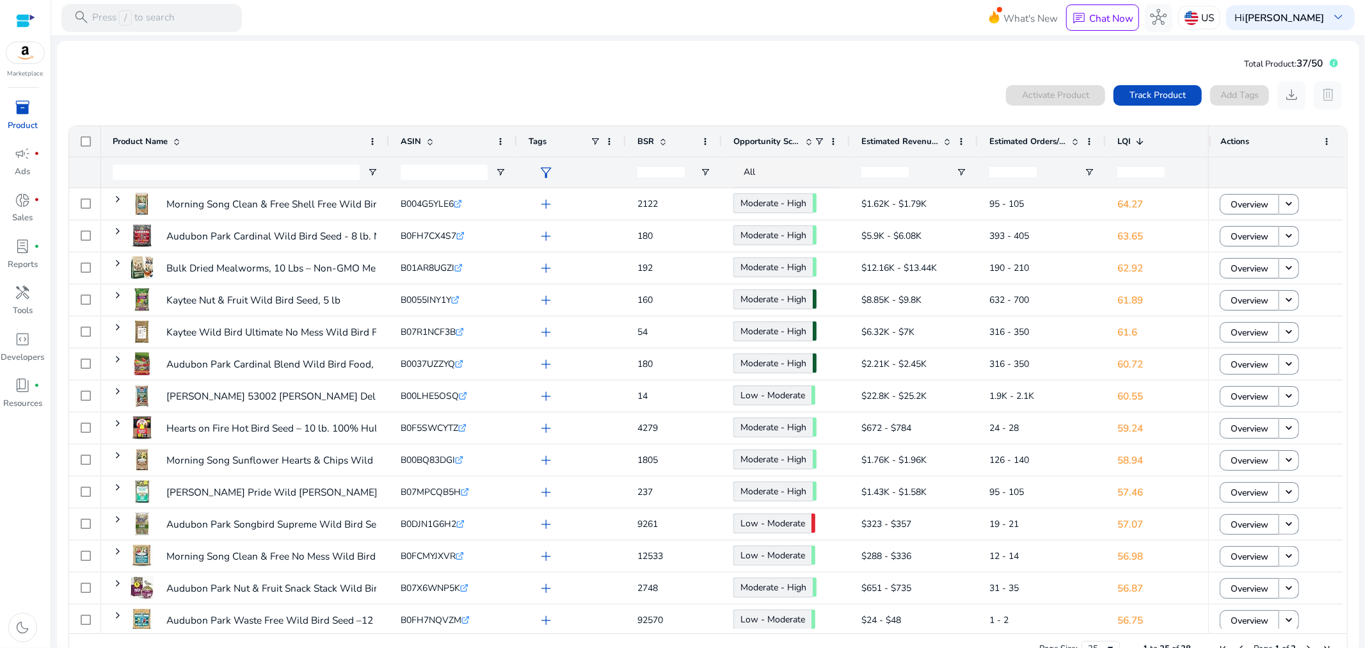
click at [688, 97] on div "0 products selected Activate Product Track Product Add Tags download delete" at bounding box center [708, 95] width 1281 height 28
click at [643, 140] on span "BSR" at bounding box center [645, 142] width 17 height 12
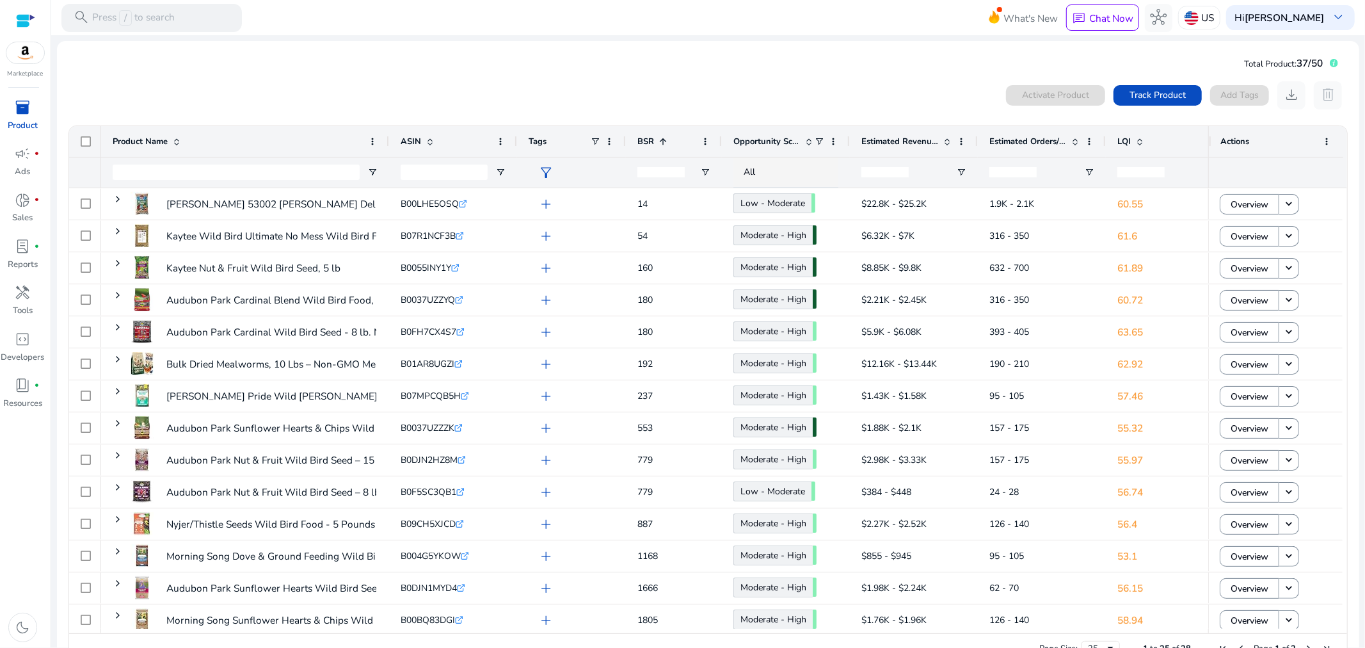
click at [552, 84] on div "0 products selected Activate Product Track Product Add Tags download delete" at bounding box center [708, 95] width 1281 height 28
click at [262, 81] on div "0 products selected Activate Product Track Product Add Tags download delete" at bounding box center [708, 95] width 1281 height 28
click at [1283, 90] on span "download" at bounding box center [1291, 94] width 17 height 17
click at [1153, 92] on span "Track Product" at bounding box center [1158, 94] width 56 height 13
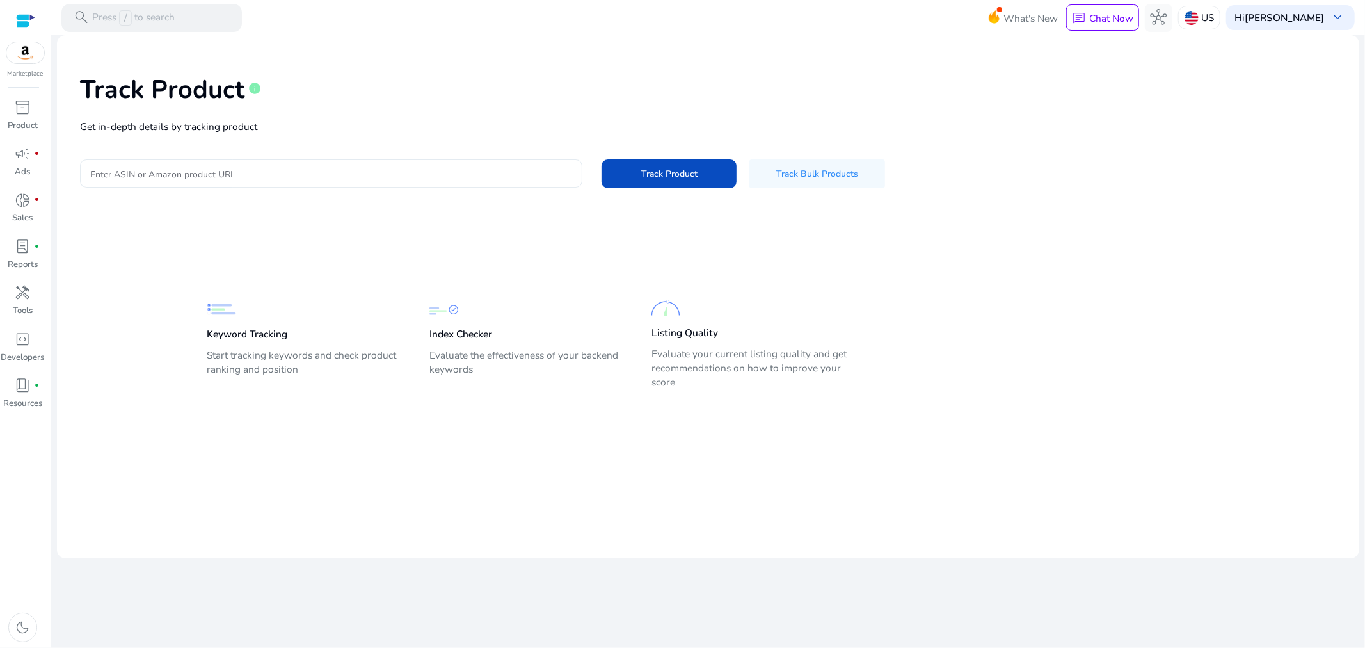
click at [200, 173] on input "Enter ASIN or Amazon product URL" at bounding box center [331, 173] width 482 height 14
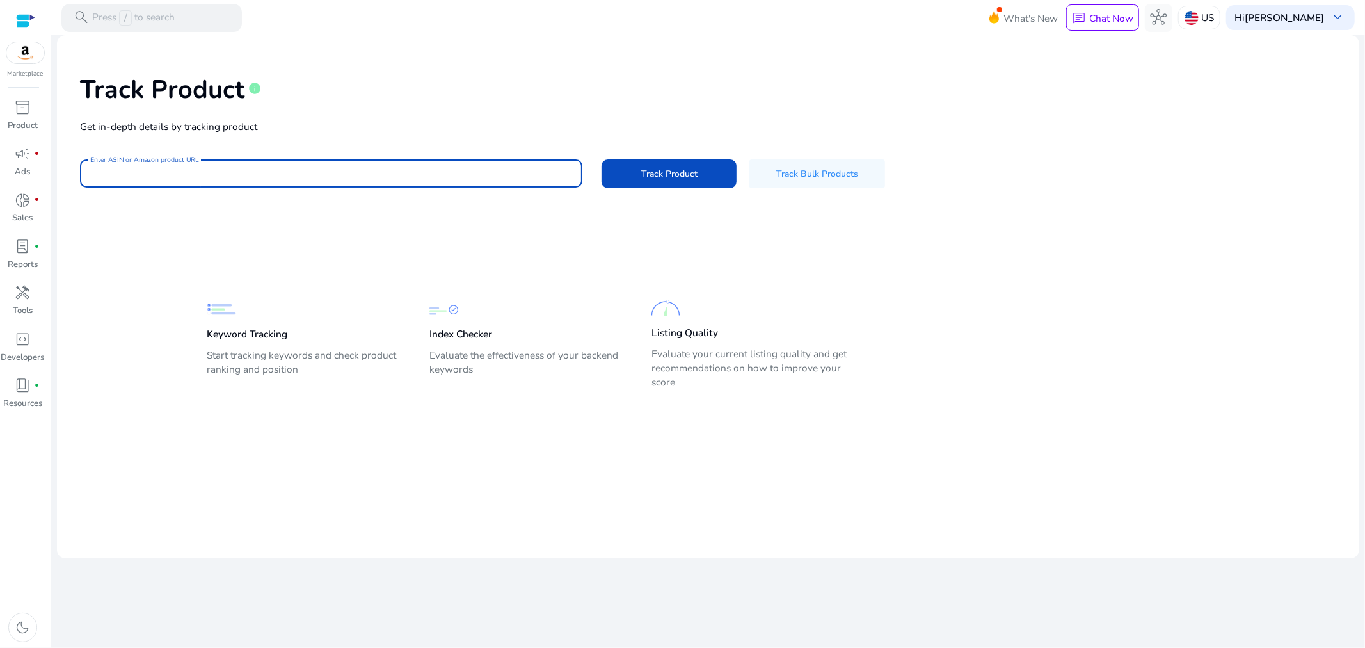
paste input "**********"
type input "**********"
click at [602, 159] on button "Track Product" at bounding box center [669, 173] width 135 height 29
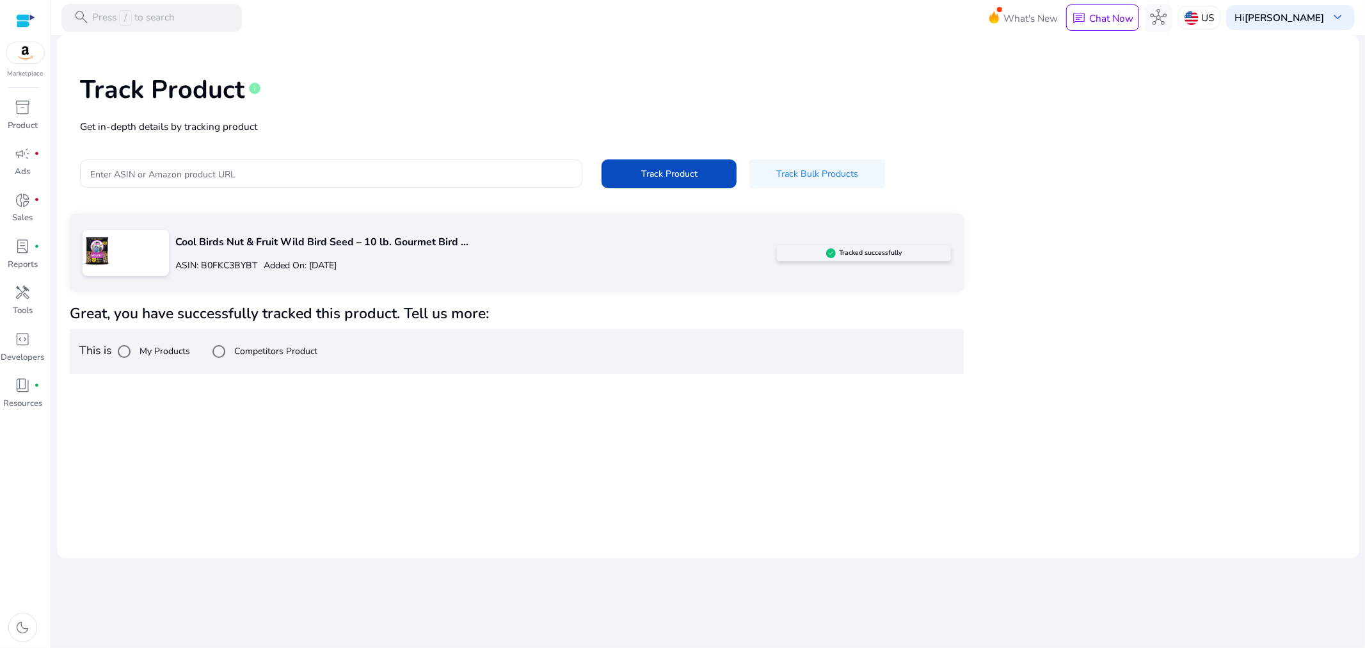
drag, startPoint x: 362, startPoint y: 181, endPoint x: 323, endPoint y: 184, distance: 39.1
click at [323, 187] on div at bounding box center [331, 173] width 482 height 28
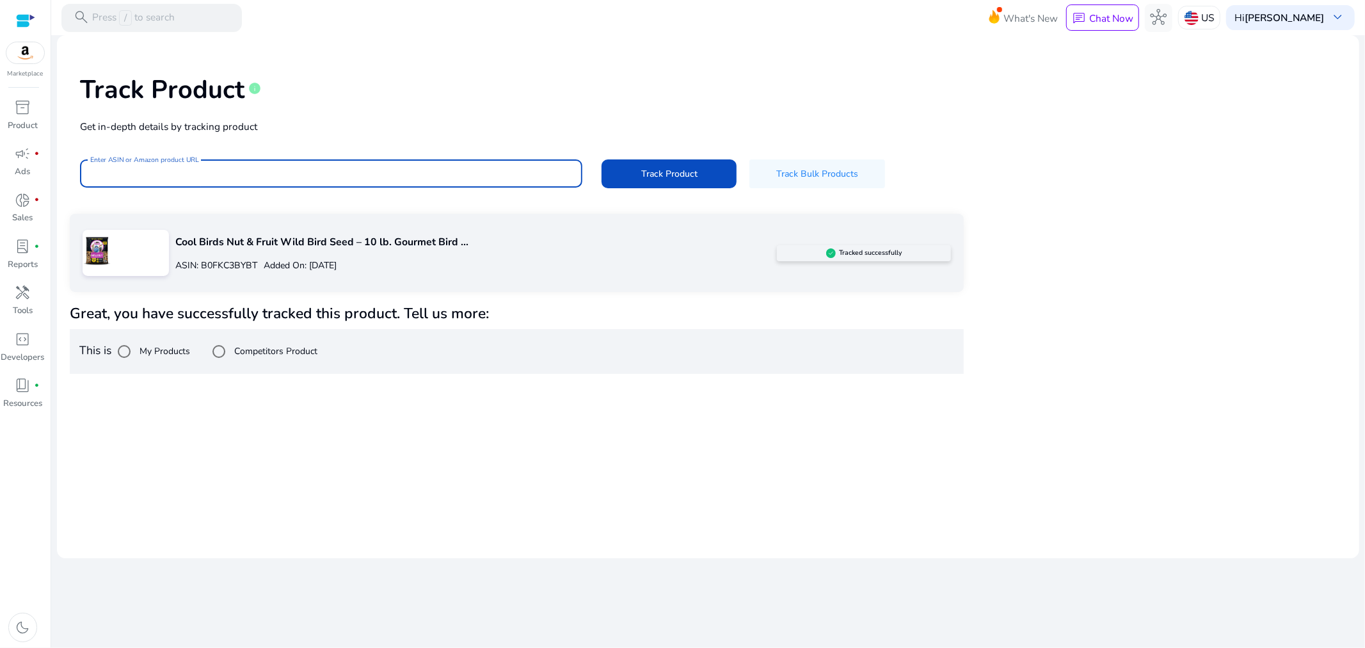
click at [323, 175] on input "Enter ASIN or Amazon product URL" at bounding box center [331, 173] width 482 height 14
paste input "**********"
type input "**********"
click at [676, 179] on span "Track Product" at bounding box center [669, 173] width 56 height 13
click at [195, 173] on input "Enter ASIN or Amazon product URL" at bounding box center [331, 173] width 482 height 14
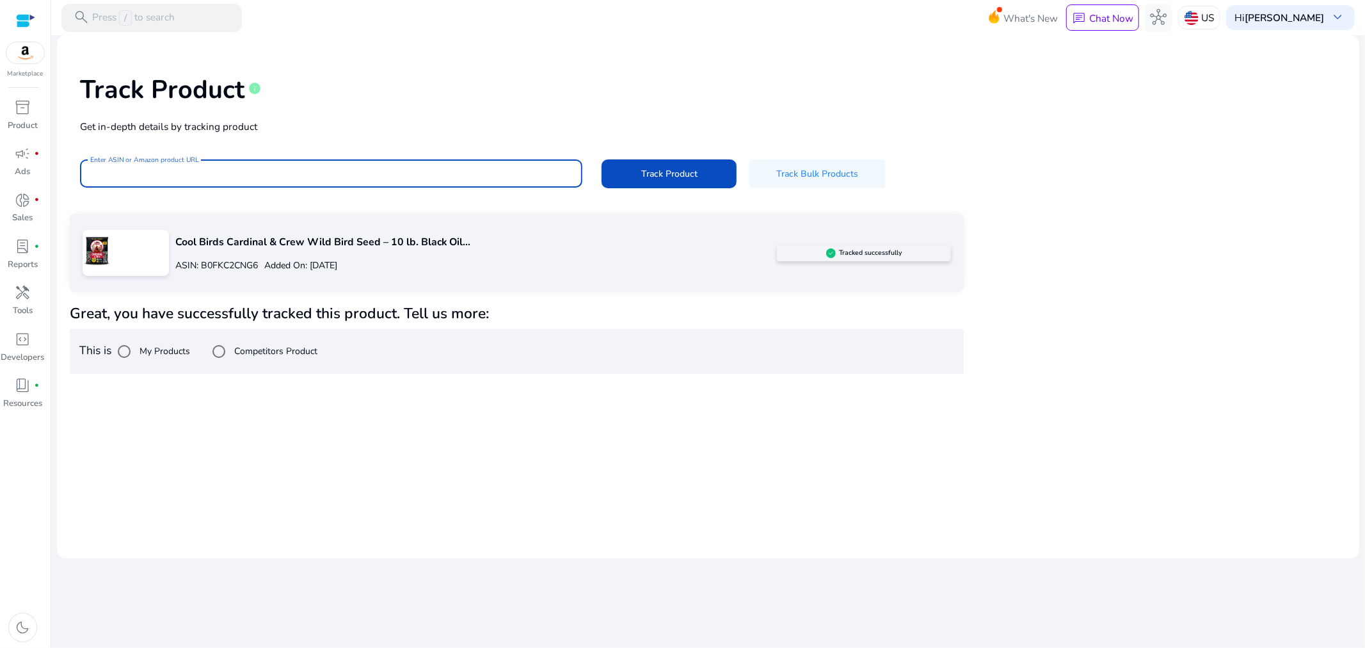
paste input "**********"
type input "**********"
click at [660, 171] on span "Track Product" at bounding box center [669, 173] width 56 height 13
click at [322, 174] on input "Enter ASIN or Amazon product URL" at bounding box center [331, 173] width 482 height 14
paste input "**********"
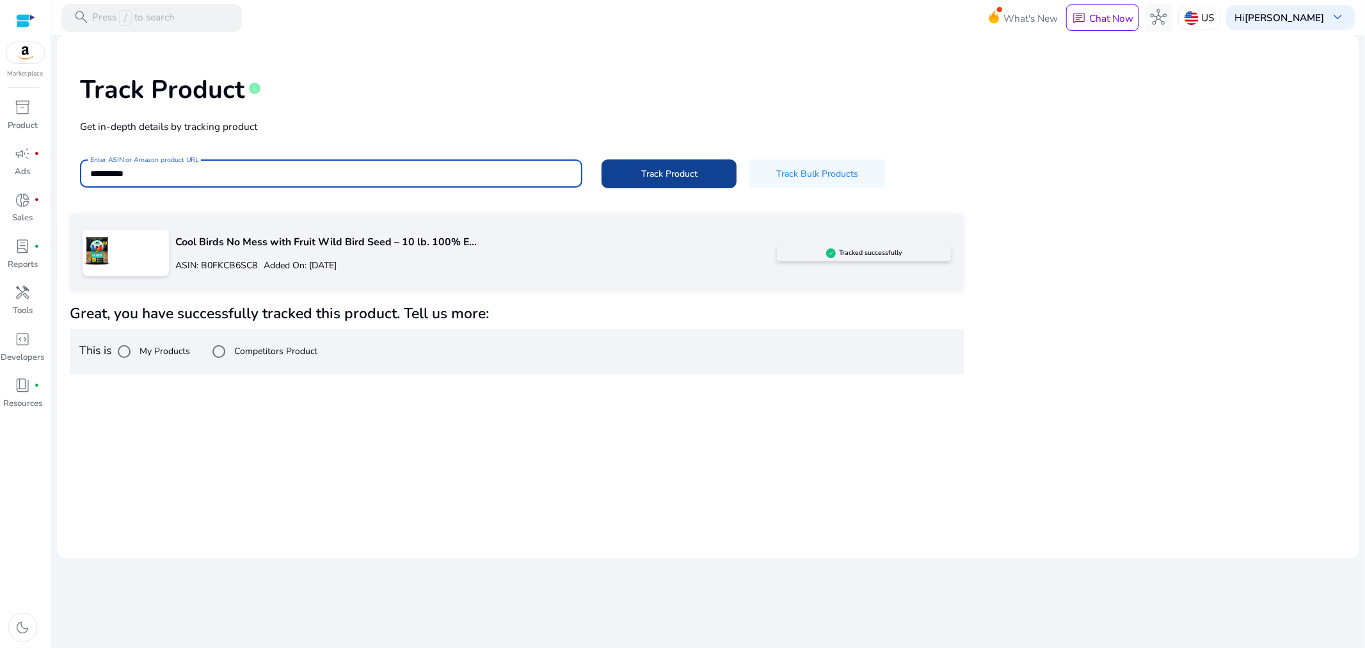
type input "**********"
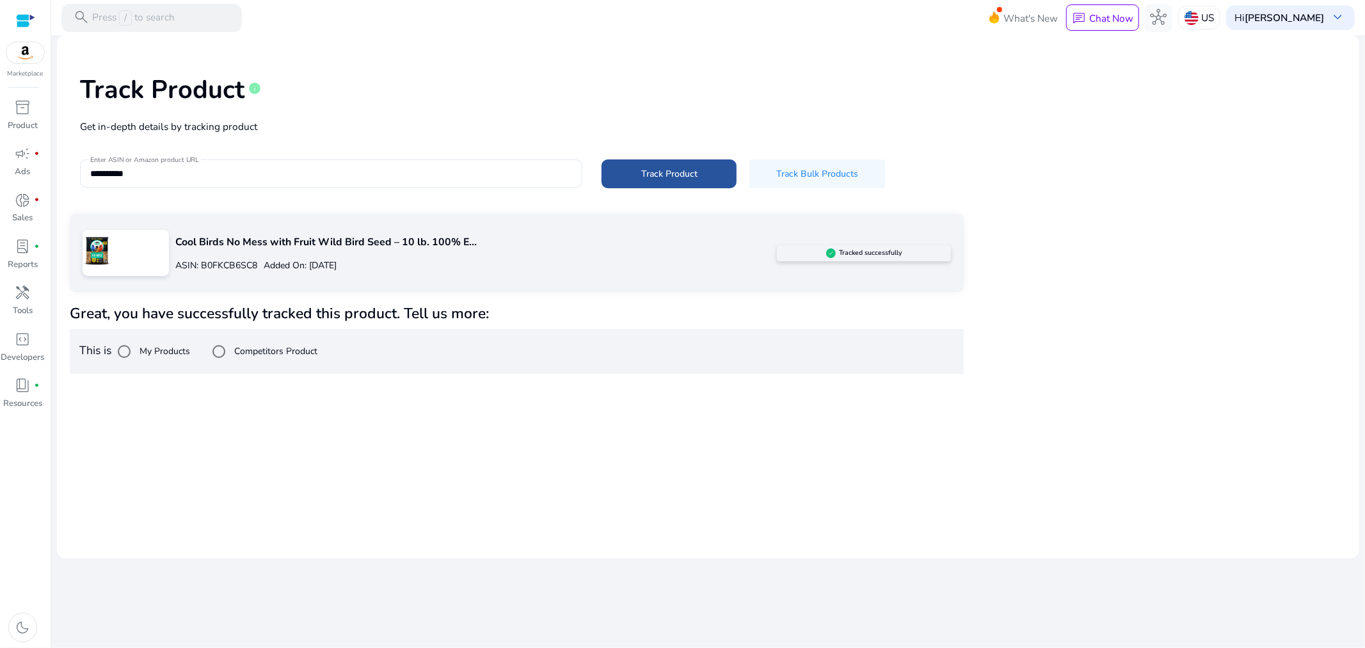
click at [675, 165] on span at bounding box center [669, 173] width 135 height 31
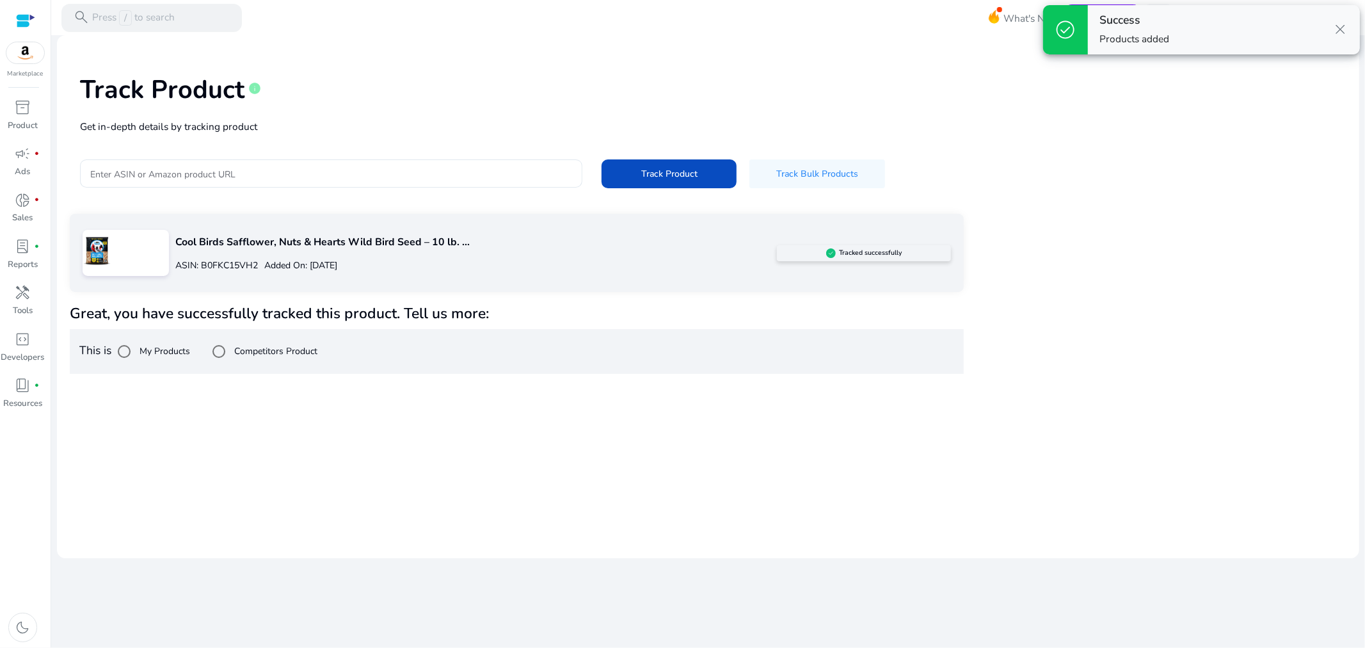
click at [1341, 28] on span "close" at bounding box center [1340, 29] width 17 height 17
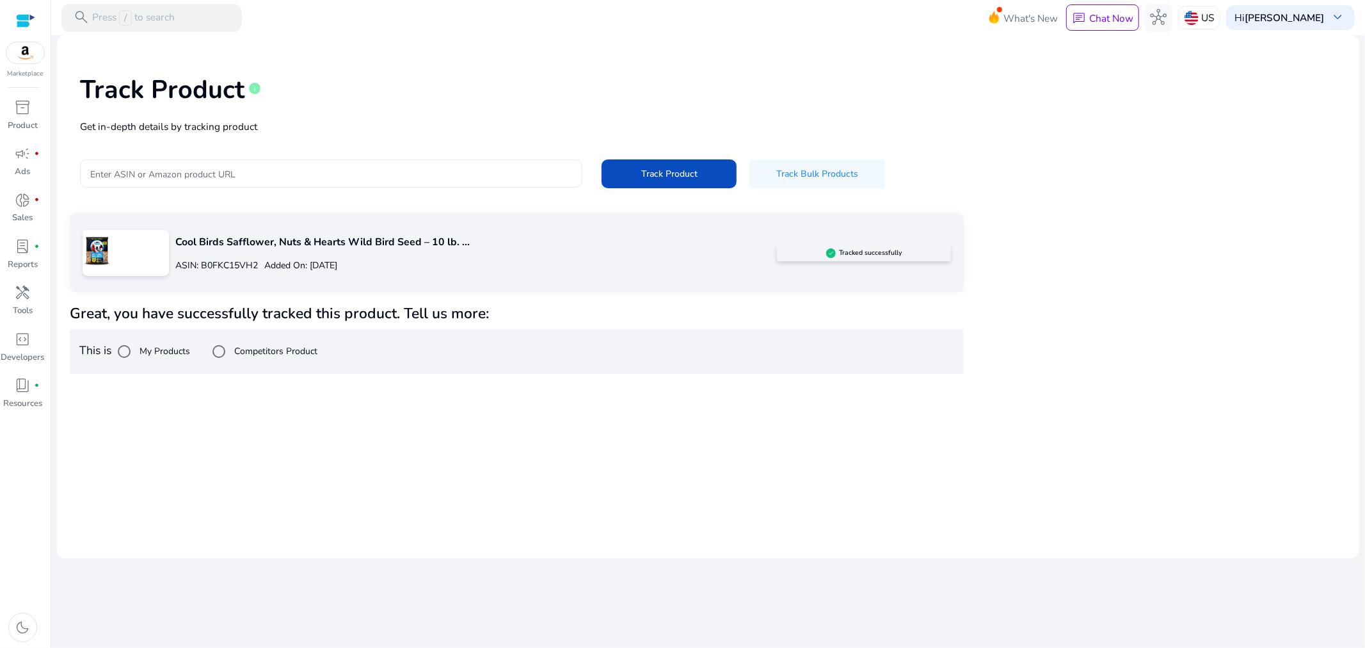
click at [239, 180] on div at bounding box center [331, 173] width 482 height 28
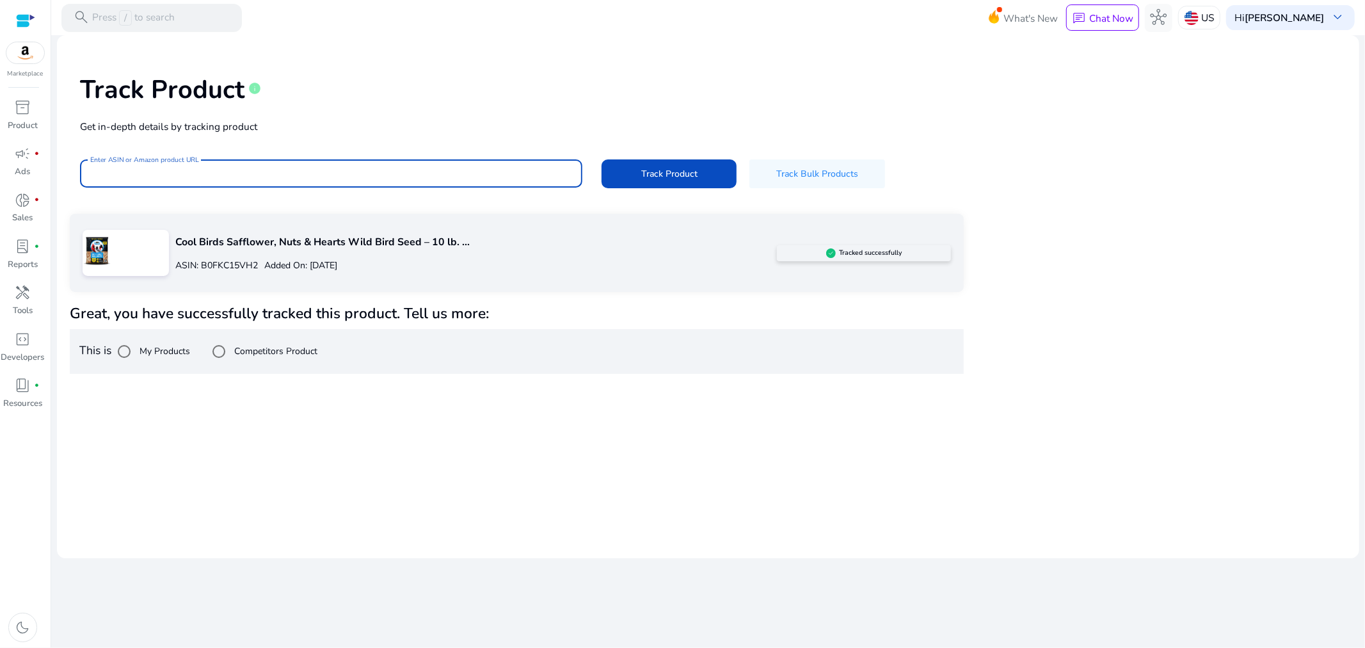
paste input "**********"
type input "**********"
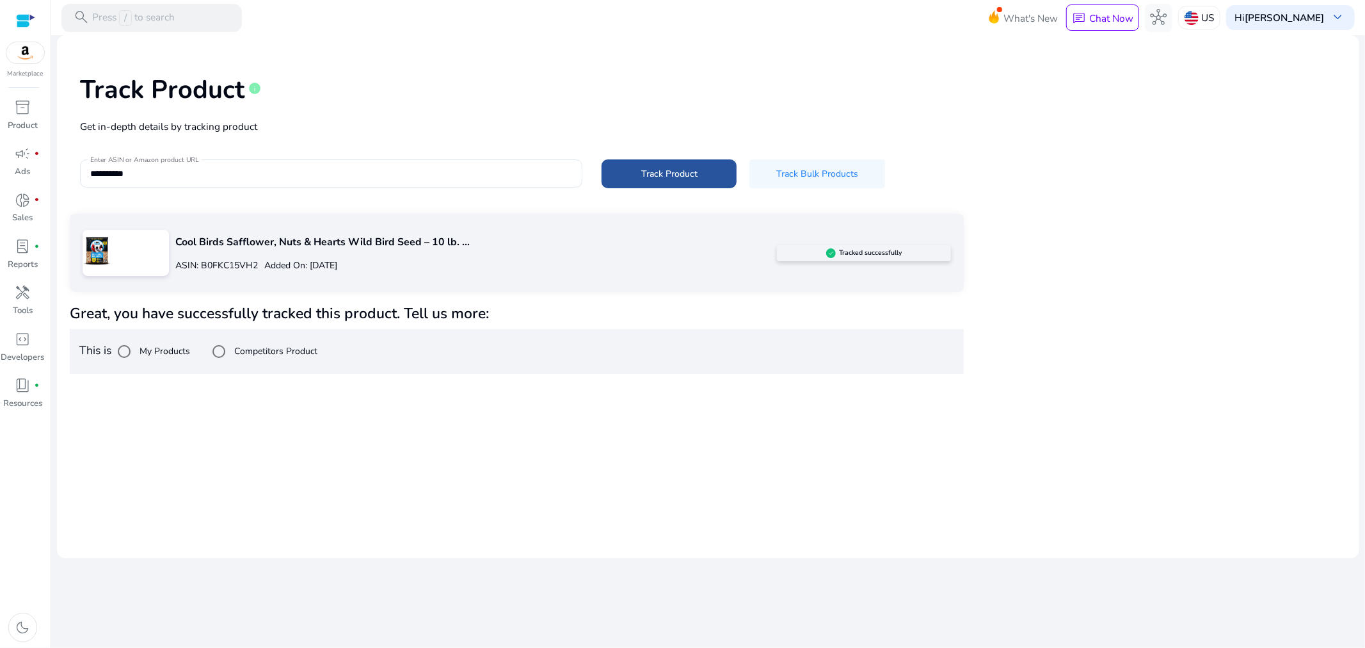
click at [675, 164] on span at bounding box center [669, 173] width 135 height 31
click at [173, 163] on div at bounding box center [331, 173] width 482 height 28
drag, startPoint x: 172, startPoint y: 163, endPoint x: 169, endPoint y: 171, distance: 8.1
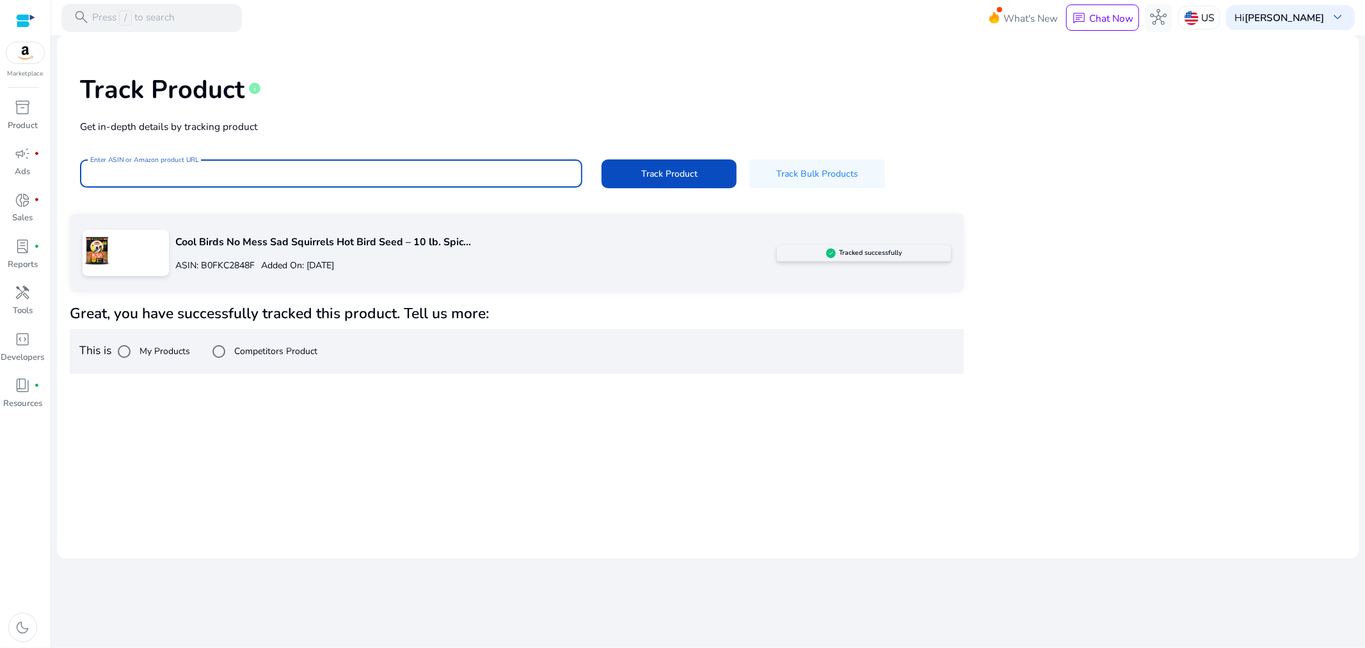
paste input "**********"
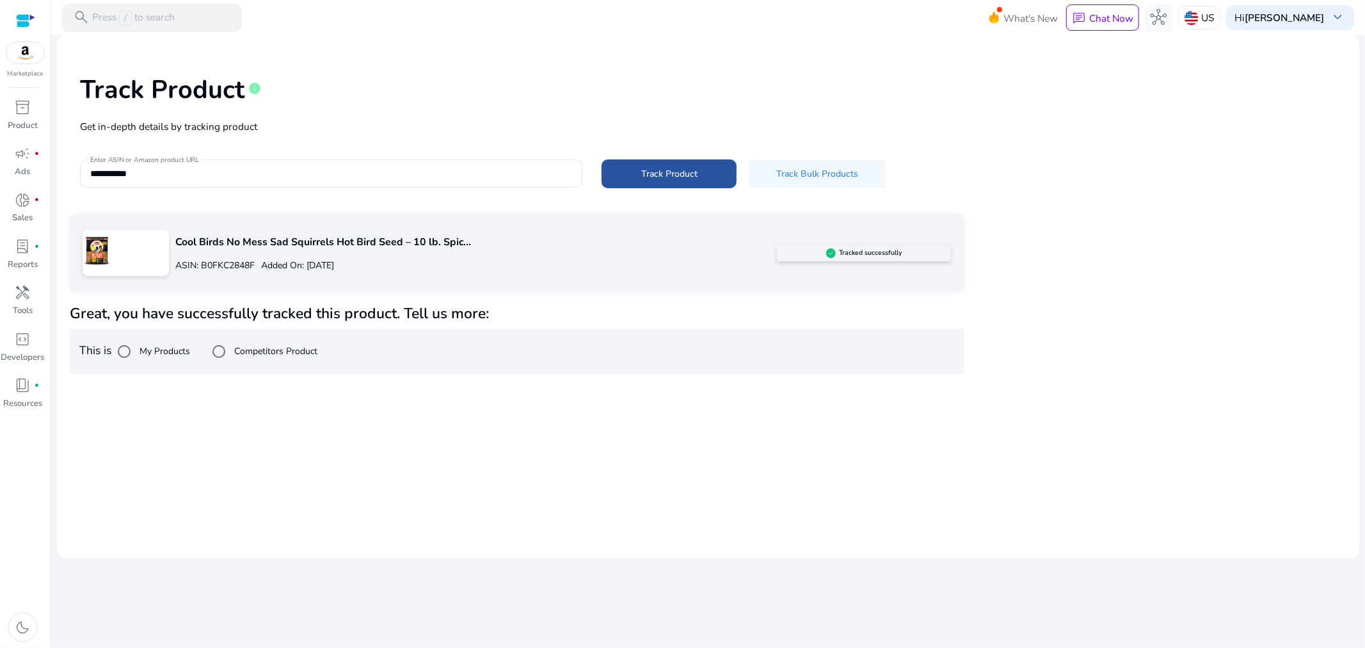
click at [655, 165] on span at bounding box center [669, 173] width 135 height 31
type input "**********"
drag, startPoint x: 244, startPoint y: 411, endPoint x: 255, endPoint y: 406, distance: 11.2
click at [244, 411] on mat-card "Track Product info Get in-depth details by tracking product Enter ASIN or Amazo…" at bounding box center [708, 296] width 1302 height 523
click at [26, 107] on span "inventory_2" at bounding box center [23, 107] width 17 height 17
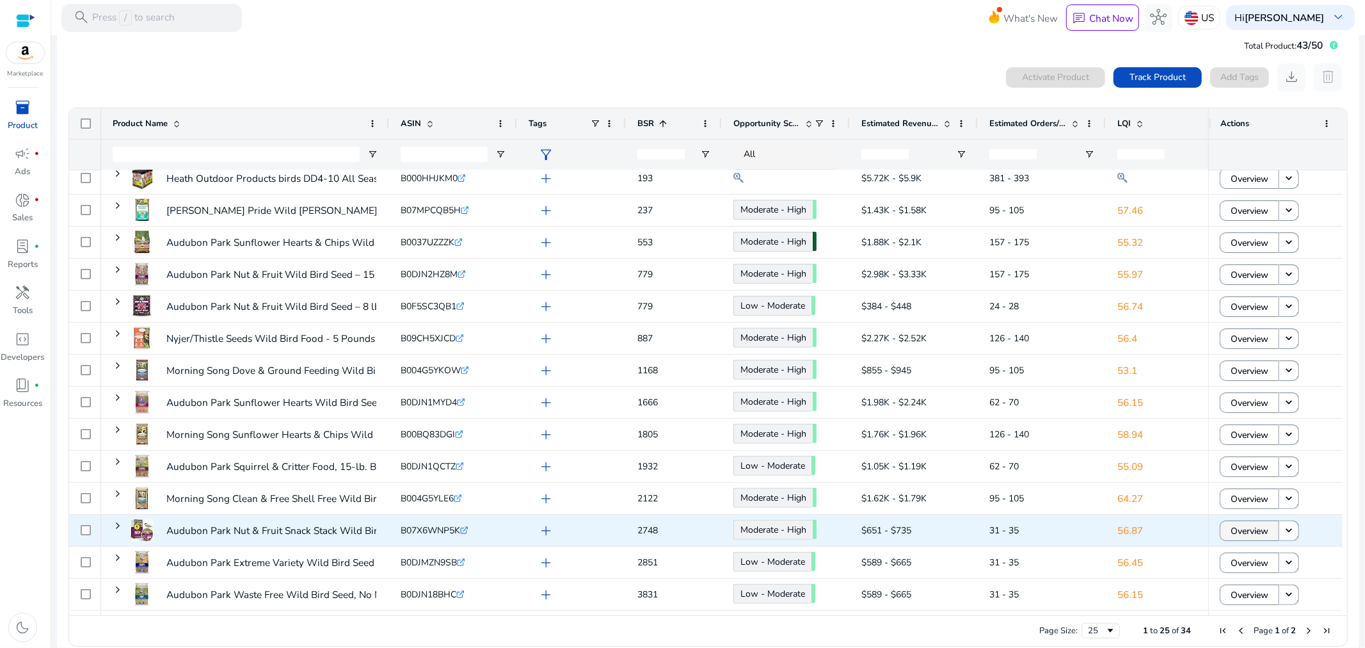
scroll to position [33, 0]
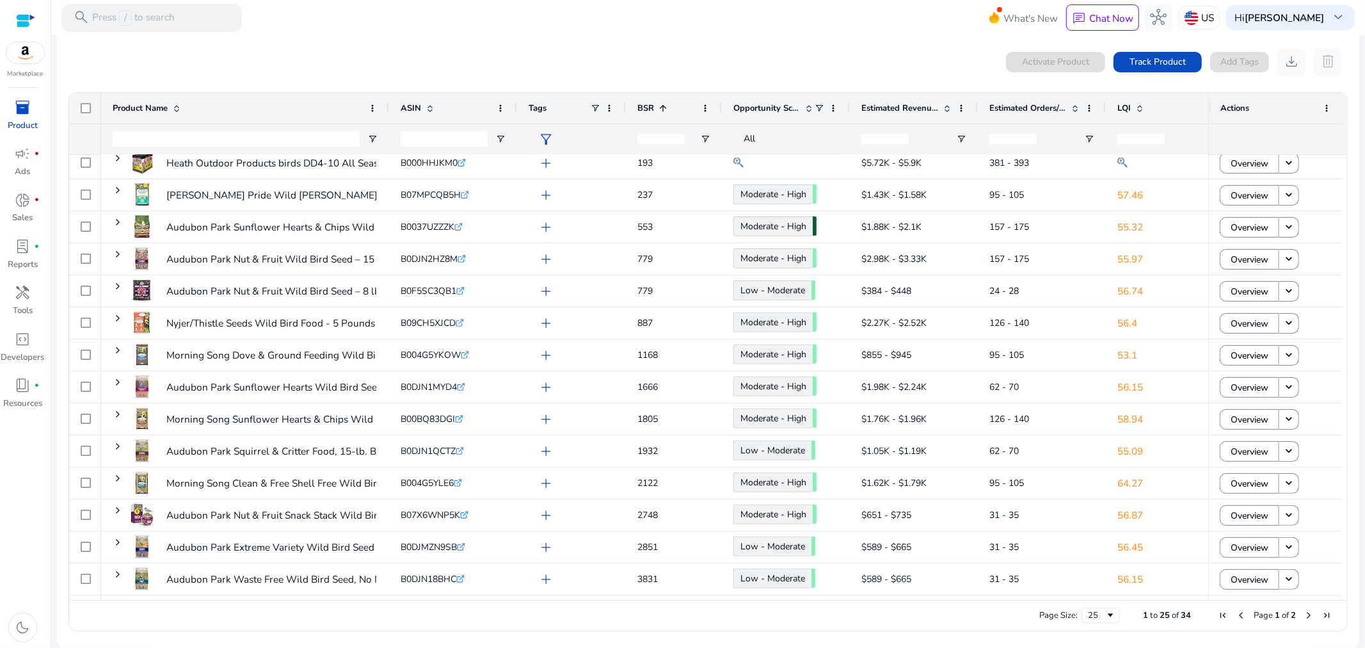
click at [1304, 613] on span "Next Page" at bounding box center [1309, 615] width 10 height 10
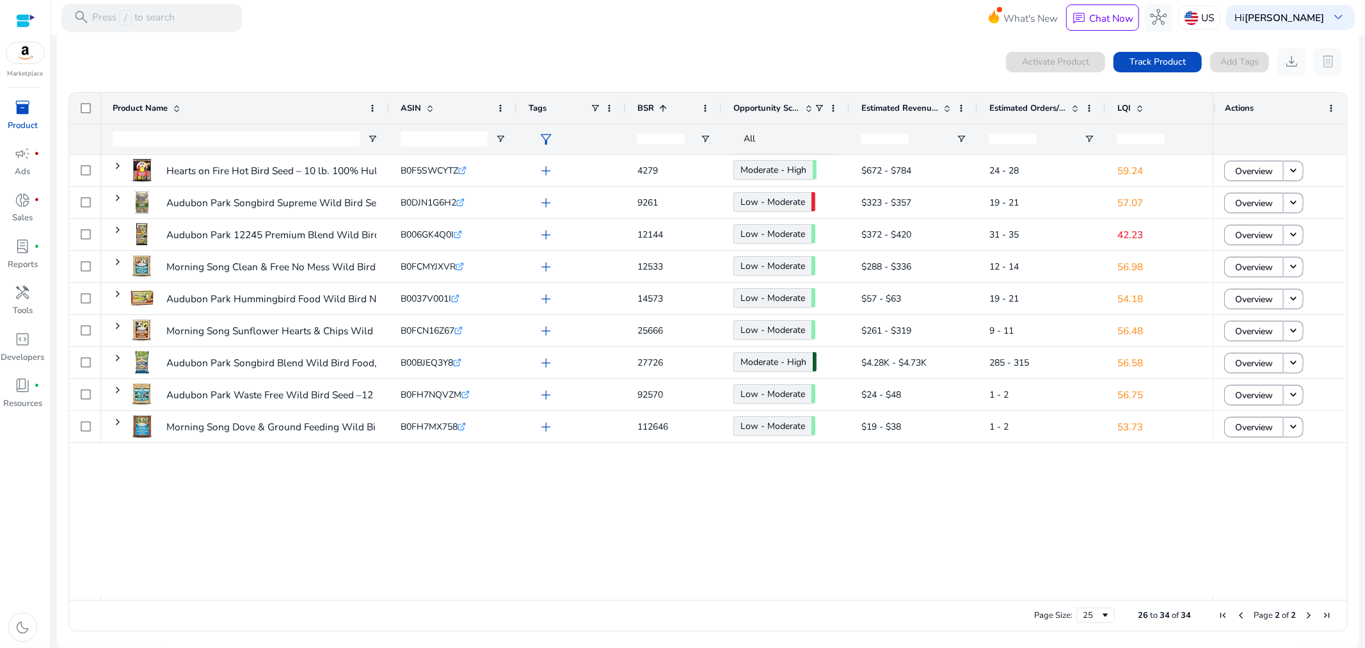
click at [1238, 612] on span "Previous Page" at bounding box center [1241, 615] width 10 height 10
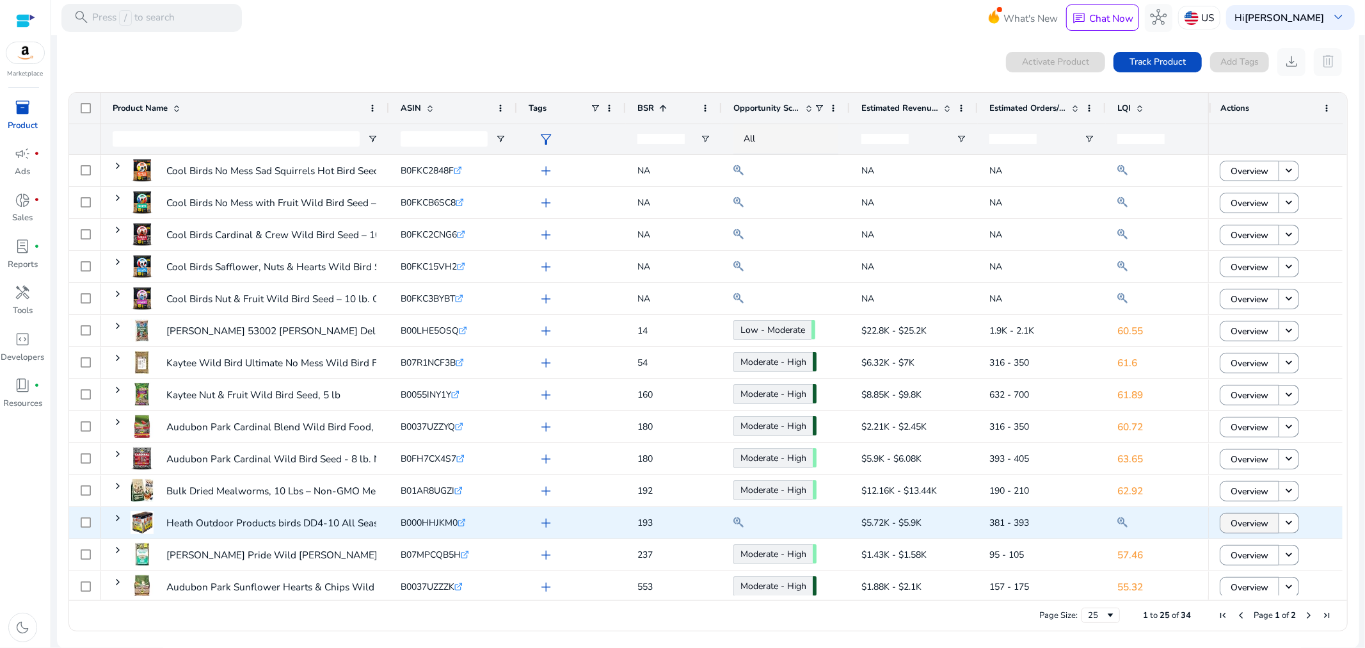
click at [1262, 520] on span "Overview" at bounding box center [1250, 523] width 38 height 26
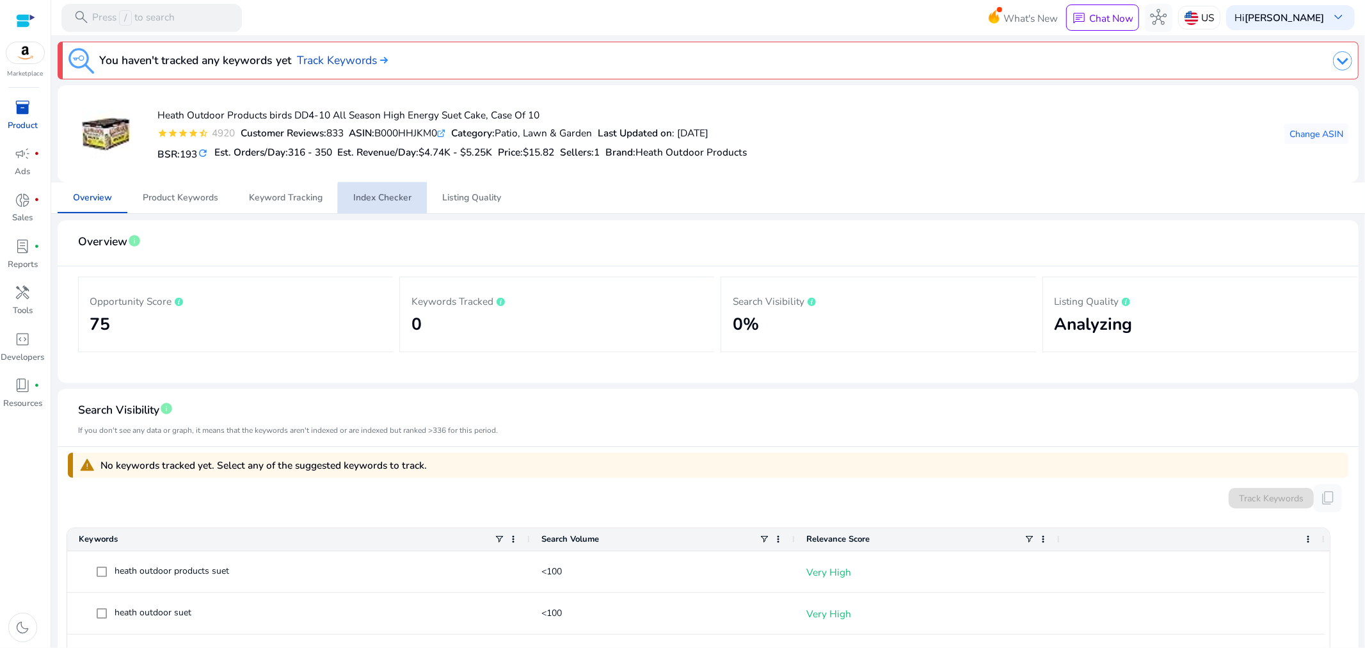
click at [389, 201] on span "Index Checker" at bounding box center [382, 197] width 58 height 9
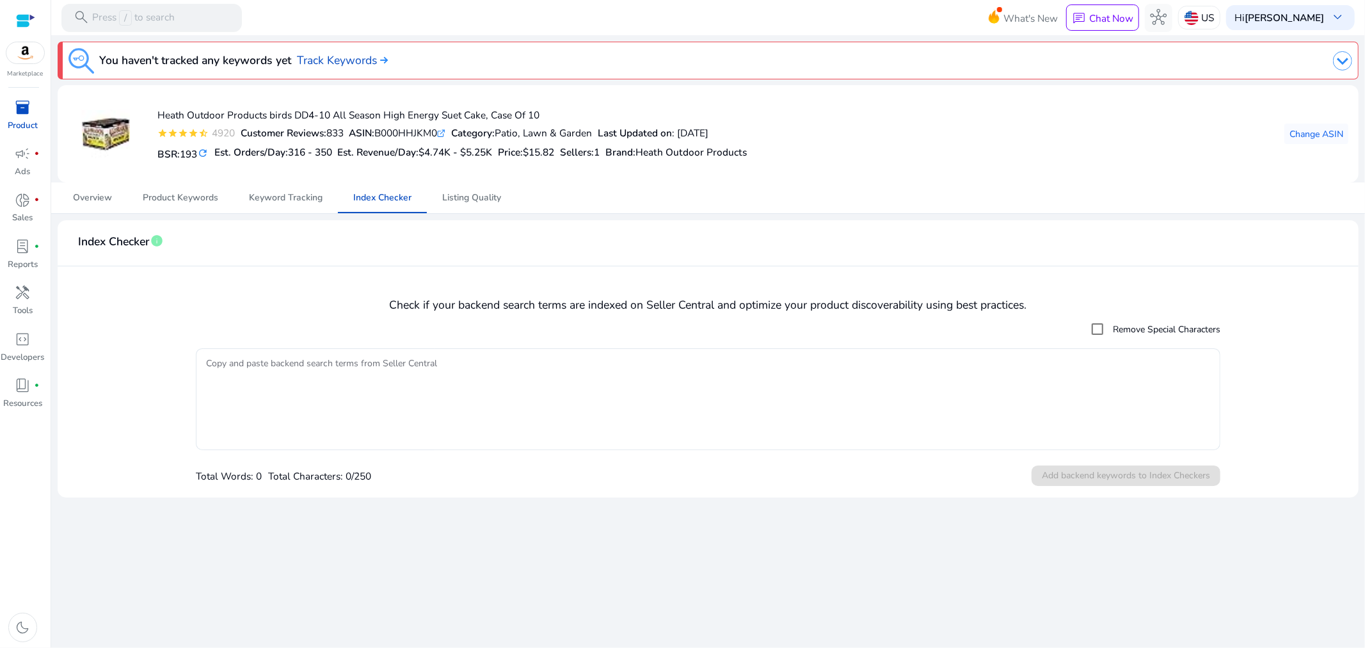
click at [21, 108] on span "inventory_2" at bounding box center [23, 107] width 17 height 17
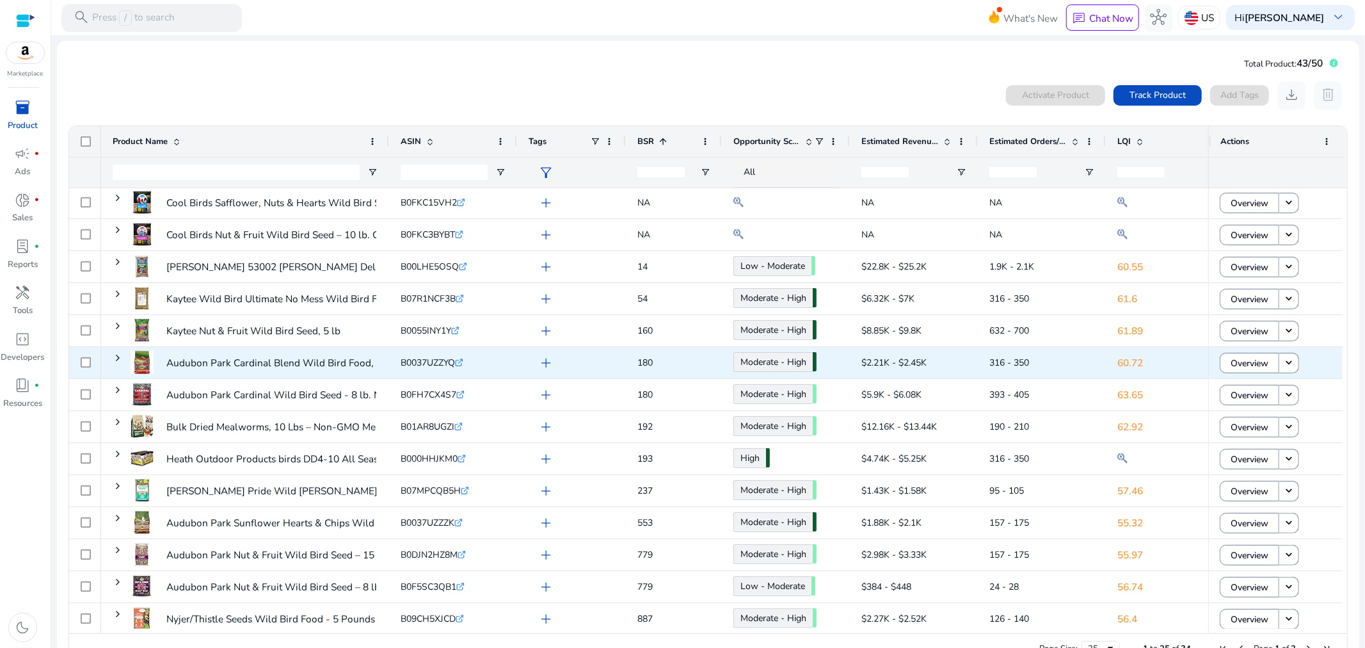
scroll to position [142, 0]
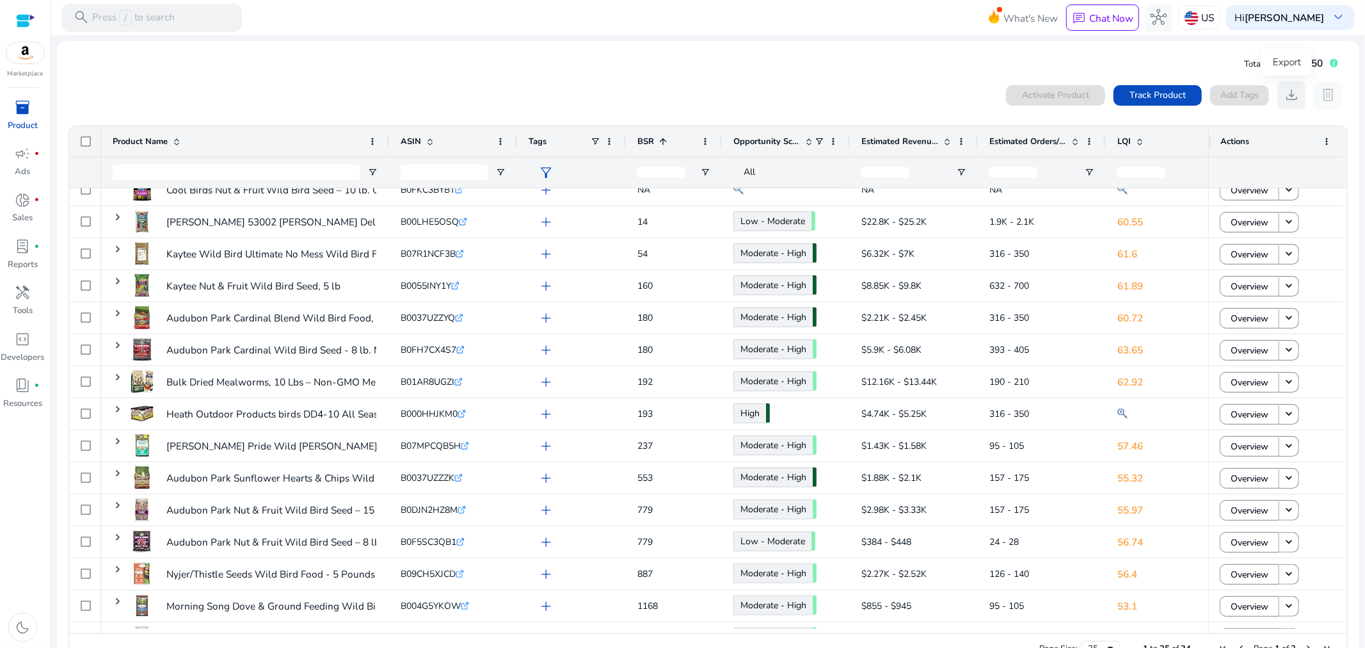
click at [1289, 95] on span "download" at bounding box center [1291, 94] width 17 height 17
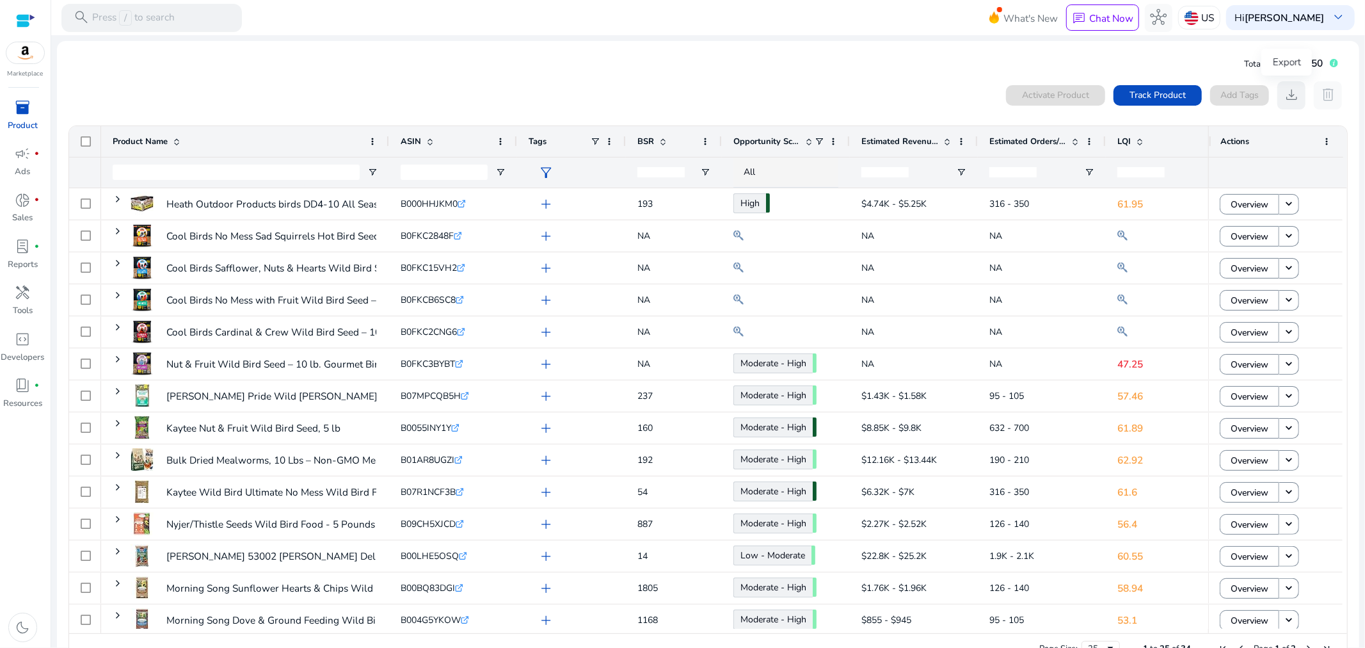
click at [1289, 98] on span "download" at bounding box center [1291, 94] width 17 height 17
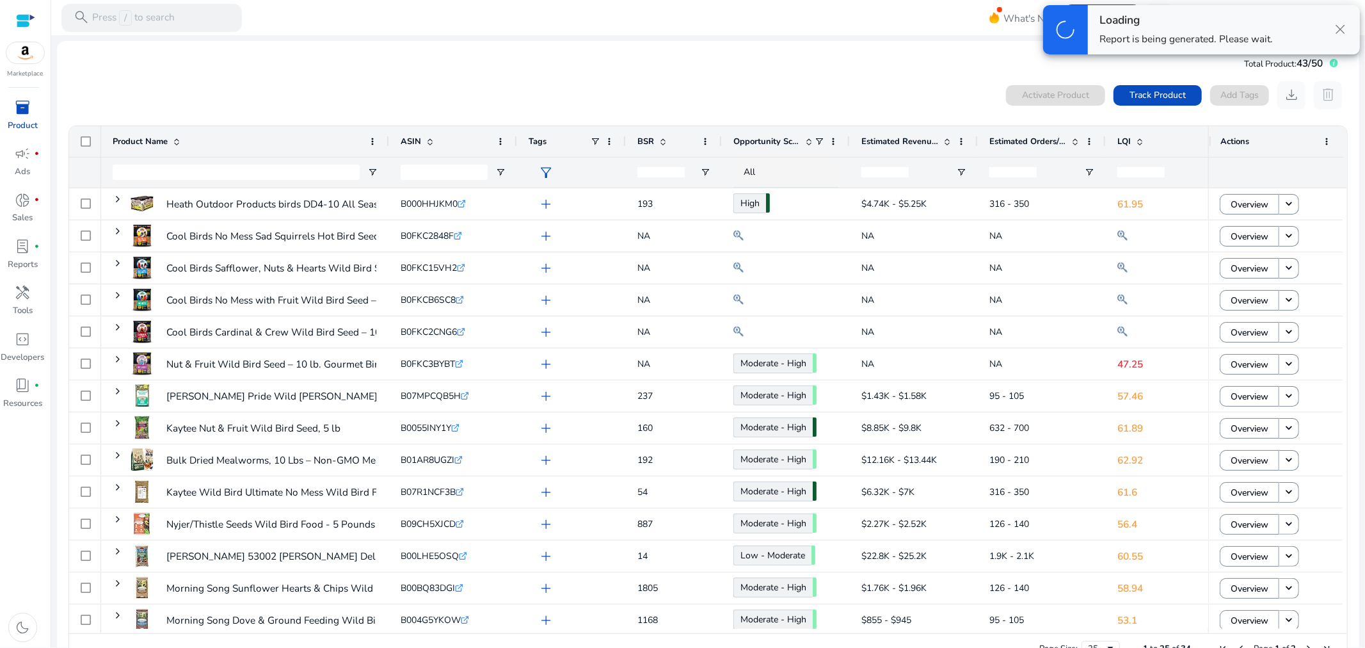
click at [1233, 30] on div "Loading Report is being generated. Please wait." at bounding box center [1185, 29] width 173 height 33
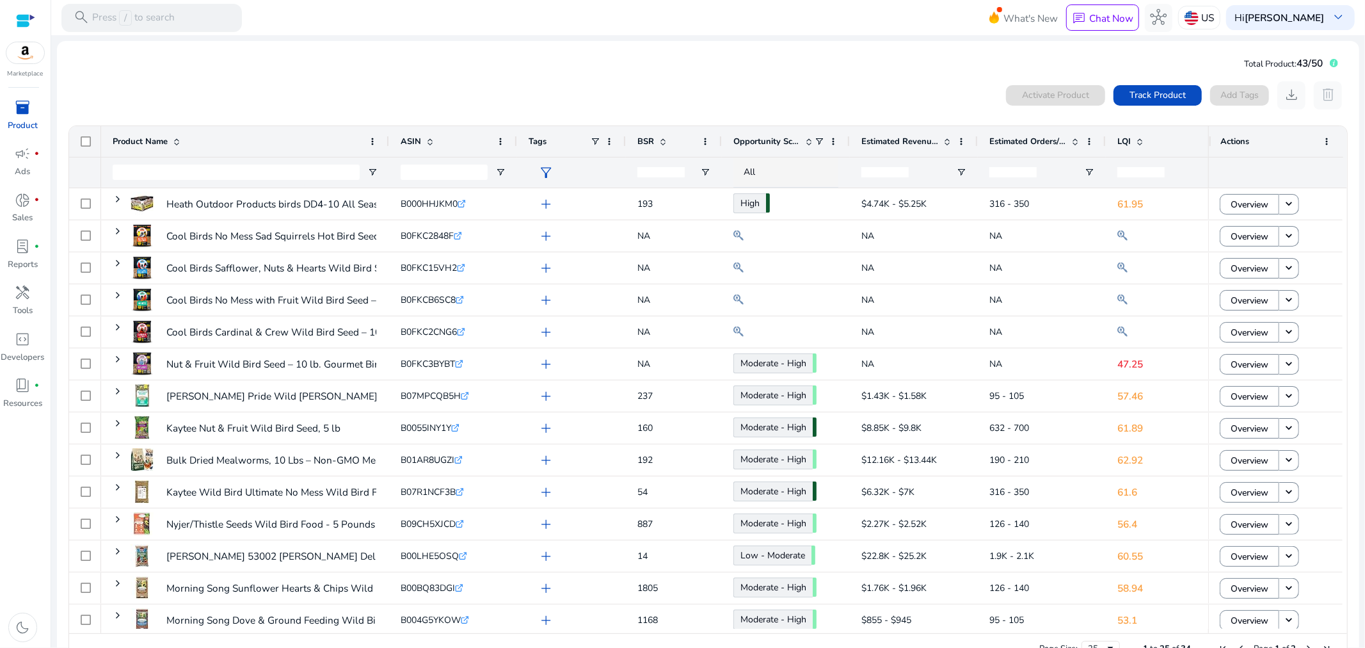
click at [751, 101] on div "0 products selected Activate Product Track Product Add Tags download delete" at bounding box center [708, 95] width 1281 height 28
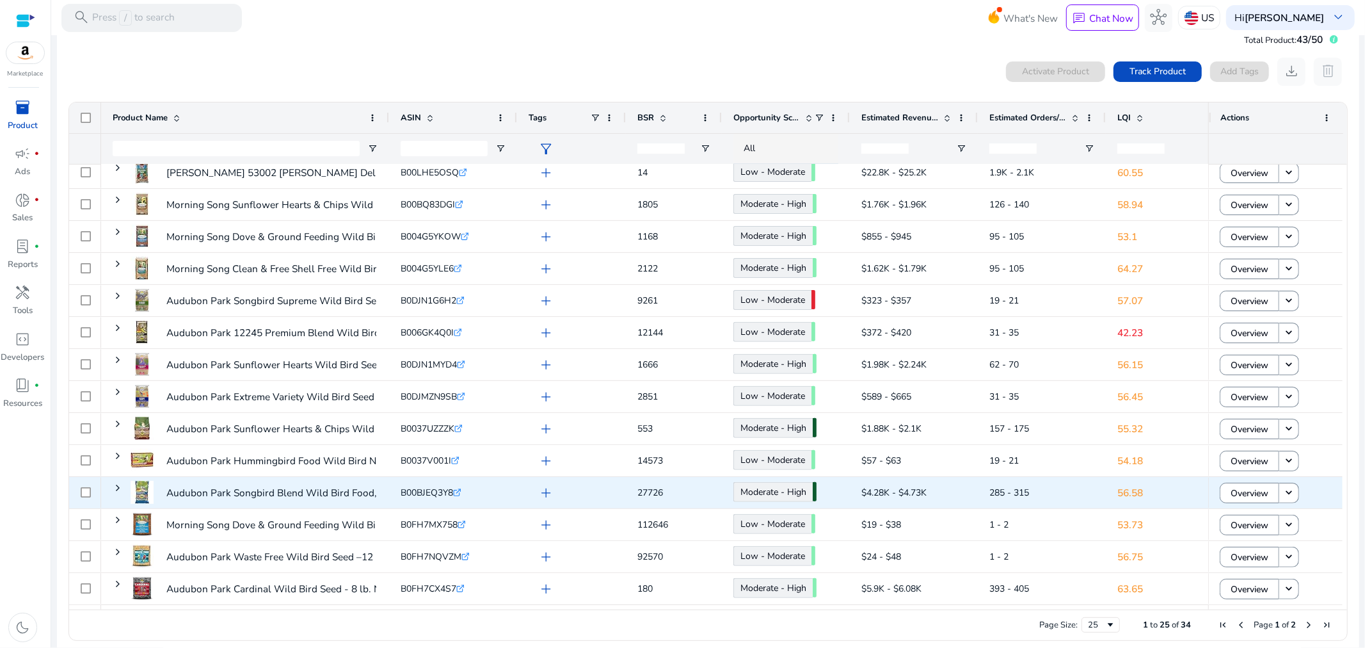
scroll to position [33, 0]
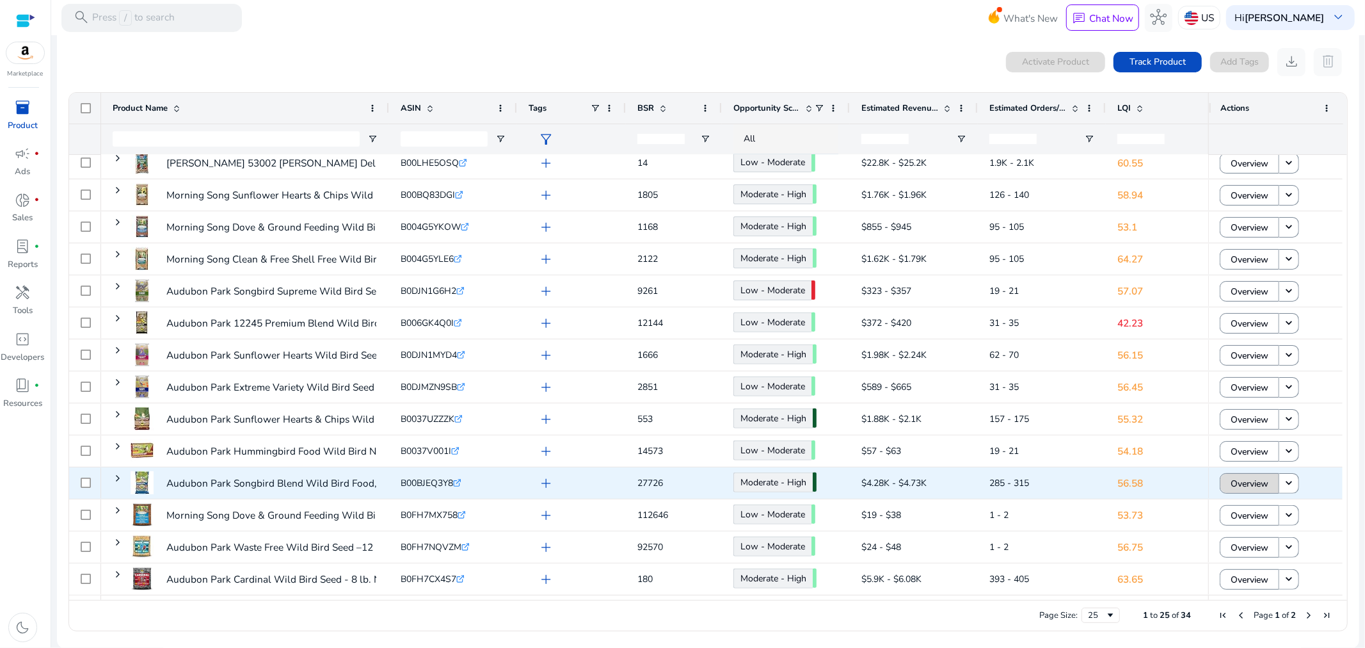
click at [1253, 483] on span "Overview" at bounding box center [1250, 483] width 38 height 26
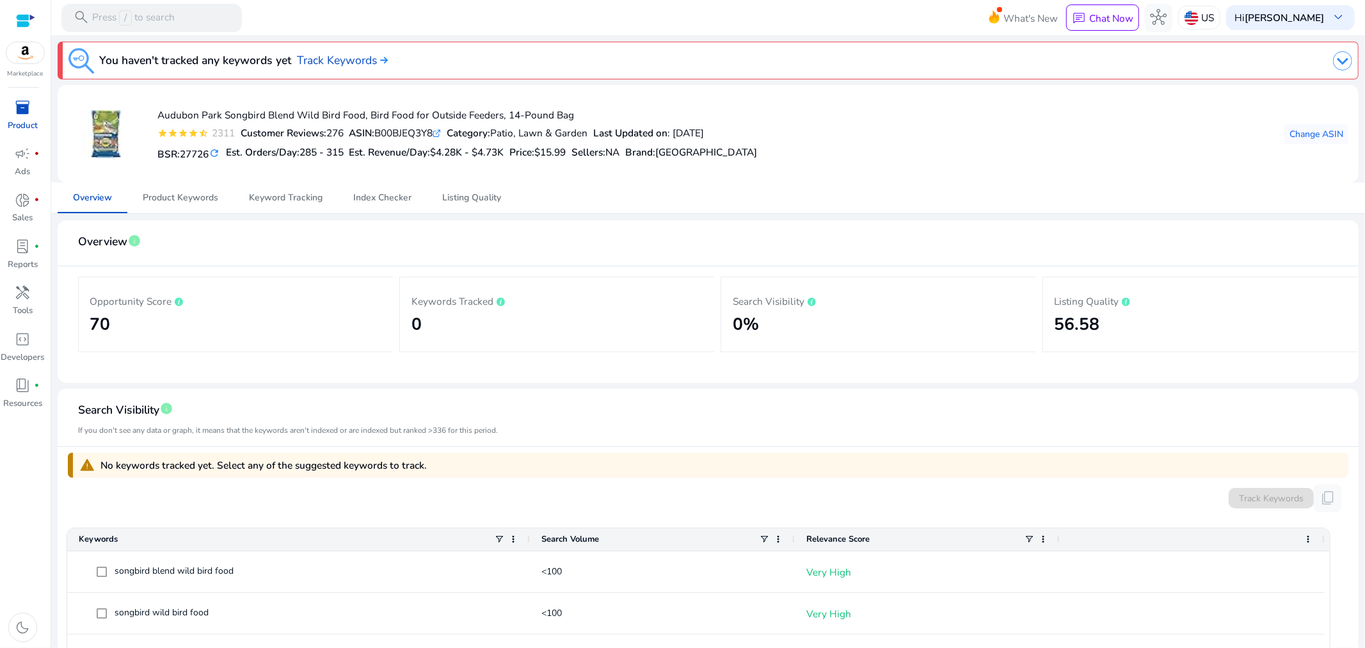
click at [845, 136] on div "Audubon Park Songbird Blend Wild Bird Food, Bird Food for Outside Feeders, 14-P…" at bounding box center [708, 133] width 1281 height 77
click at [22, 245] on span "lab_profile" at bounding box center [23, 246] width 17 height 17
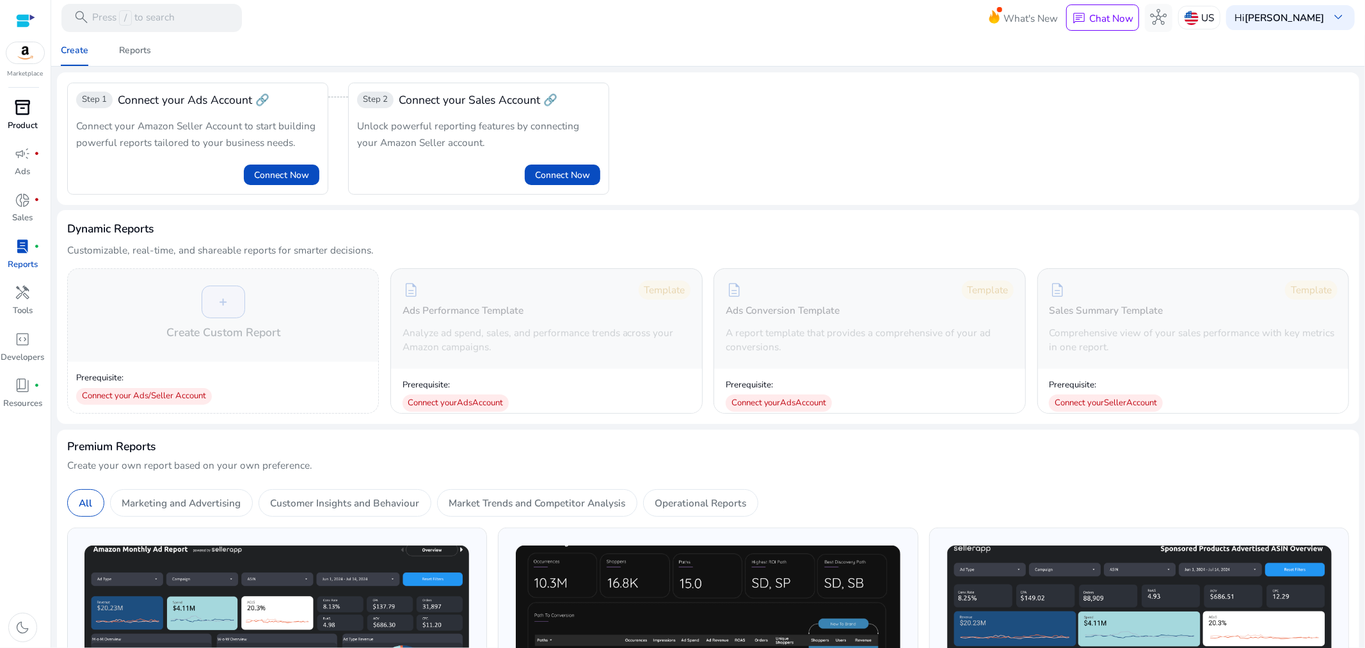
click at [21, 111] on span "inventory_2" at bounding box center [23, 107] width 17 height 17
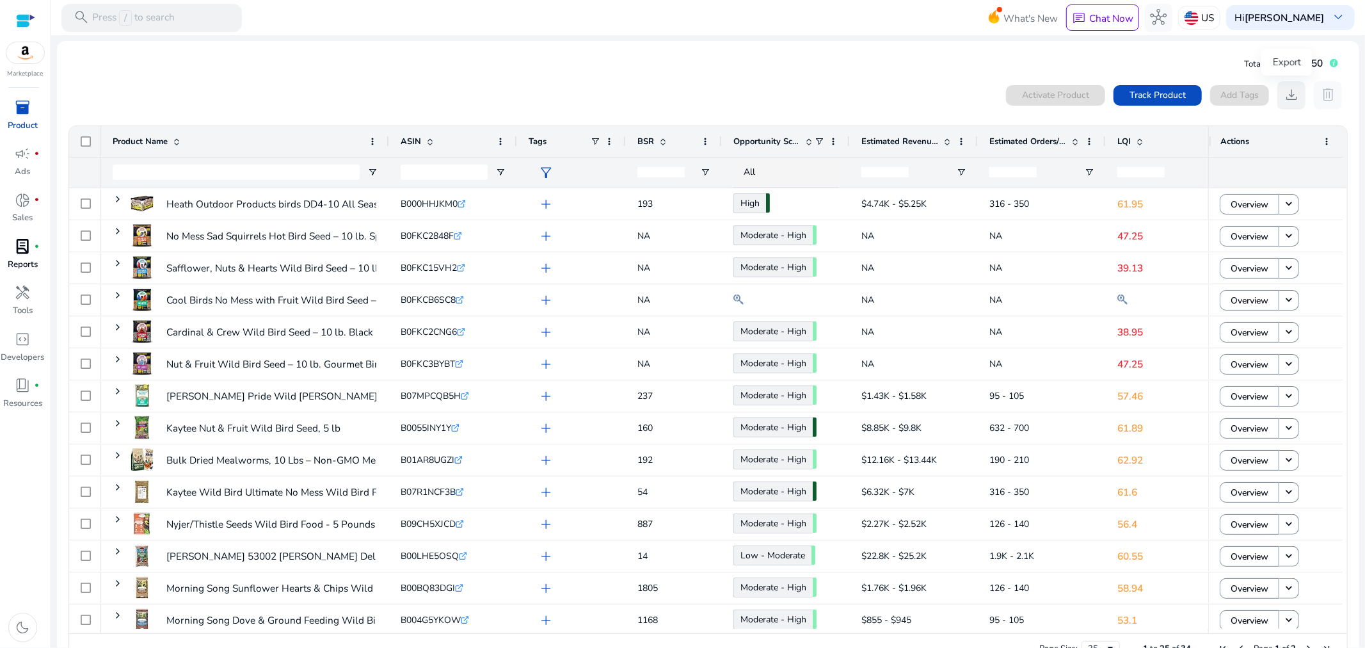
click at [1291, 100] on span "download" at bounding box center [1291, 94] width 17 height 17
click at [241, 90] on div "0 products selected Activate Product Track Product Add Tags download delete" at bounding box center [708, 95] width 1281 height 28
click at [900, 81] on div "0 products selected Activate Product Track Product Add Tags download delete" at bounding box center [708, 95] width 1281 height 28
click at [752, 61] on mat-card "Total Product: 43/50 0 products selected Activate Product Track Product Add Tag…" at bounding box center [708, 361] width 1302 height 641
click at [417, 96] on div "0 products selected Activate Product Track Product Add Tags download delete" at bounding box center [708, 95] width 1281 height 28
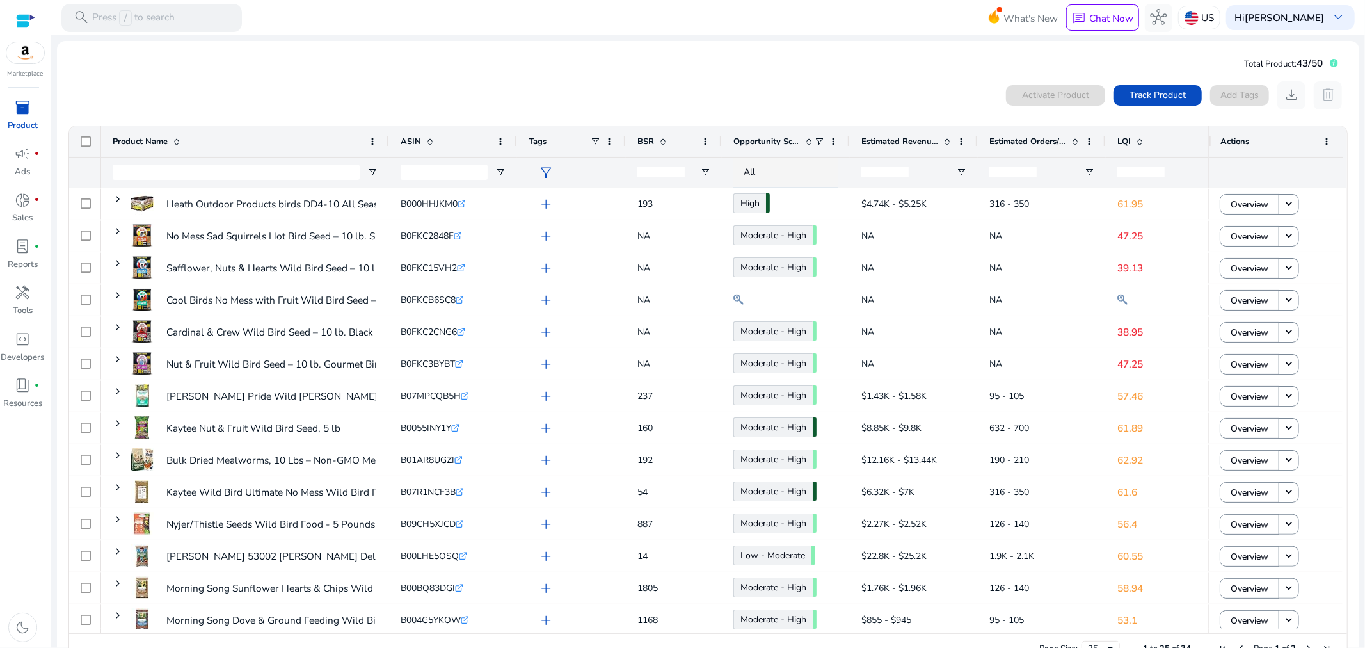
click at [429, 72] on mat-card "Total Product: 43/50 0 products selected Activate Product Track Product Add Tag…" at bounding box center [708, 361] width 1302 height 641
click at [627, 93] on div "0 products selected Activate Product Track Product Add Tags download delete" at bounding box center [708, 95] width 1281 height 28
click at [520, 72] on mat-card "Total Product: 43/50 0 products selected Activate Product Track Product Add Tag…" at bounding box center [708, 361] width 1302 height 641
click at [520, 70] on mat-card "Total Product: 43/50 0 products selected Activate Product Track Product Add Tag…" at bounding box center [708, 361] width 1302 height 641
click at [518, 75] on div "0 products selected Activate Product Track Product Add Tags download delete 1 t…" at bounding box center [708, 373] width 1282 height 596
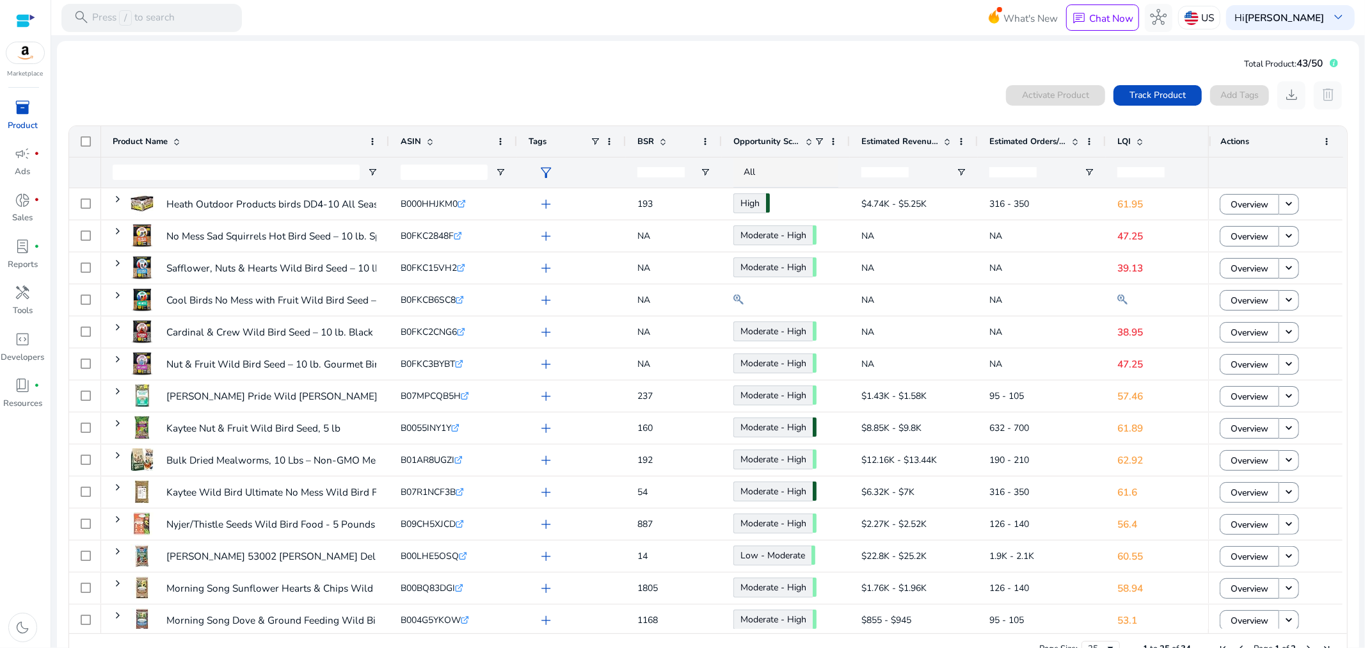
click at [472, 60] on mat-card "Total Product: 43/50 0 products selected Activate Product Track Product Add Tag…" at bounding box center [708, 361] width 1302 height 641
click at [644, 141] on span "BSR" at bounding box center [645, 142] width 17 height 12
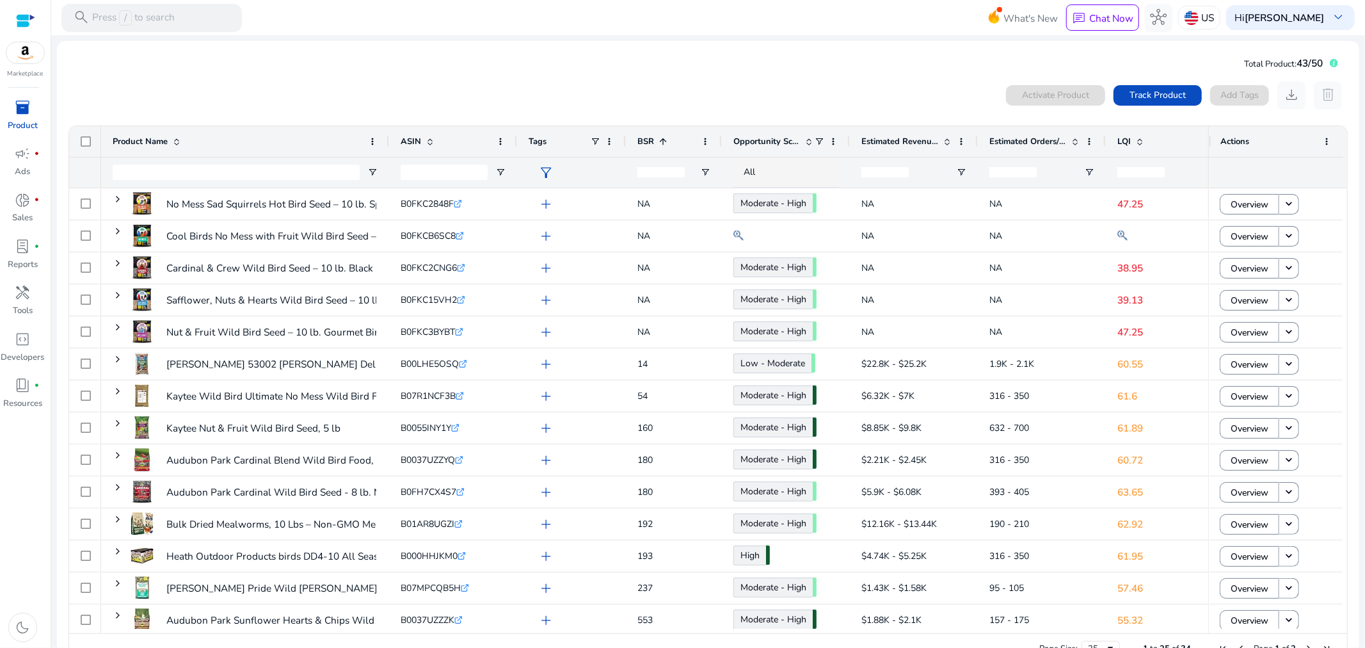
click at [644, 141] on span "BSR" at bounding box center [645, 142] width 17 height 12
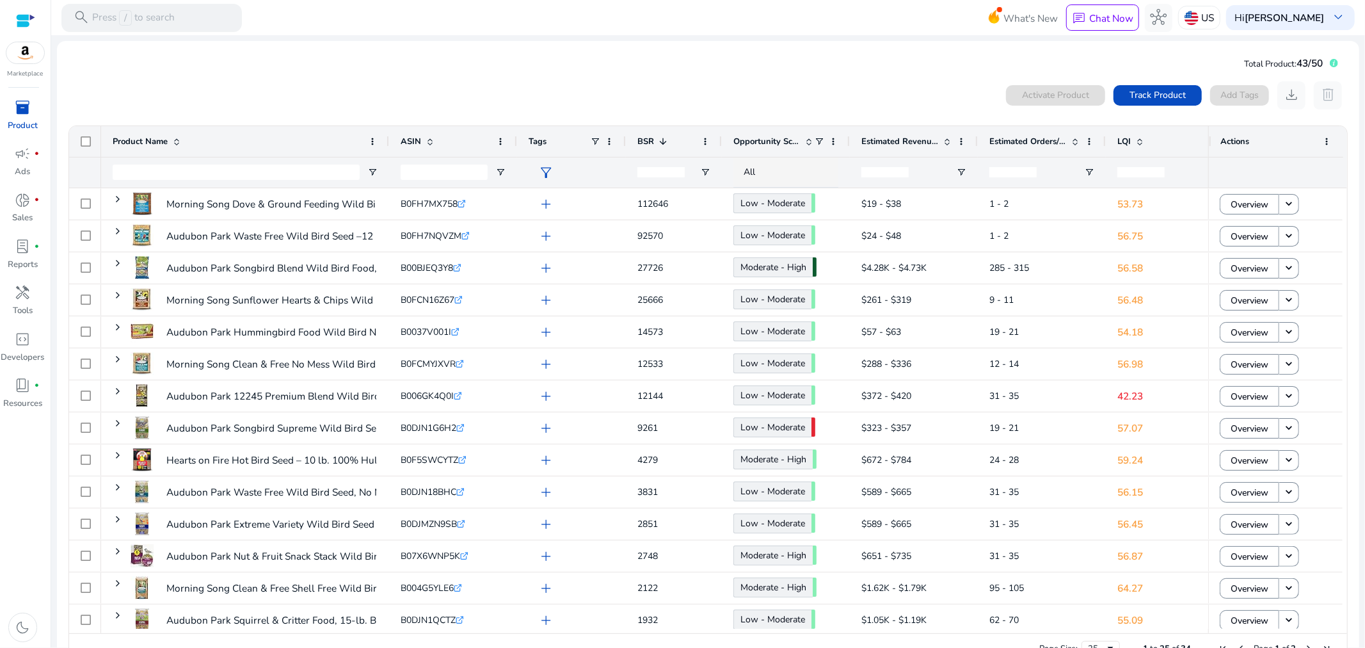
click at [643, 139] on span "BSR" at bounding box center [645, 142] width 17 height 12
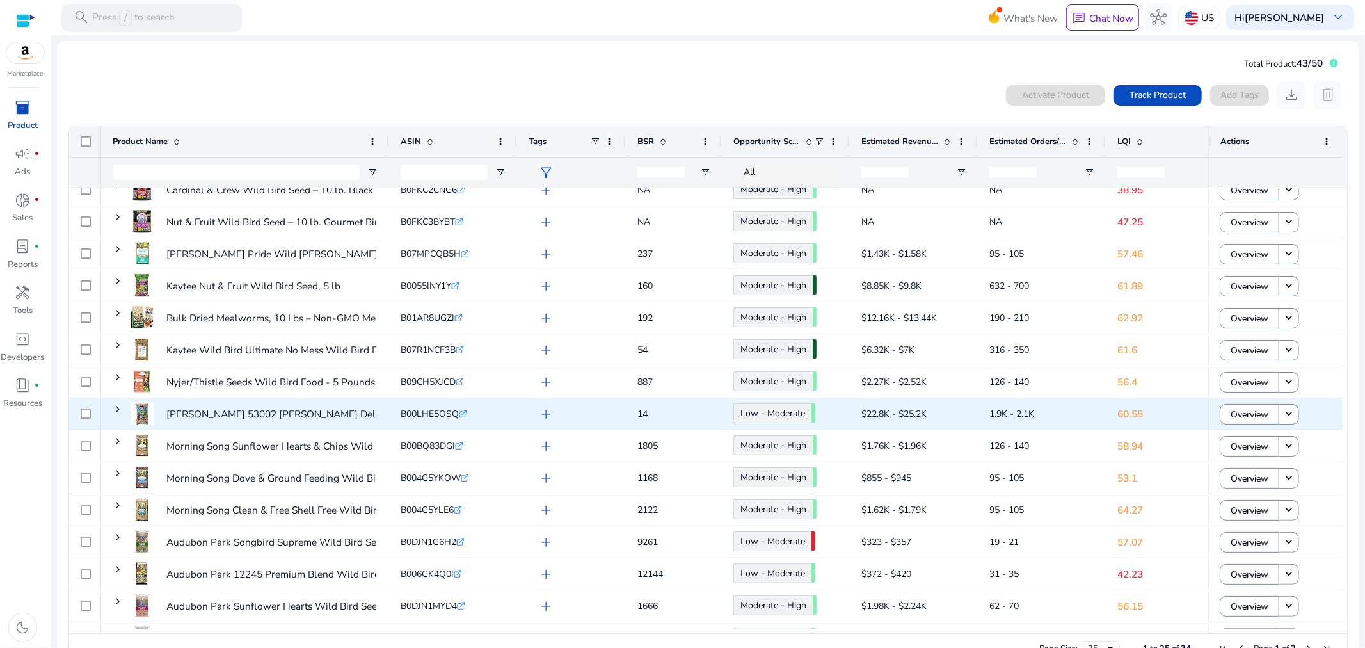
scroll to position [142, 0]
drag, startPoint x: 653, startPoint y: 413, endPoint x: 628, endPoint y: 411, distance: 25.0
click at [628, 411] on div "14" at bounding box center [674, 413] width 96 height 31
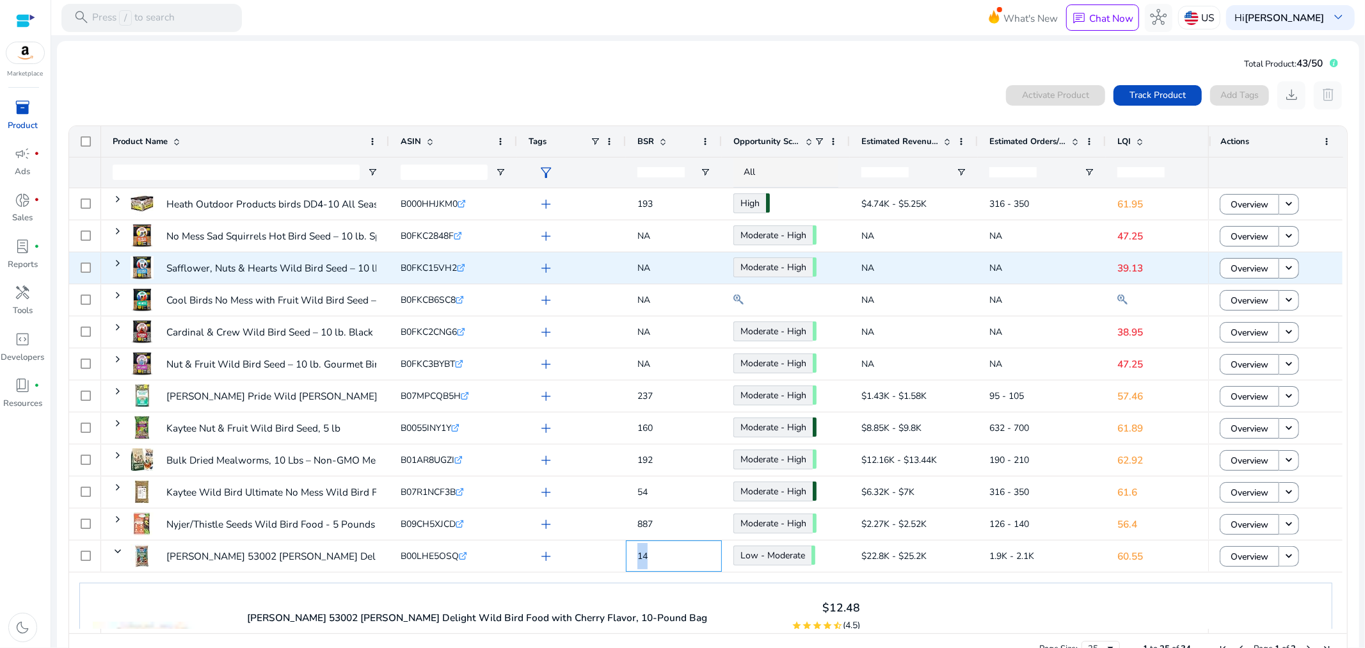
scroll to position [0, 0]
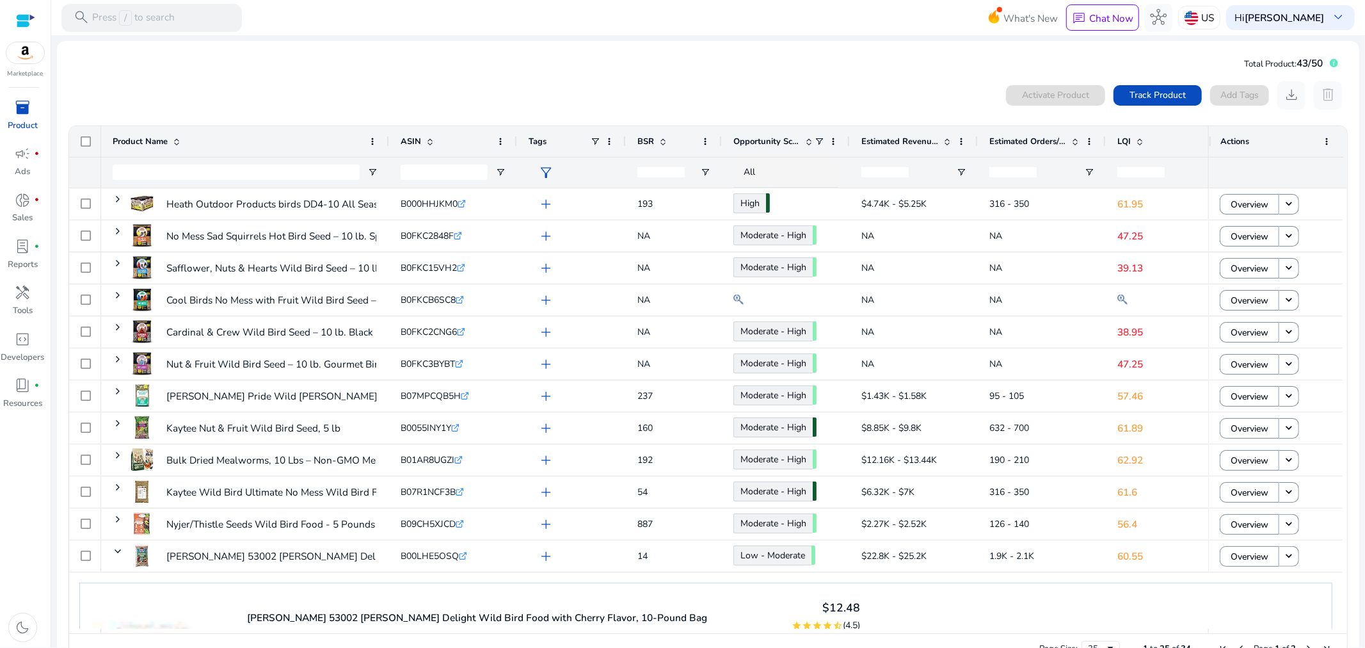
click at [657, 79] on div "0 products selected Activate Product Track Product Add Tags download delete Pre…" at bounding box center [708, 373] width 1282 height 596
click at [781, 81] on div "0 products selected Activate Product Track Product Add Tags download delete" at bounding box center [708, 95] width 1281 height 28
click at [1128, 141] on span "LQI" at bounding box center [1123, 142] width 13 height 12
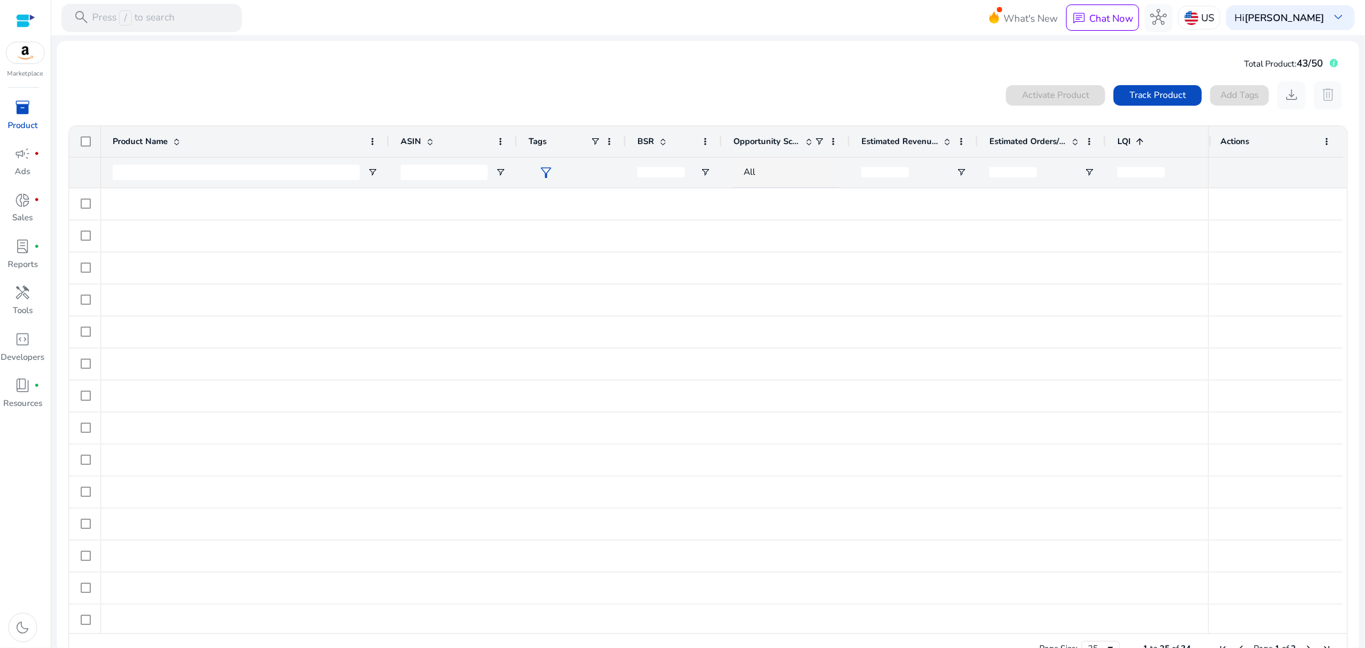
click at [1128, 141] on span "LQI" at bounding box center [1123, 142] width 13 height 12
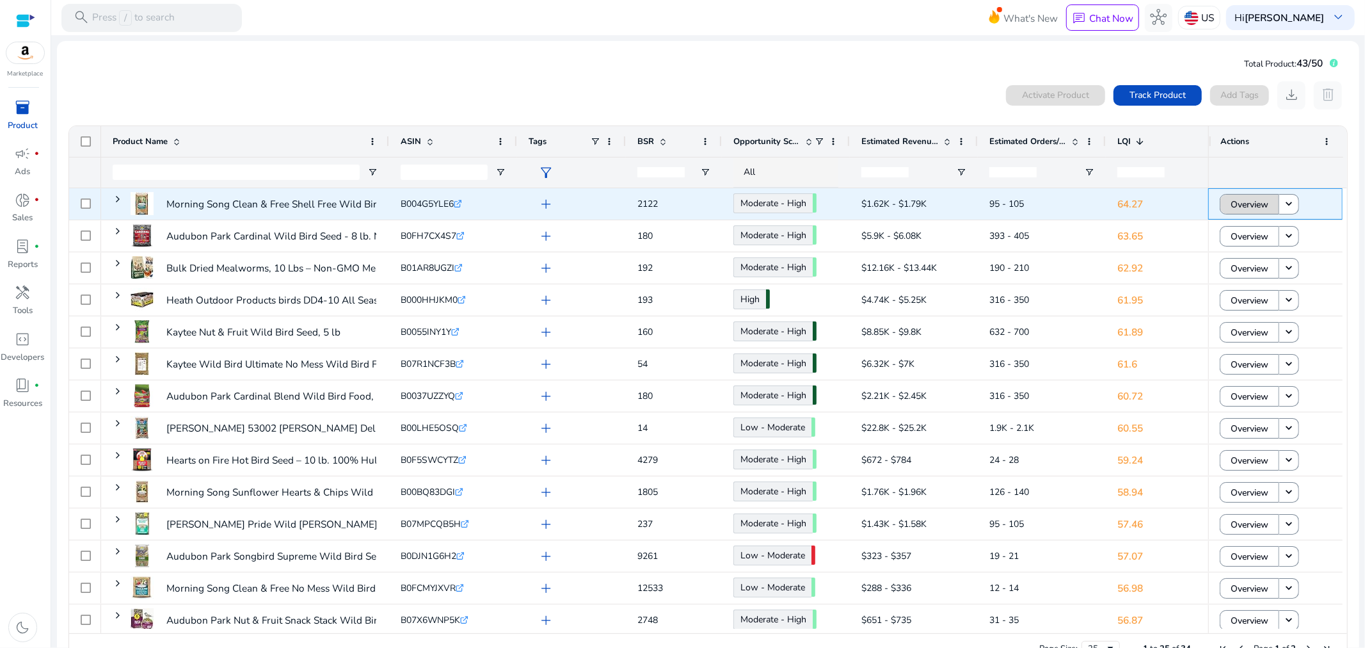
click at [1243, 202] on span "Overview" at bounding box center [1250, 204] width 38 height 26
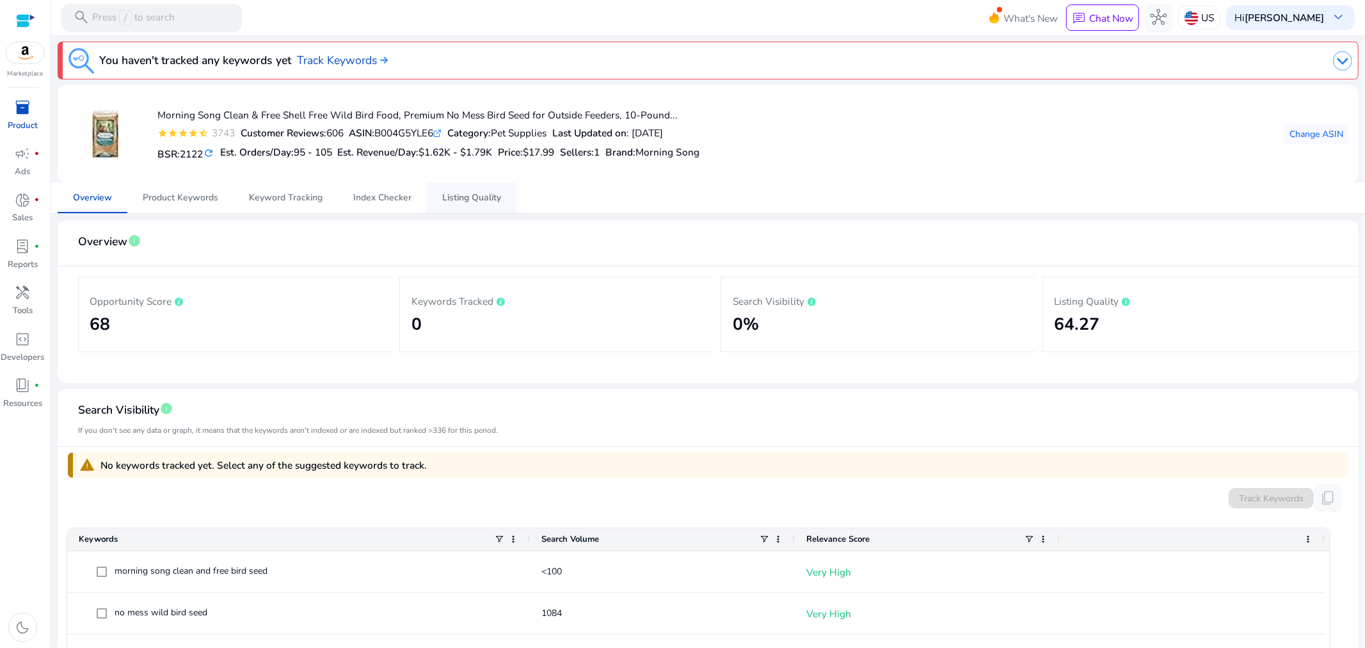
click at [469, 193] on span "Listing Quality" at bounding box center [471, 197] width 59 height 9
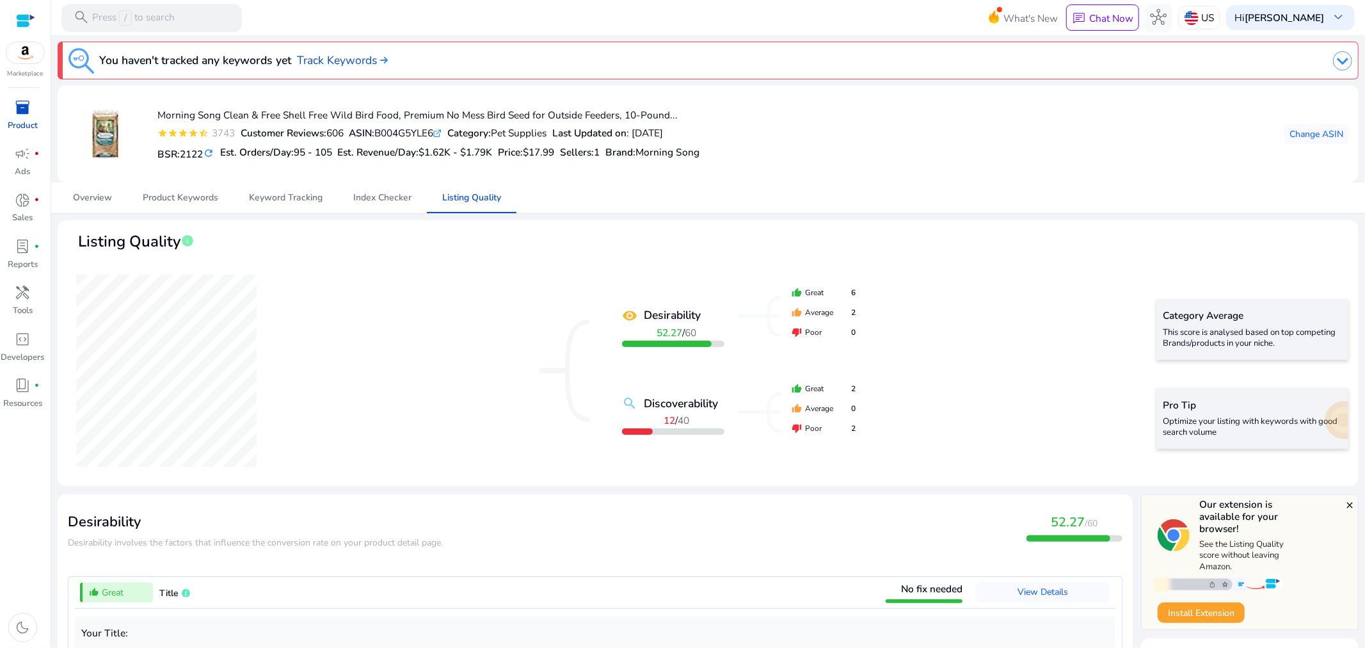
click at [28, 56] on img at bounding box center [25, 52] width 38 height 21
click at [13, 118] on link "inventory_2 Product" at bounding box center [22, 119] width 45 height 46
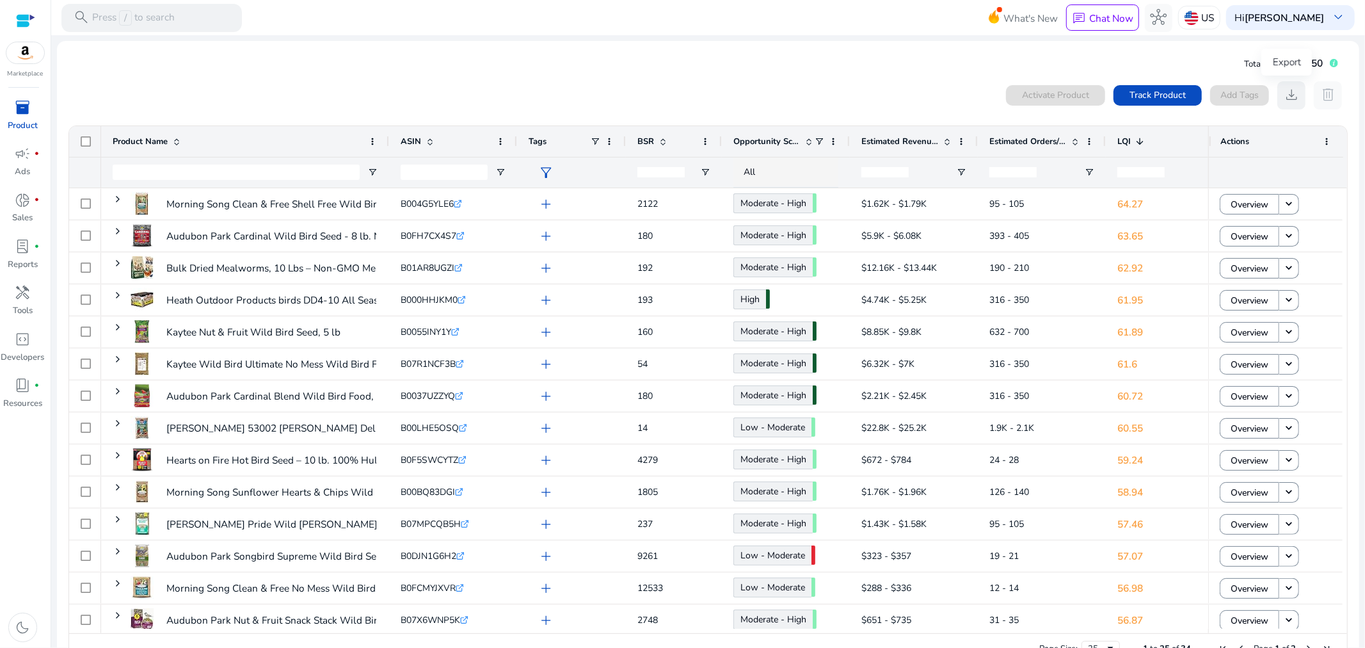
click at [1284, 93] on span "download" at bounding box center [1291, 94] width 17 height 17
